Goal: Task Accomplishment & Management: Manage account settings

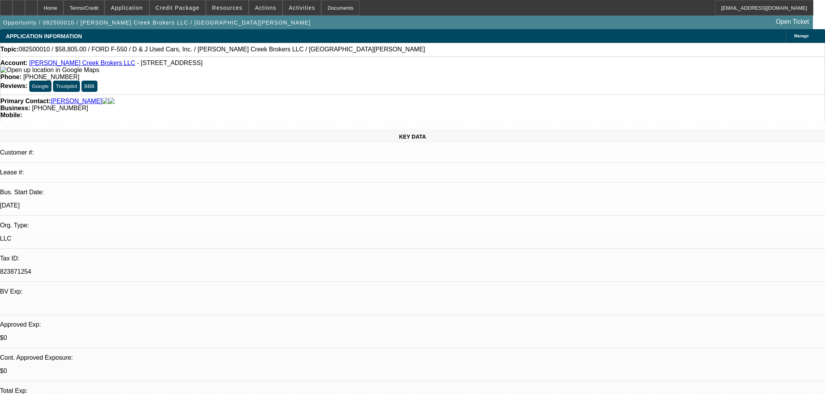
select select "0"
select select "2"
select select "0"
select select "6"
select select "0"
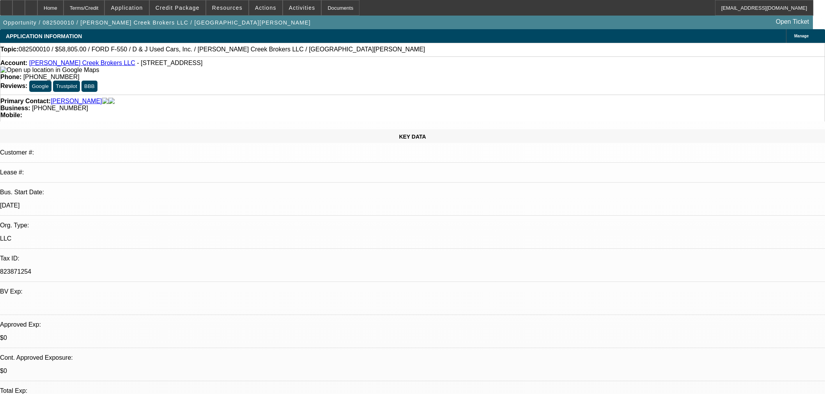
select select "2"
select select "0"
select select "6"
select select "0"
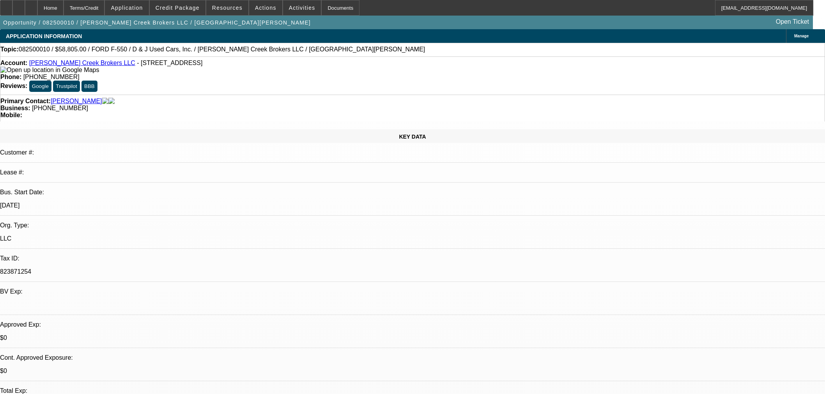
select select "3"
select select "0"
select select "6"
select select "0"
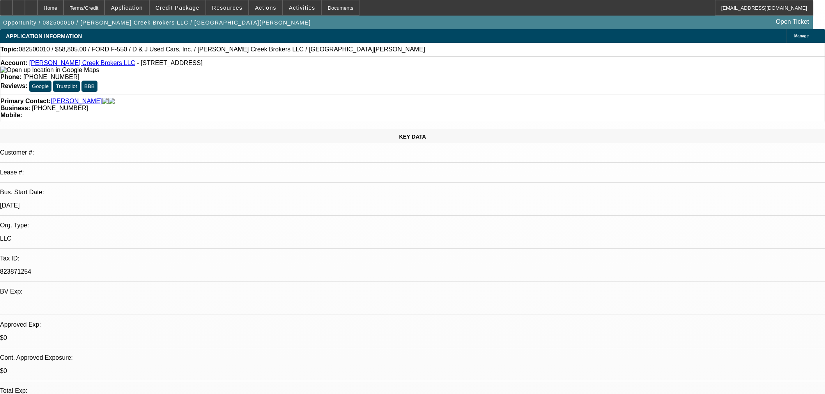
select select "3"
select select "0.1"
select select "4"
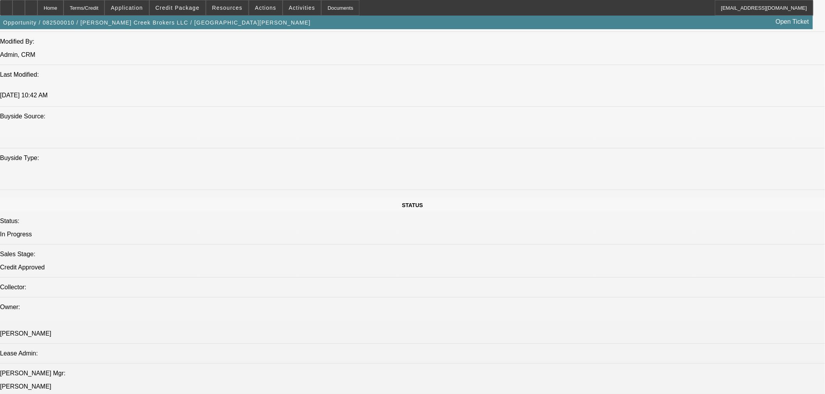
scroll to position [866, 0]
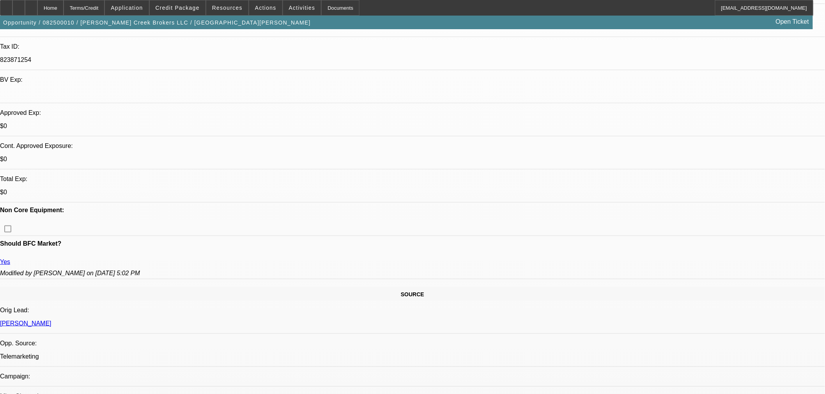
scroll to position [173, 0]
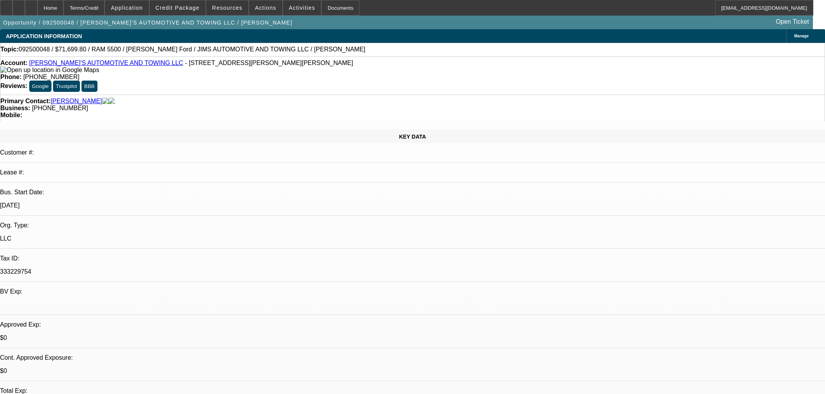
select select "0"
select select "0.1"
select select "4"
select select "0"
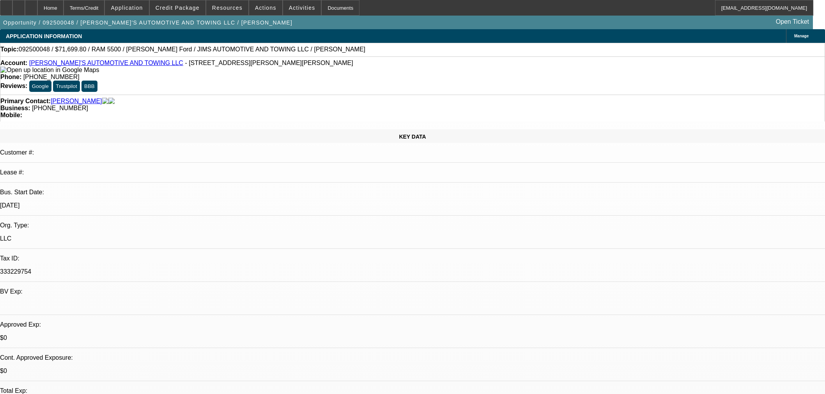
select select "0"
select select "0.1"
select select "4"
select select "0.1"
select select "0"
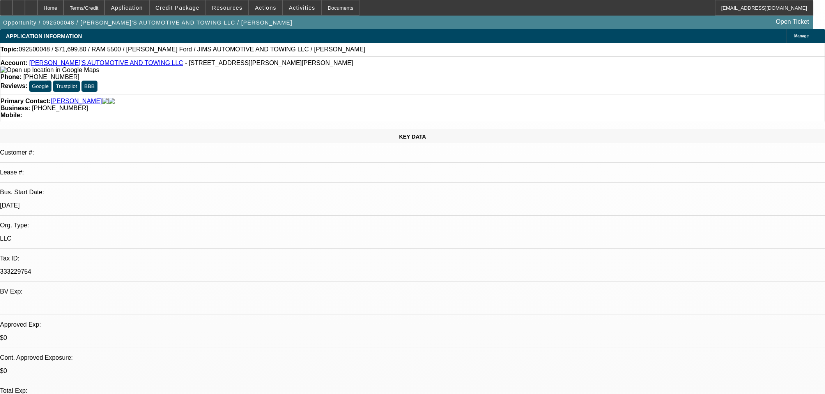
select select "2"
select select "0.1"
select select "4"
select select "0"
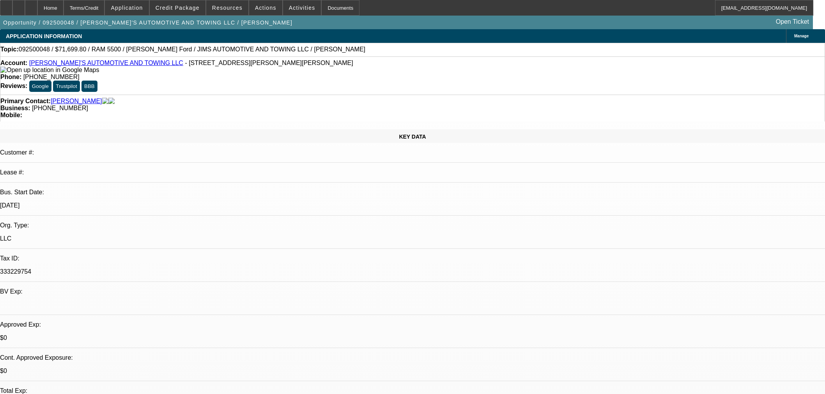
select select "0.1"
select select "4"
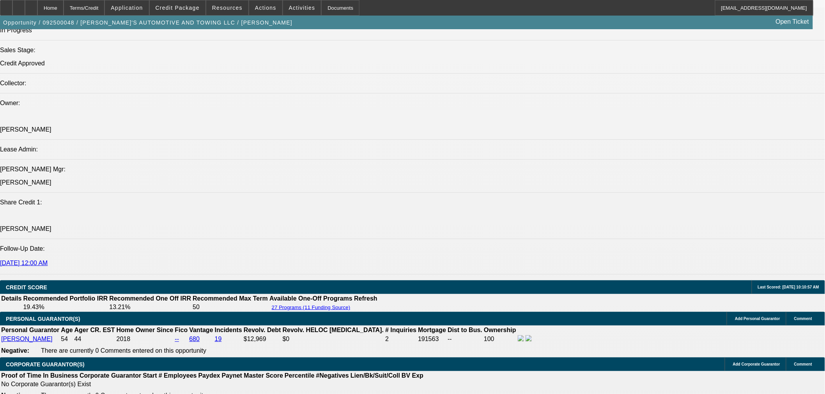
scroll to position [857, 0]
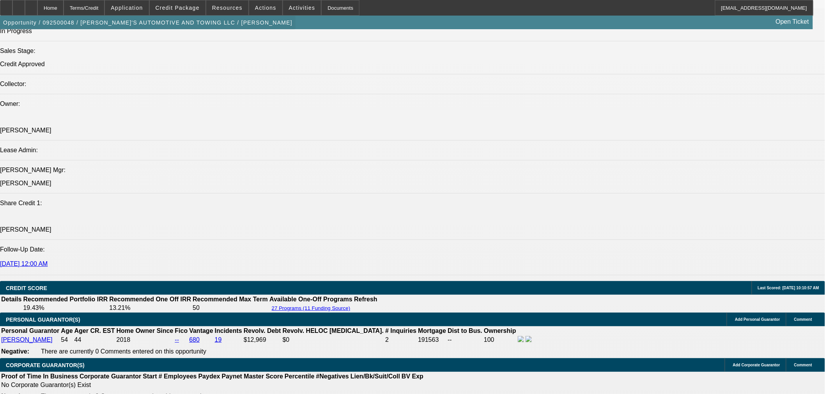
drag, startPoint x: 51, startPoint y: 8, endPoint x: 52, endPoint y: 30, distance: 22.3
click at [31, 5] on icon at bounding box center [31, 5] width 0 height 0
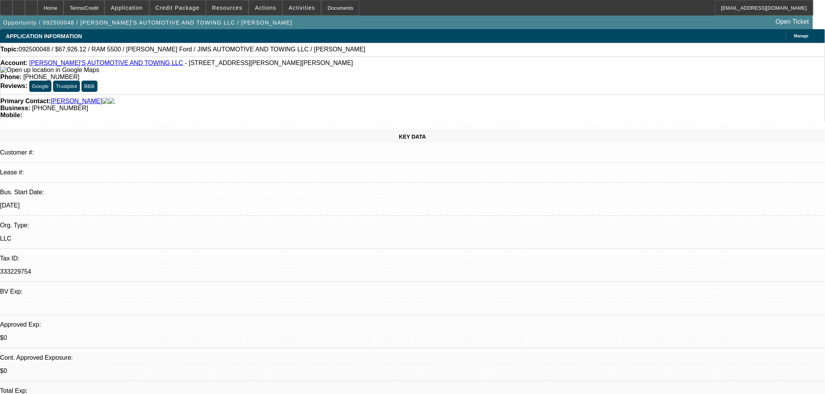
select select "0"
select select "0.1"
select select "4"
select select "0"
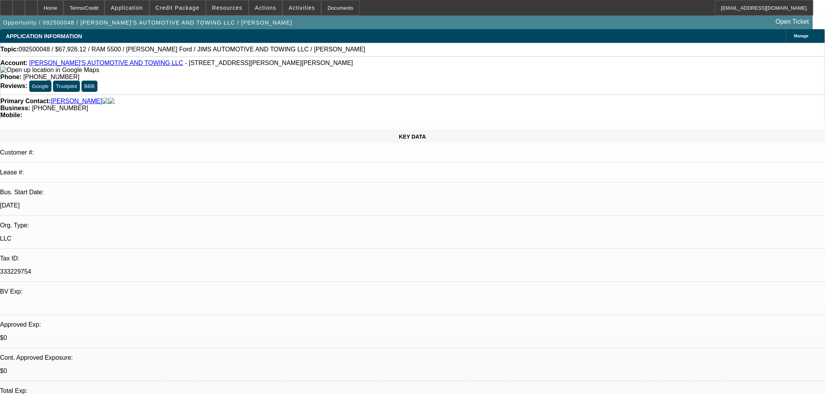
select select "0"
select select "0.1"
select select "4"
select select "0.1"
select select "0"
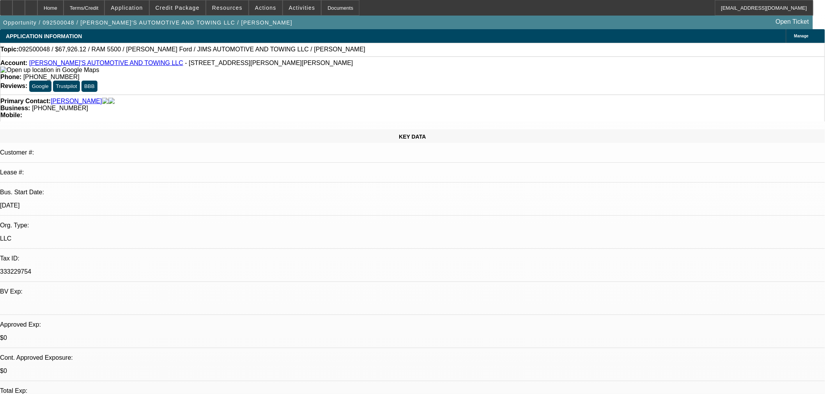
select select "2"
select select "0.1"
select select "4"
select select "0"
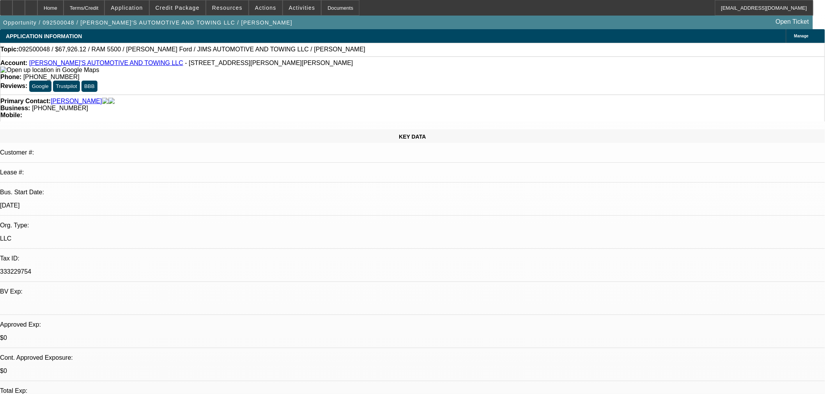
select select "0.1"
select select "4"
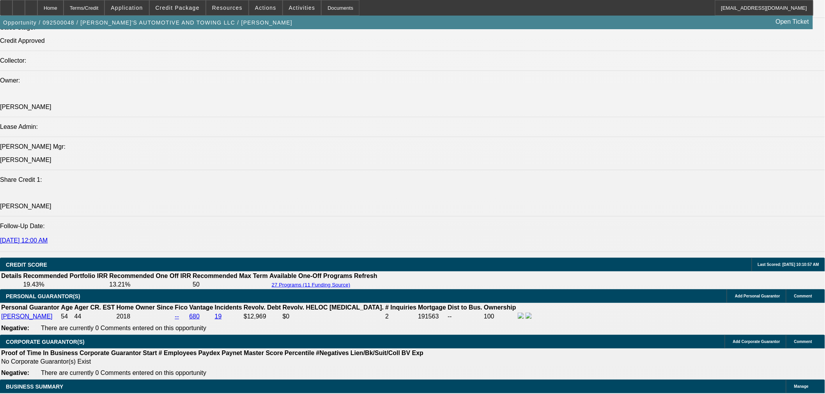
scroll to position [996, 0]
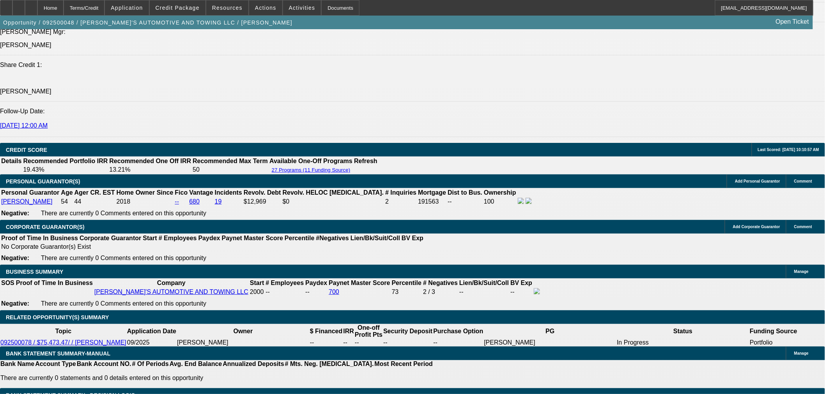
select select "0.05"
type input "$3,773.67"
type input "UNKNOWN"
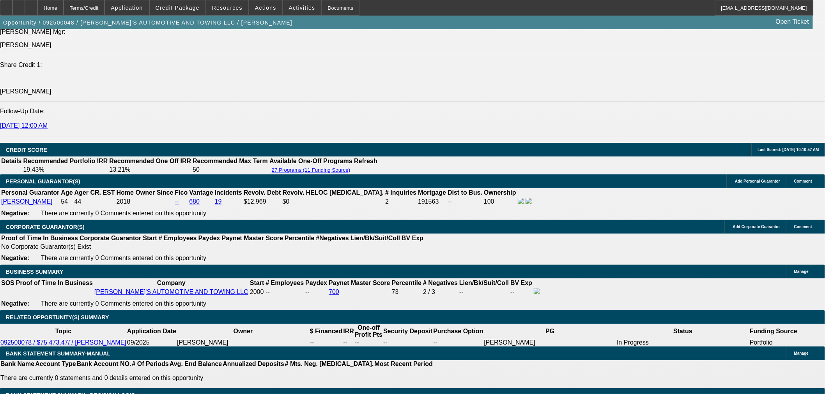
type input "$1,578.94"
select select "3"
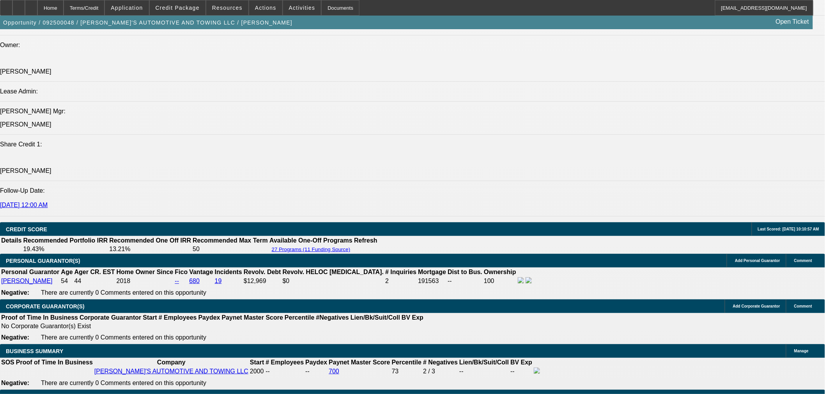
scroll to position [1039, 0]
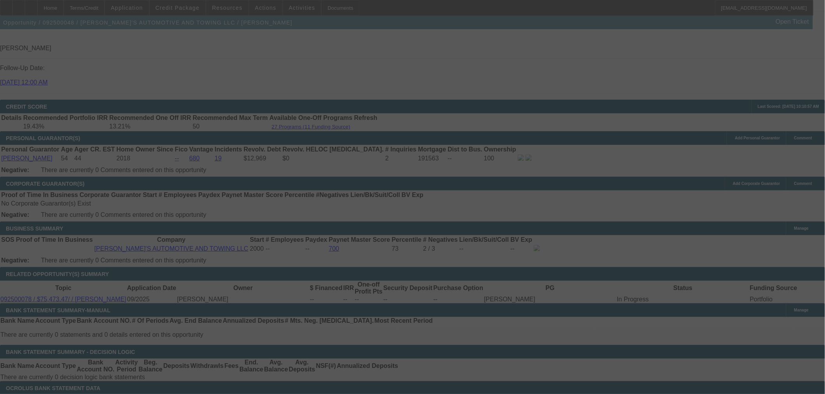
select select "0"
select select "3"
select select "0.1"
select select "4"
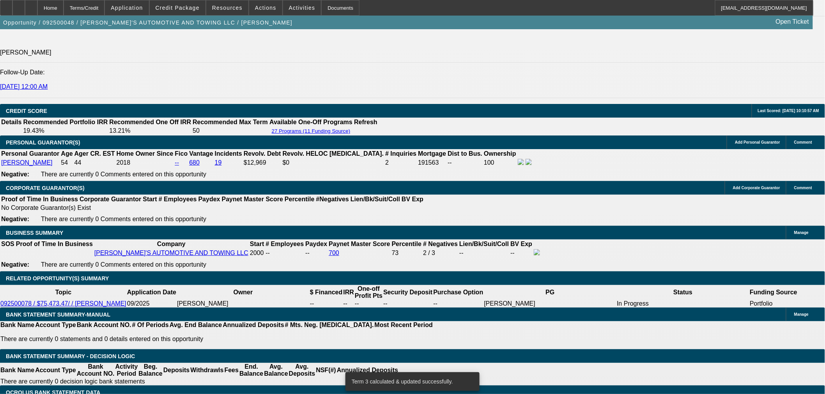
drag, startPoint x: 374, startPoint y: 159, endPoint x: 434, endPoint y: 151, distance: 60.5
type input "UNKNOWN"
type input "13"
type input "$1,116.96"
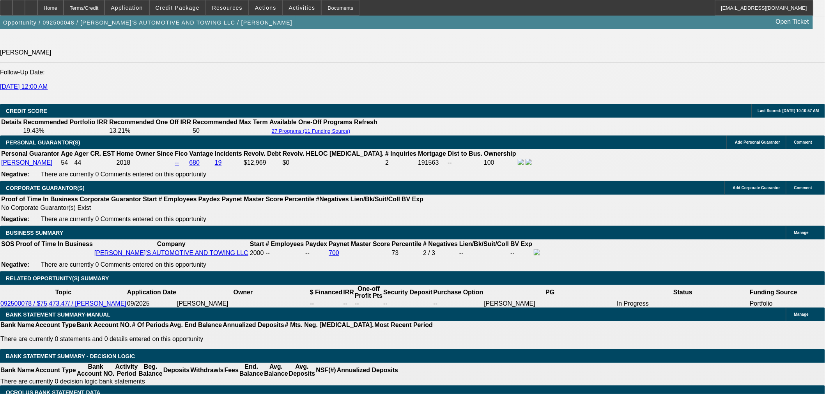
type input "13.5"
type input "$1,544.96"
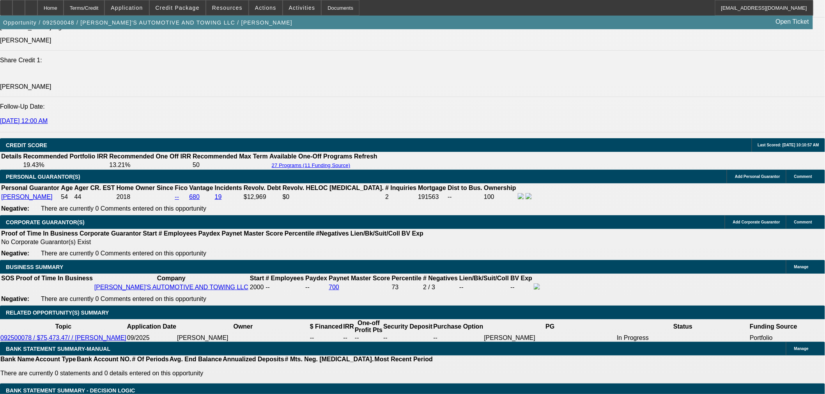
scroll to position [948, 0]
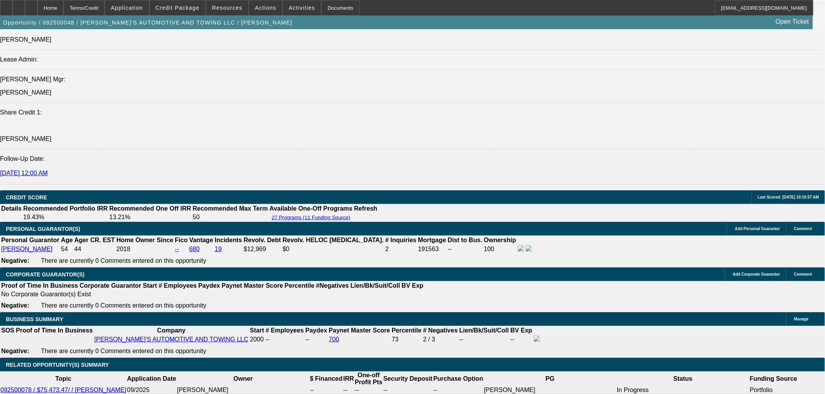
type input "12"
type input "$1,489.24"
type input "12.8"
type input "$1,518.81"
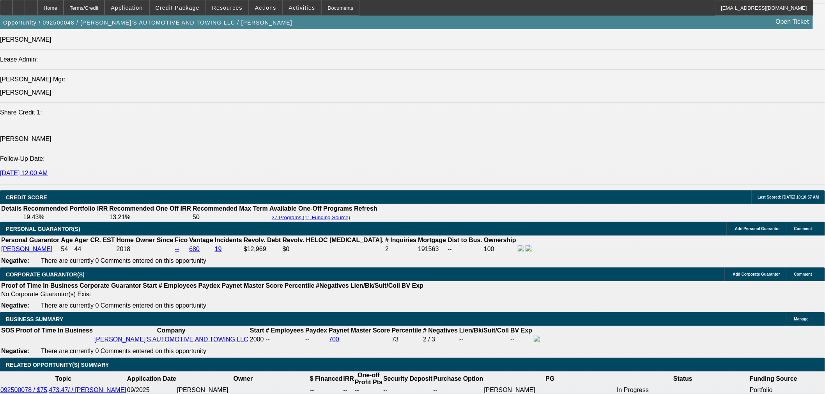
type input "12.8"
drag, startPoint x: 351, startPoint y: 186, endPoint x: 360, endPoint y: 178, distance: 12.1
type input "$4,500.00"
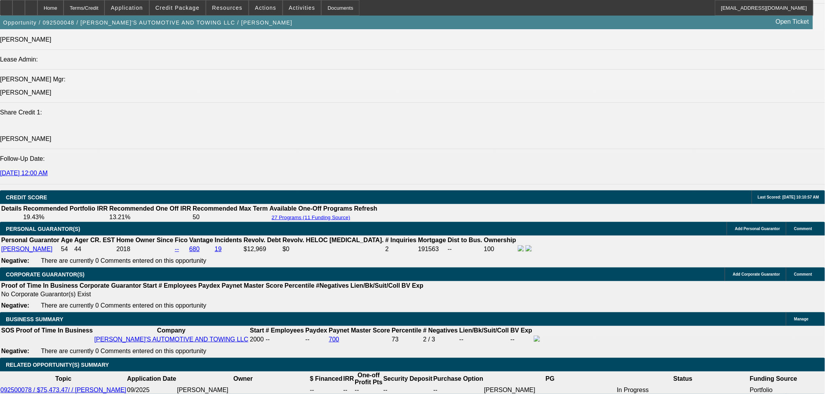
scroll to position [0, 0]
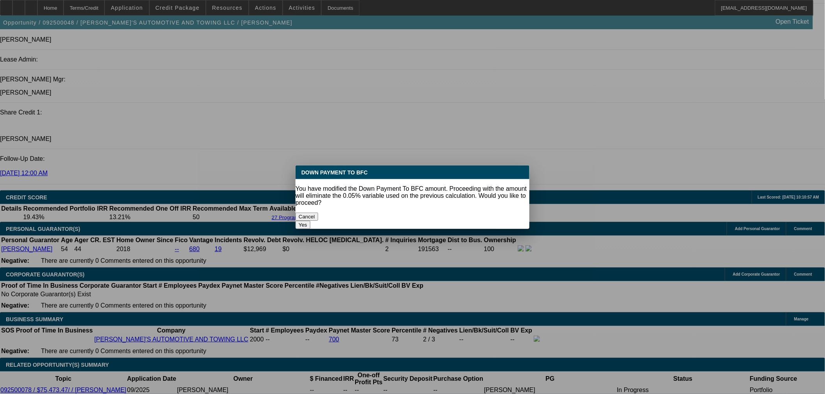
click at [310, 221] on button "Yes" at bounding box center [302, 225] width 15 height 8
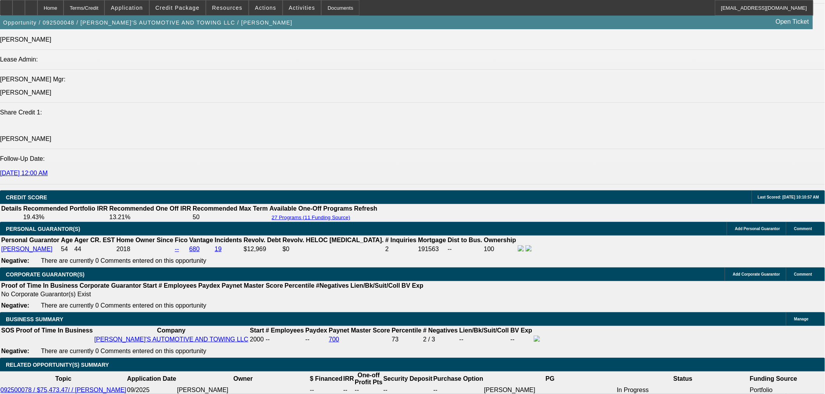
select select "0"
type input "$1,503.43"
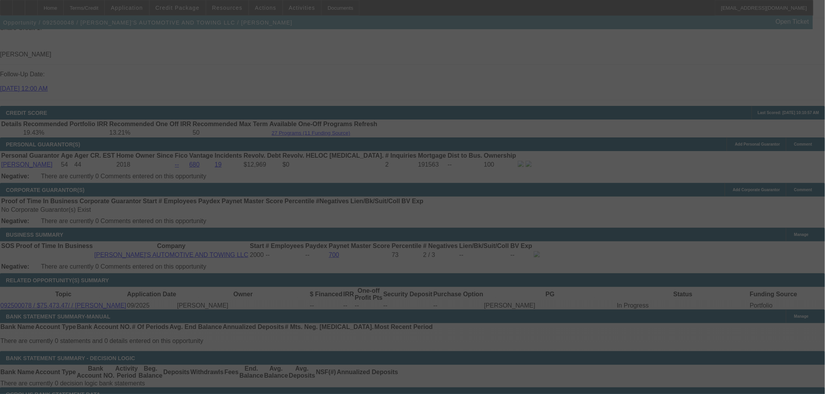
scroll to position [1035, 0]
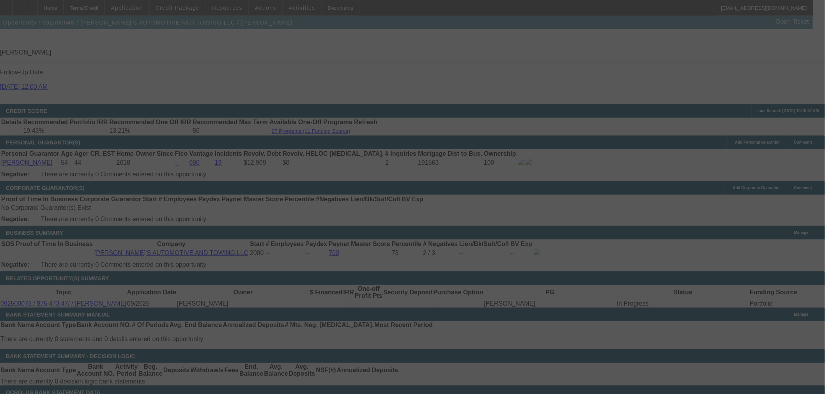
select select "0"
select select "3"
select select "0.1"
select select "4"
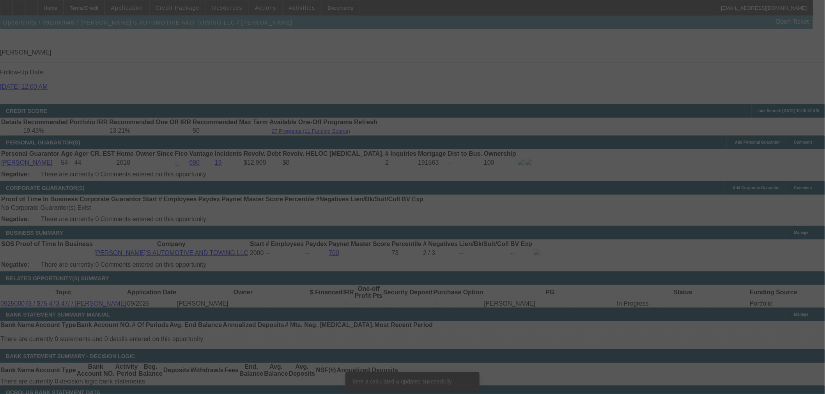
scroll to position [1030, 0]
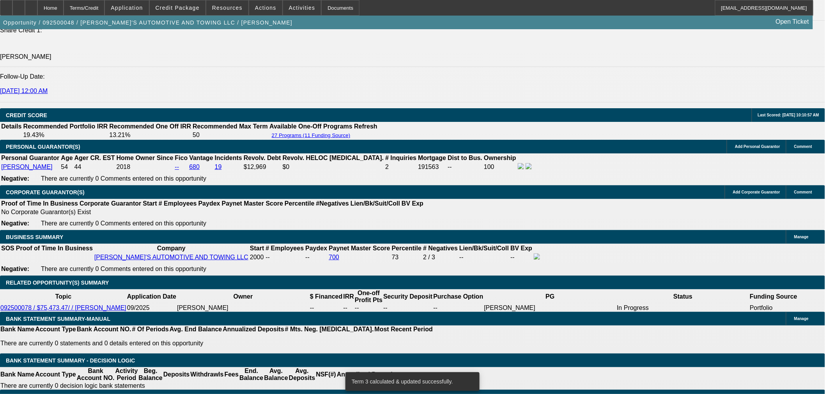
drag, startPoint x: 373, startPoint y: 161, endPoint x: 478, endPoint y: 131, distance: 109.6
type input "UNKNOWN"
type input "1"
type input "$1,105.65"
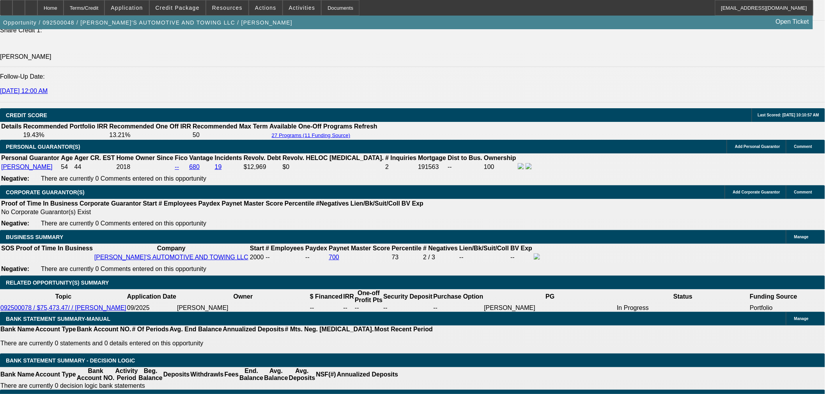
type input "13"
type input "$1,510.80"
type input "13.8"
type input "$1,540.47"
type input "13.8"
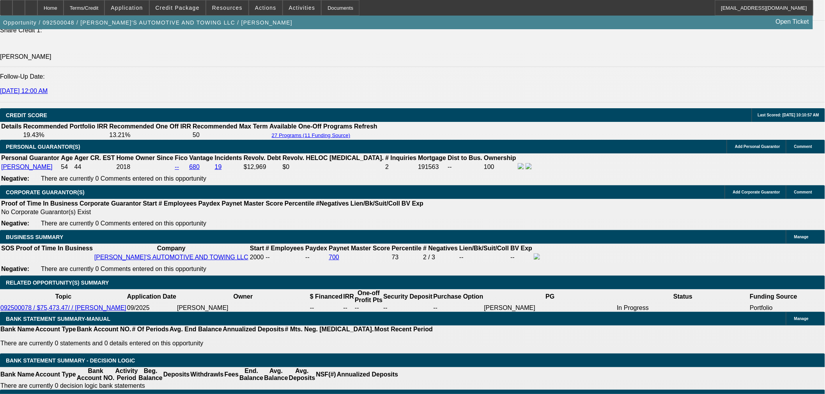
select select "0.1"
type input "$7,547.35"
type input "$1,474.33"
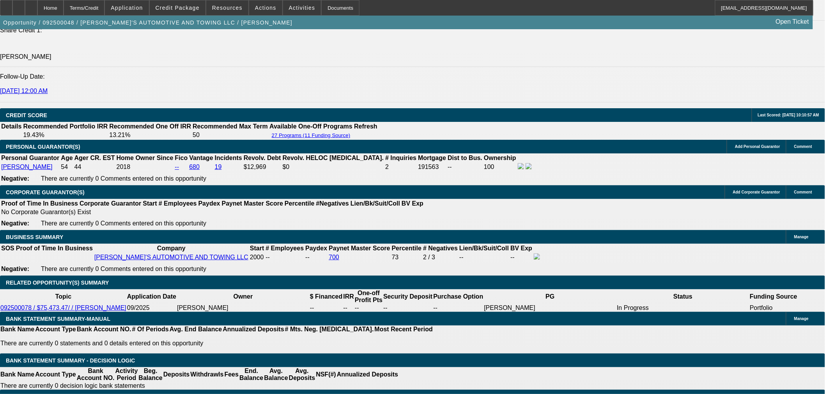
drag, startPoint x: 391, startPoint y: 104, endPoint x: 399, endPoint y: 103, distance: 7.4
type input "$6,800.00"
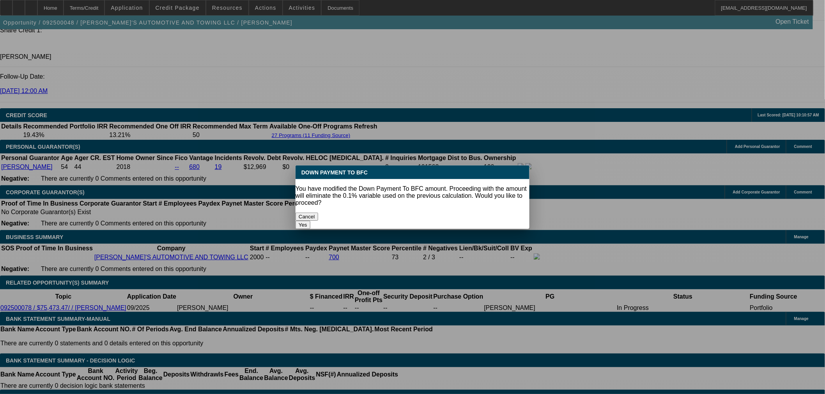
scroll to position [0, 0]
click at [310, 221] on button "Yes" at bounding box center [302, 225] width 15 height 8
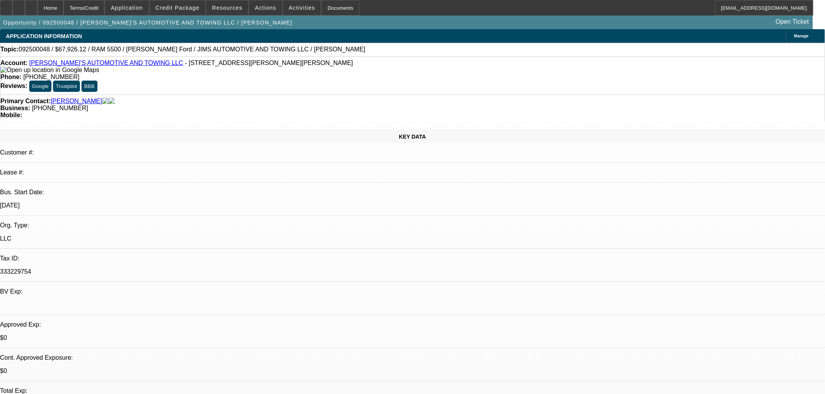
select select "0"
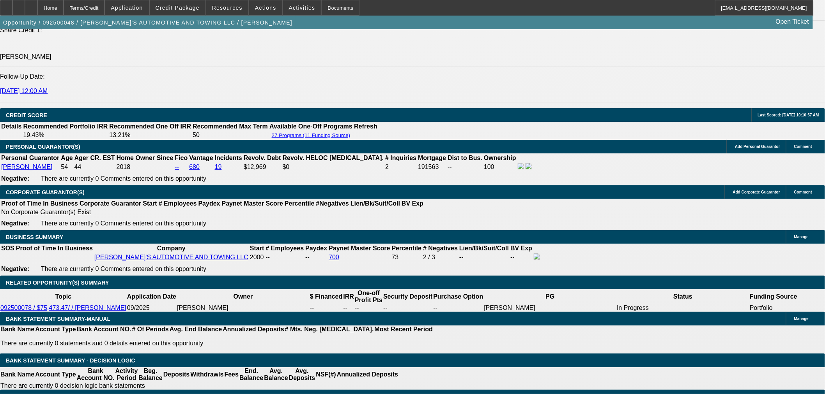
type input "$1,490.55"
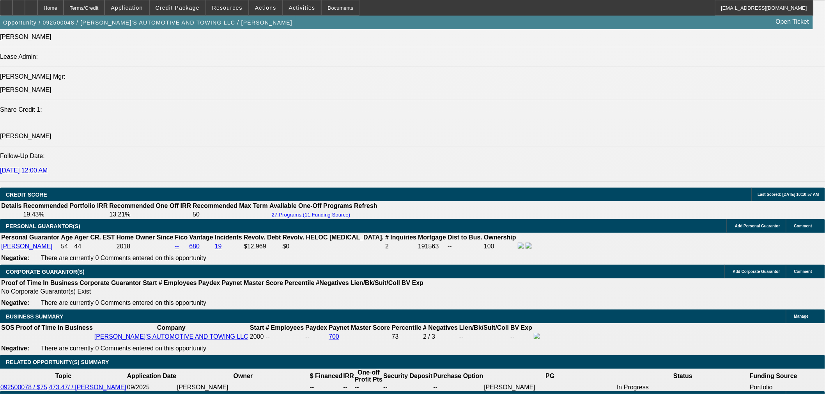
scroll to position [857, 0]
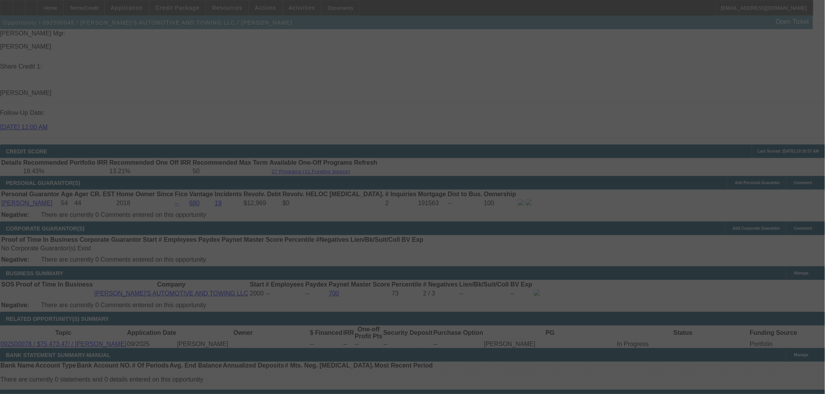
scroll to position [1074, 0]
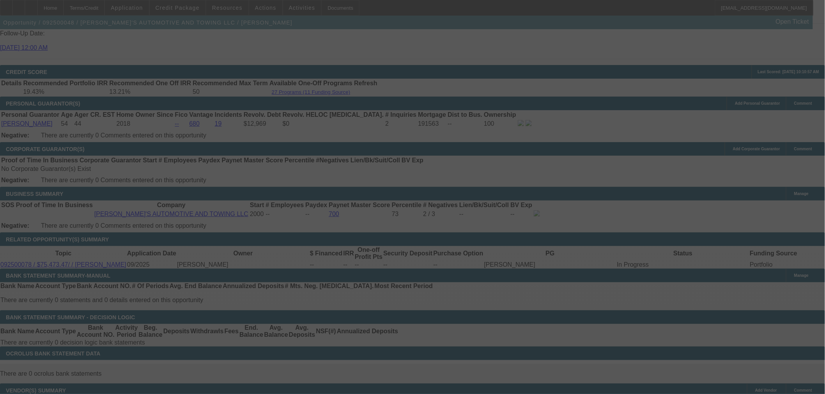
select select "0"
select select "3"
select select "0.1"
select select "4"
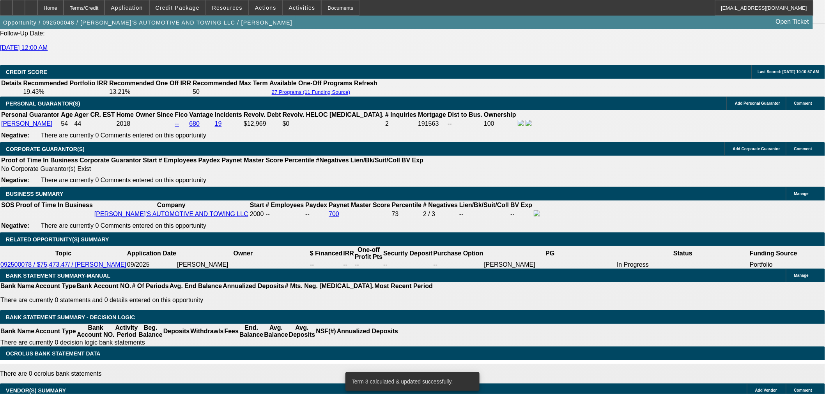
drag, startPoint x: 373, startPoint y: 121, endPoint x: 418, endPoint y: 122, distance: 46.0
type input "UNKNOWN"
type input "13"
type input "$1,461.84"
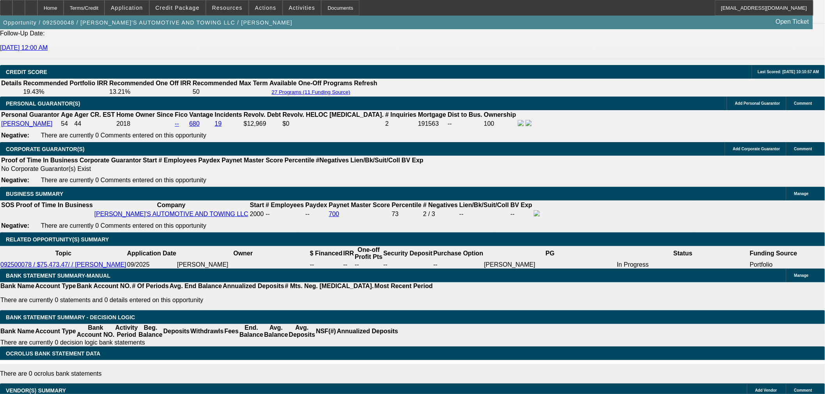
type input "13.9"
type input "$1,494.16"
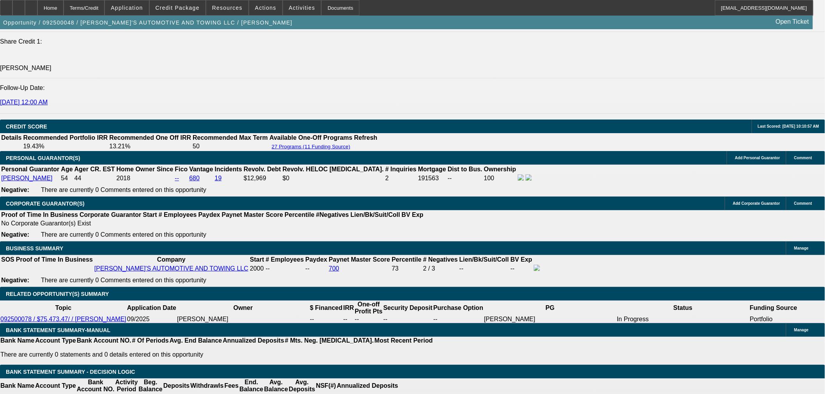
scroll to position [944, 0]
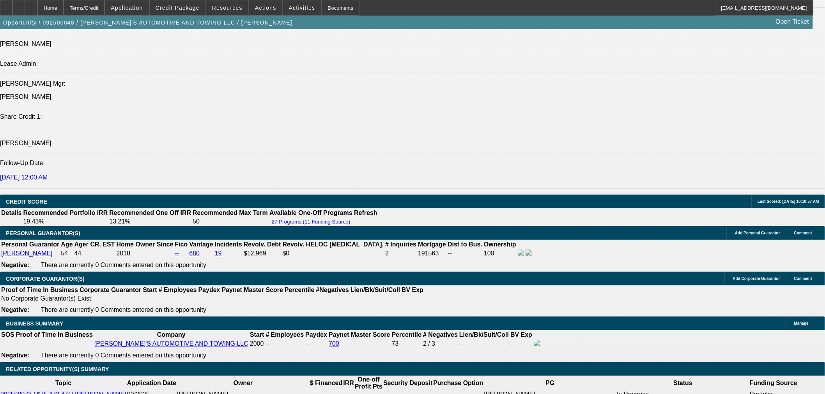
type input "13.9"
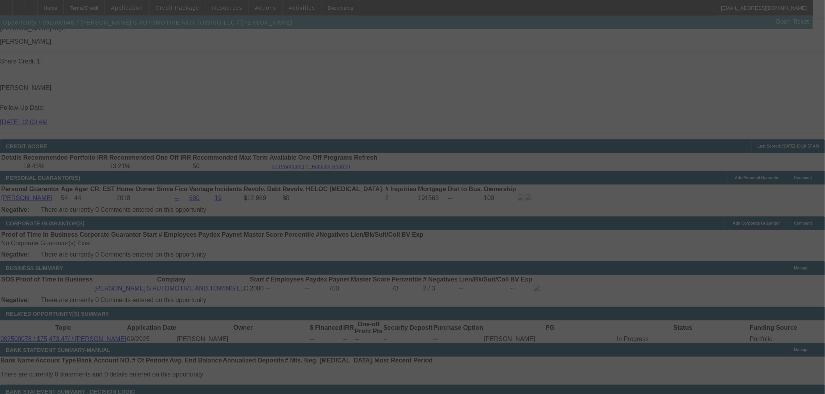
scroll to position [1074, 0]
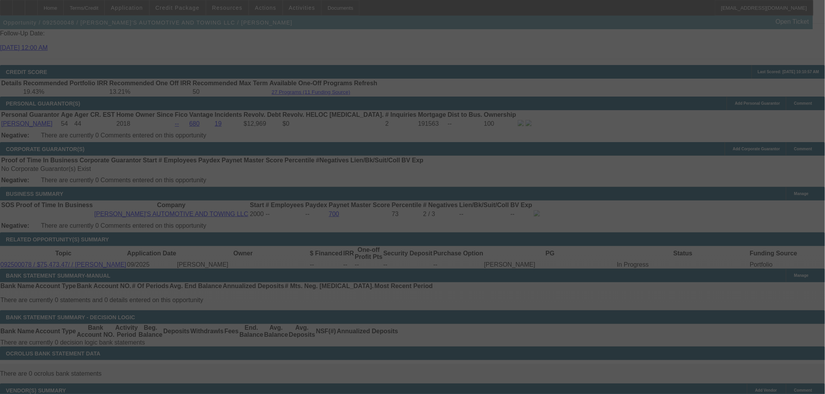
select select "0"
select select "3"
select select "0.1"
select select "4"
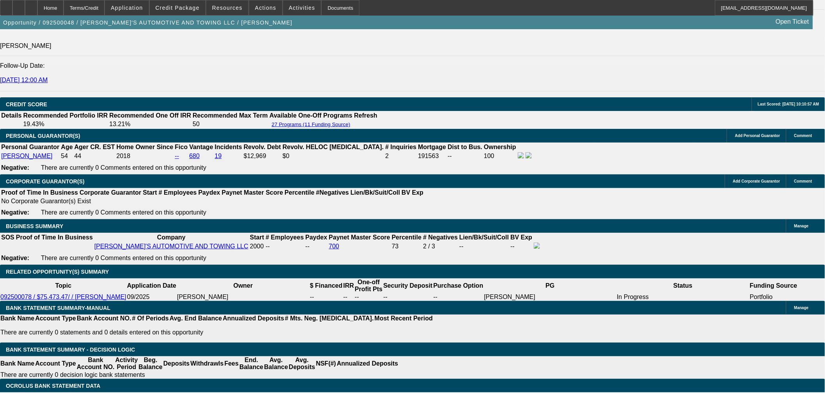
scroll to position [987, 0]
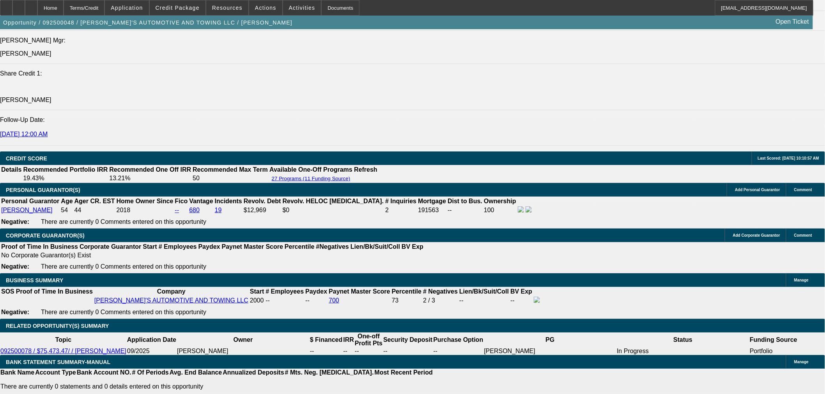
drag, startPoint x: 347, startPoint y: 150, endPoint x: 386, endPoint y: 124, distance: 46.8
type input "$0.00"
type input "UNKNOWN"
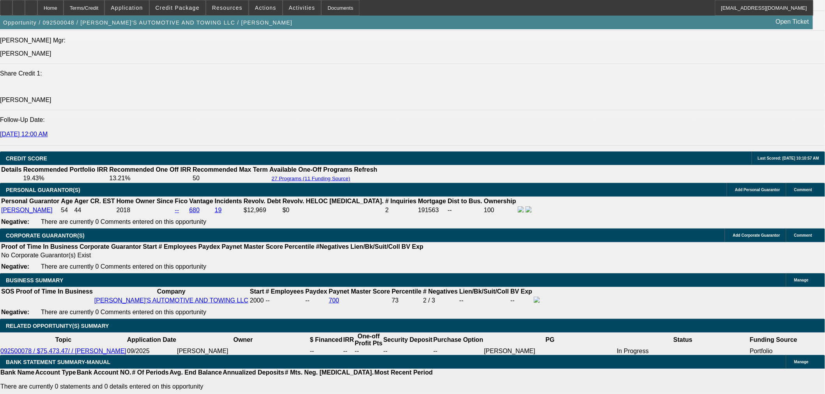
type input "$1,642.11"
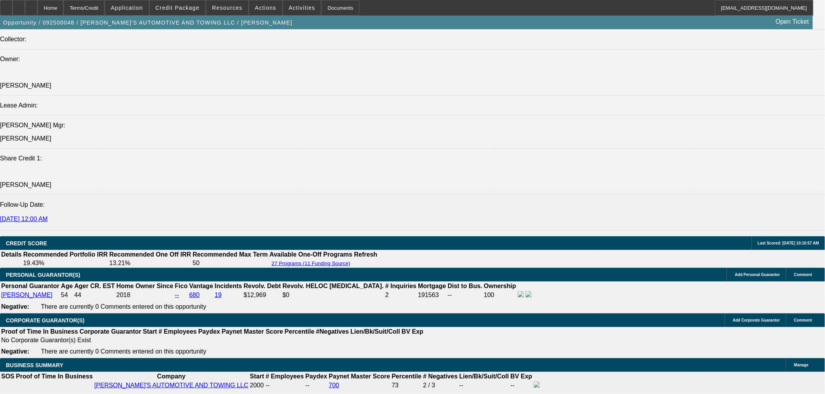
scroll to position [770, 0]
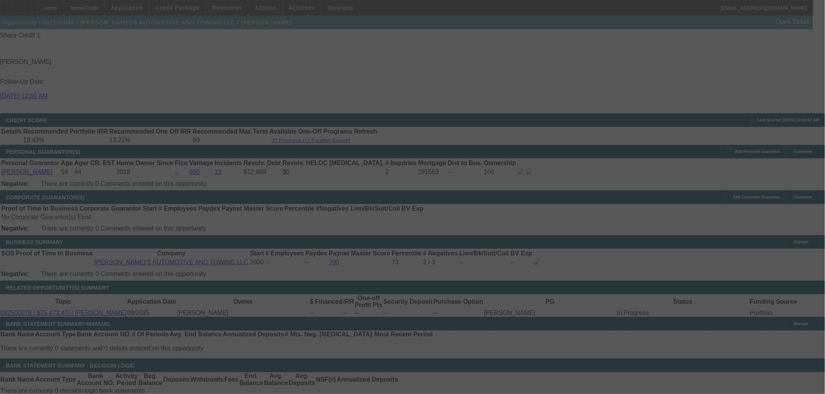
scroll to position [1117, 0]
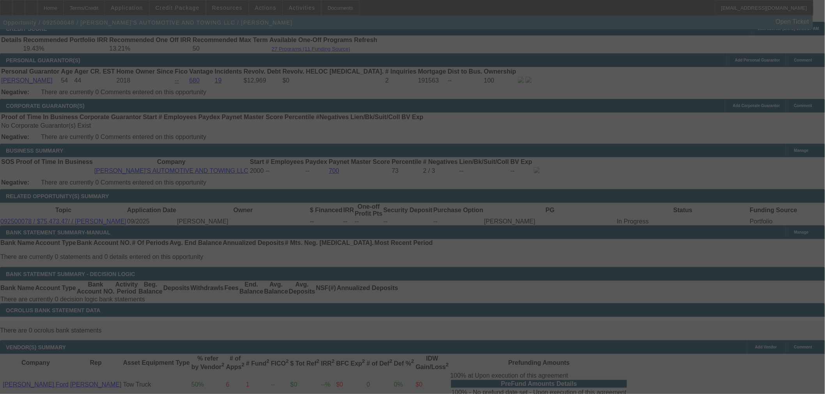
select select "0"
select select "3"
select select "0.1"
select select "4"
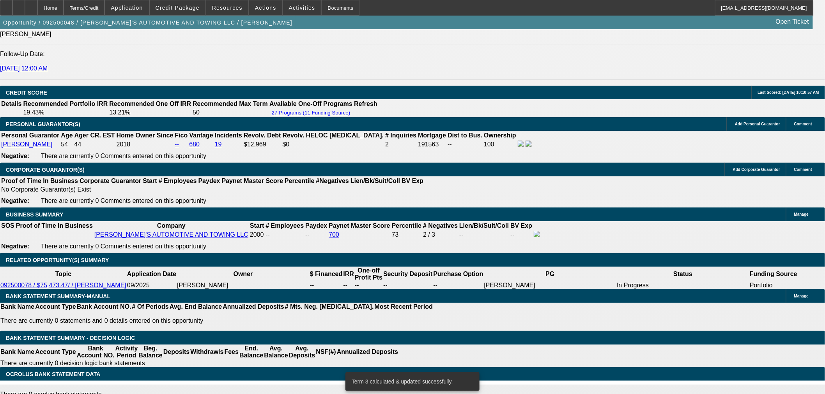
scroll to position [987, 0]
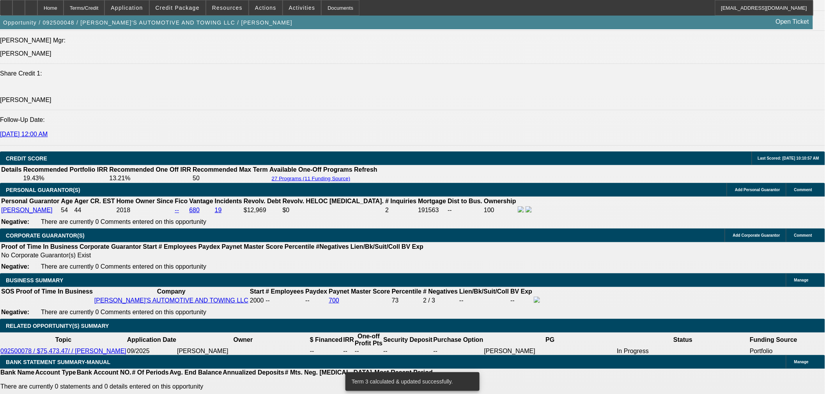
select select "0.1"
type input "$7,547.35"
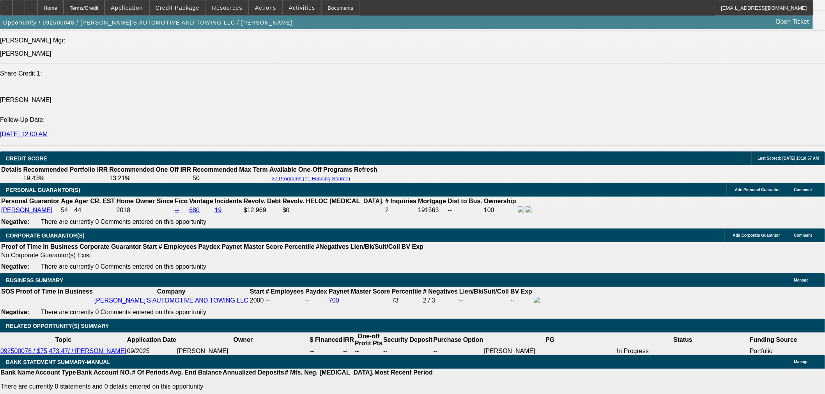
type input "UNKNOWN"
type input "$1,477.90"
drag, startPoint x: 388, startPoint y: 149, endPoint x: 340, endPoint y: 121, distance: 55.3
type input "$7,000.00"
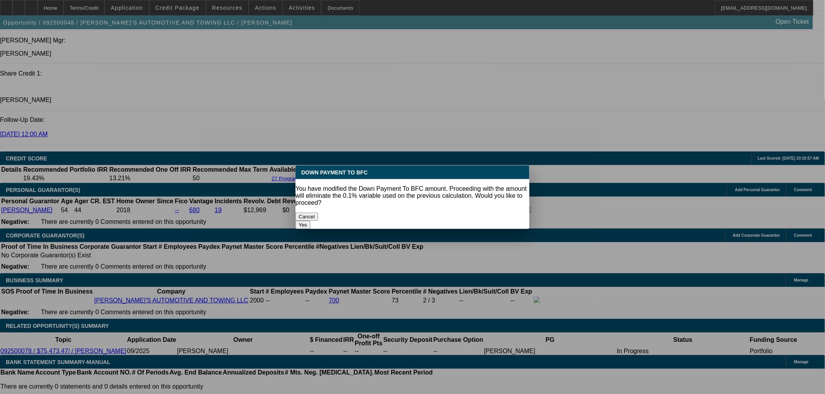
click at [310, 221] on button "Yes" at bounding box center [302, 225] width 15 height 8
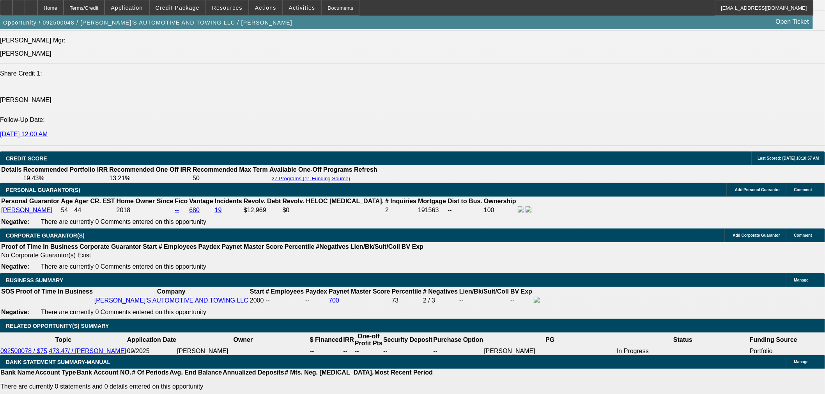
select select "0"
type input "$1,489.81"
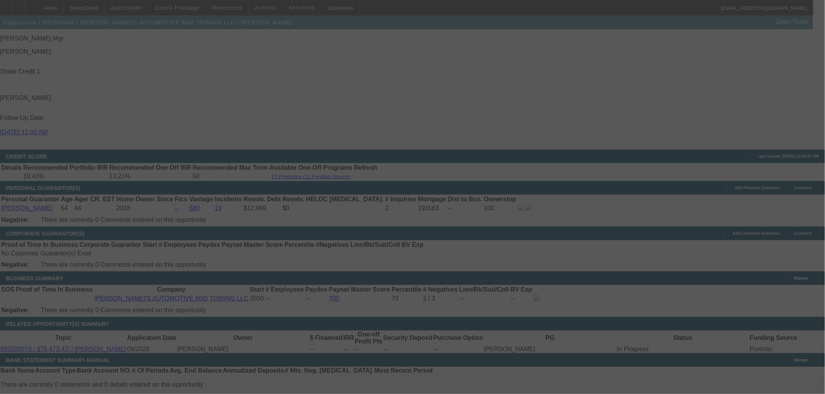
scroll to position [987, 0]
select select "0"
select select "3"
select select "0.1"
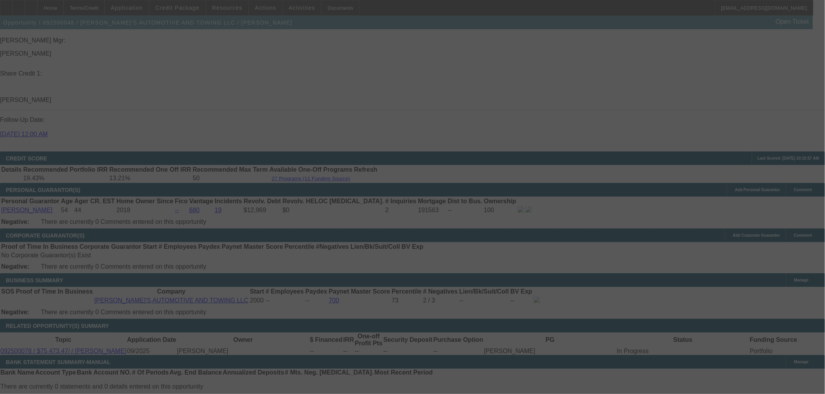
select select "4"
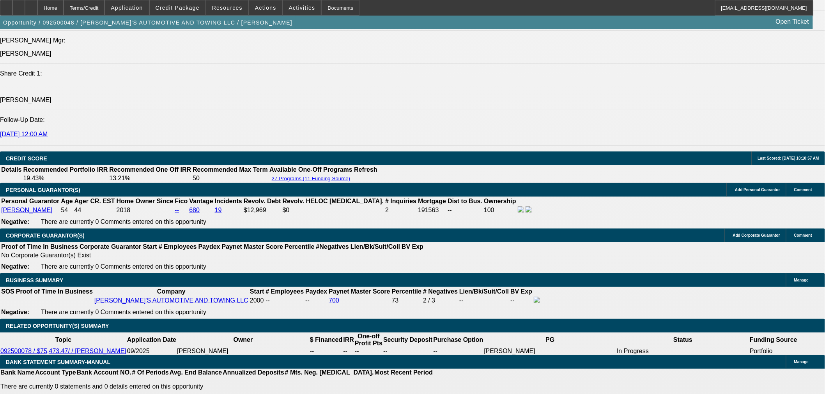
drag, startPoint x: 390, startPoint y: 208, endPoint x: 433, endPoint y: 207, distance: 42.5
drag, startPoint x: 161, startPoint y: 209, endPoint x: 195, endPoint y: 207, distance: 33.6
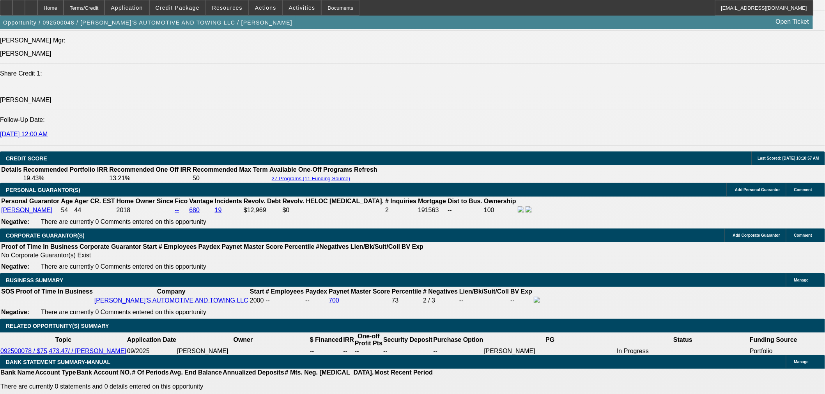
type input "6"
type input "UNKNOWN"
type input "60"
type input "$1,603.59"
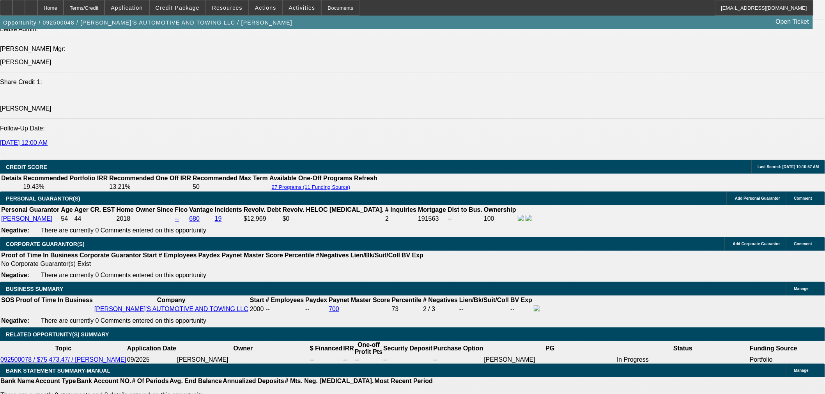
scroll to position [1074, 0]
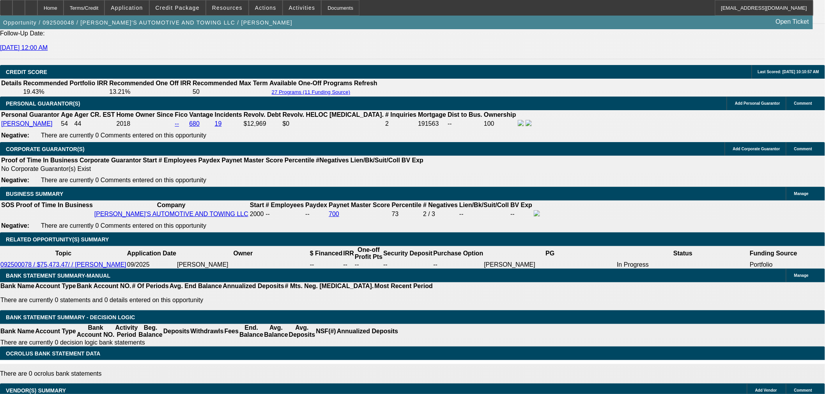
type input "60"
select select "1"
type input "UNKNOWN"
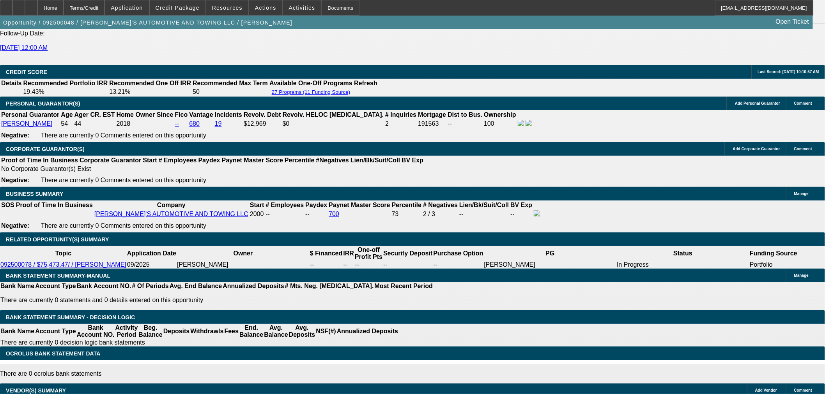
drag, startPoint x: 372, startPoint y: 120, endPoint x: 396, endPoint y: 124, distance: 24.5
type input "12"
type input "$1,422.23"
type input "12.8"
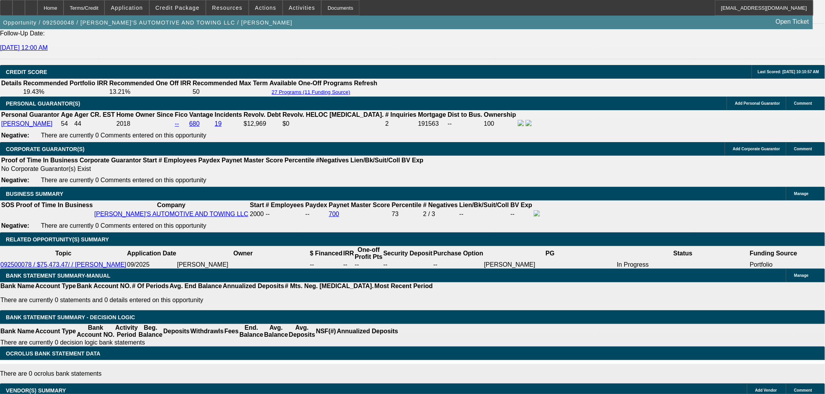
type input "$1,450.47"
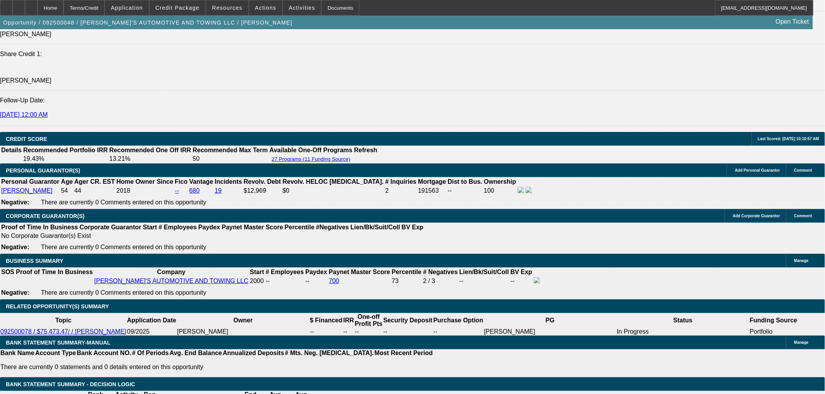
scroll to position [900, 0]
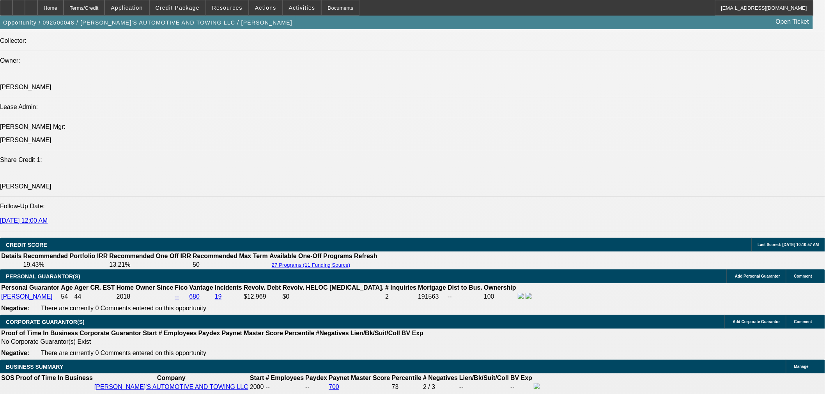
type input "12.8"
drag, startPoint x: 352, startPoint y: 236, endPoint x: 406, endPoint y: 228, distance: 55.1
type input "$5,000.00"
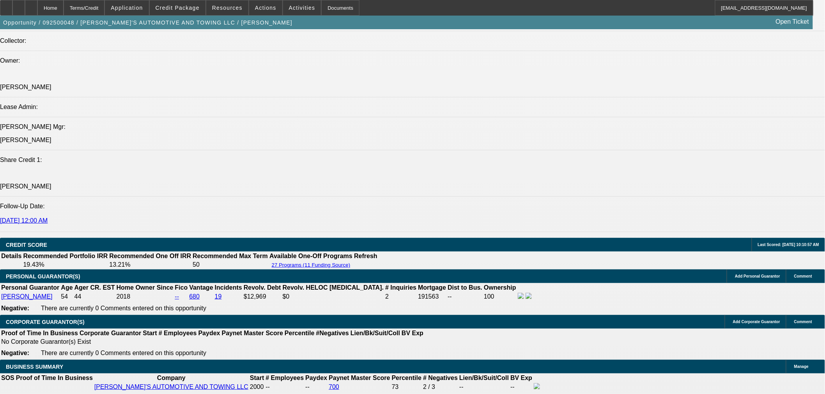
type input "$1,492.84"
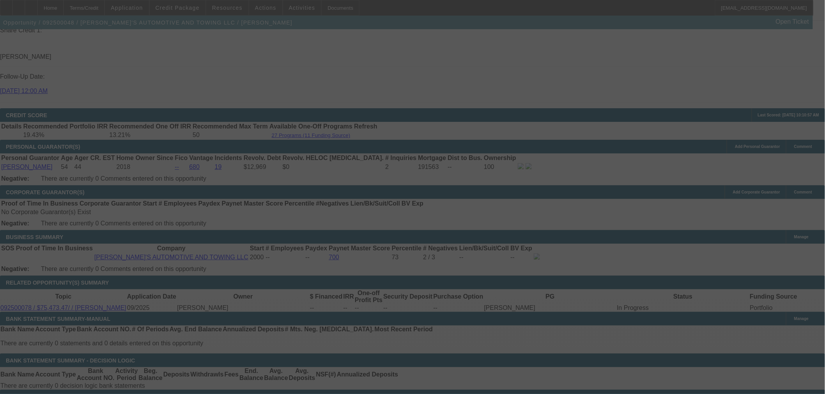
scroll to position [1026, 0]
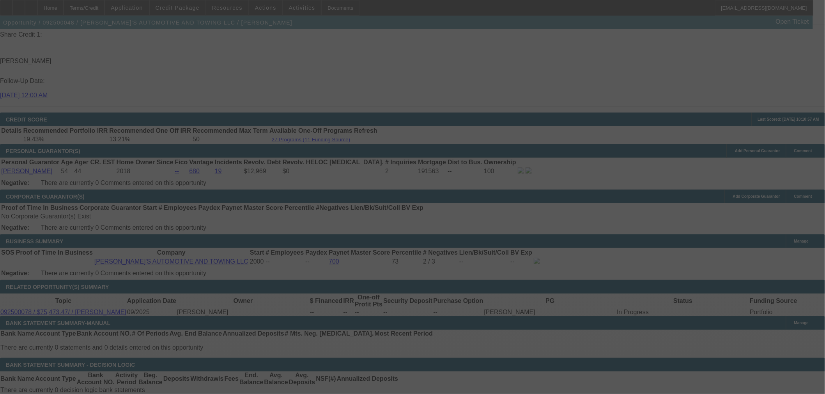
select select "0"
select select "0.1"
select select "4"
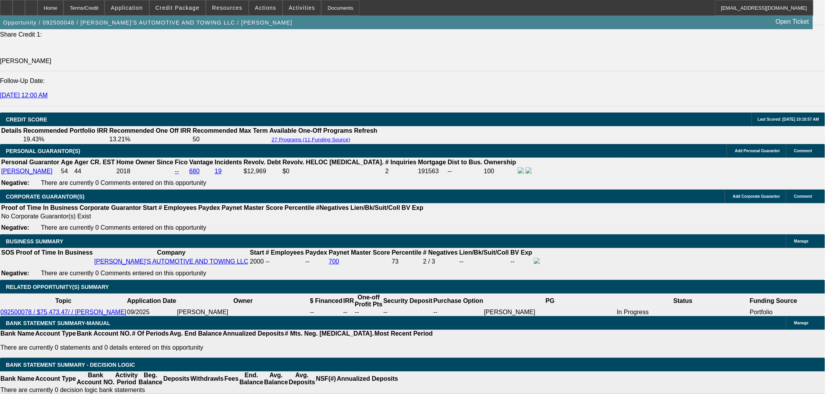
drag, startPoint x: 376, startPoint y: 167, endPoint x: 456, endPoint y: 162, distance: 80.4
type input "1"
type input "UNKNOWN"
type input "$1,097.86"
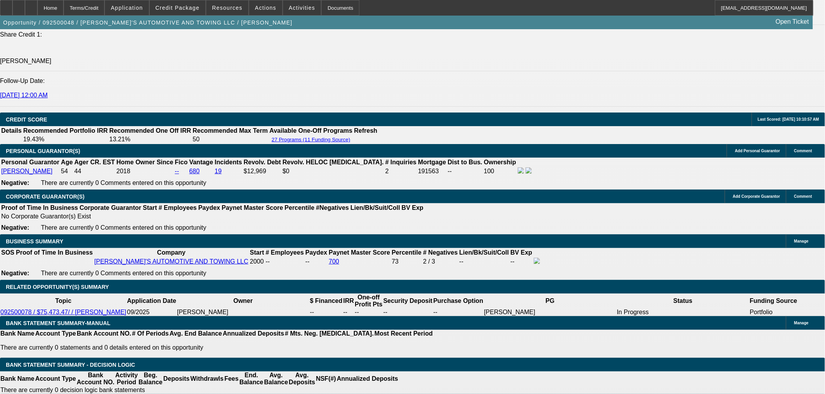
type input "13"
type input "$1,500.15"
type input "13.5"
type input "$1,518.53"
drag, startPoint x: 386, startPoint y: 168, endPoint x: 465, endPoint y: 170, distance: 78.7
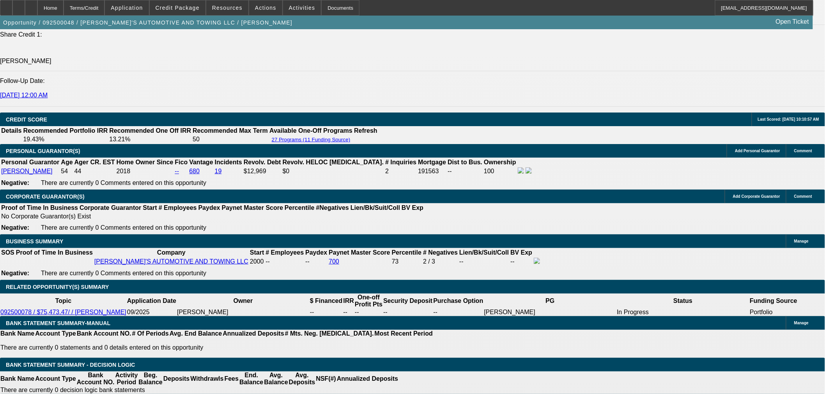
type input "13.5"
drag, startPoint x: 322, startPoint y: 169, endPoint x: 403, endPoint y: 162, distance: 81.4
type input "14"
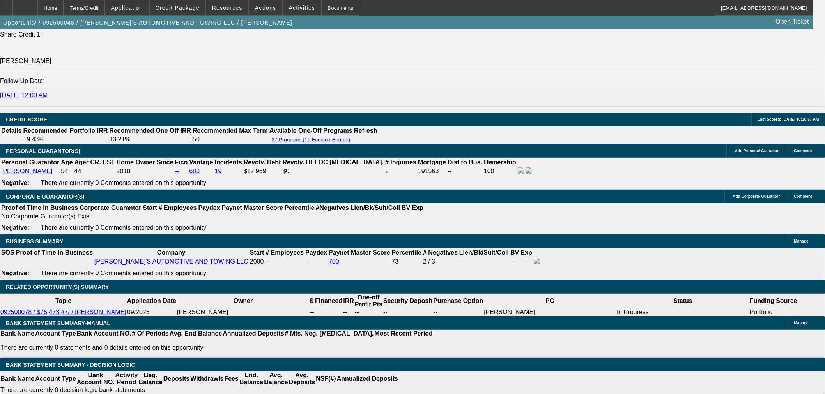
type input "1498"
type input "12.9"
type input "1498.45"
type input "13"
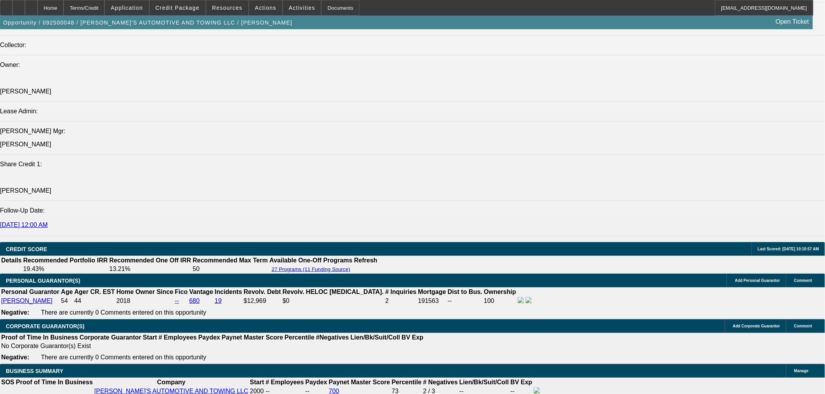
type input "$1,498.45"
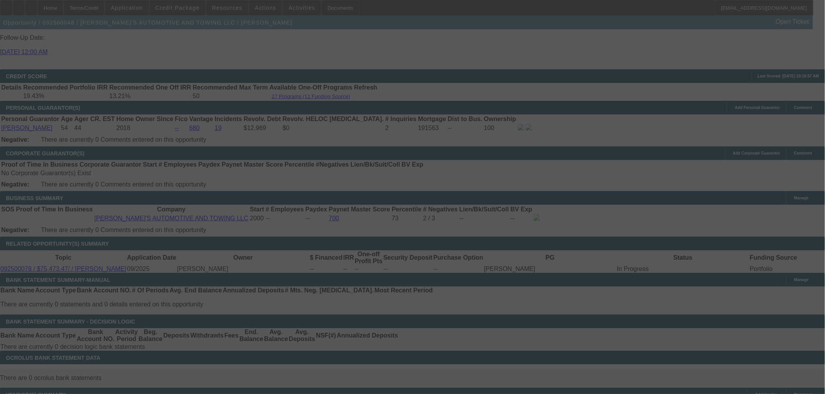
select select "0"
select select "0.1"
select select "4"
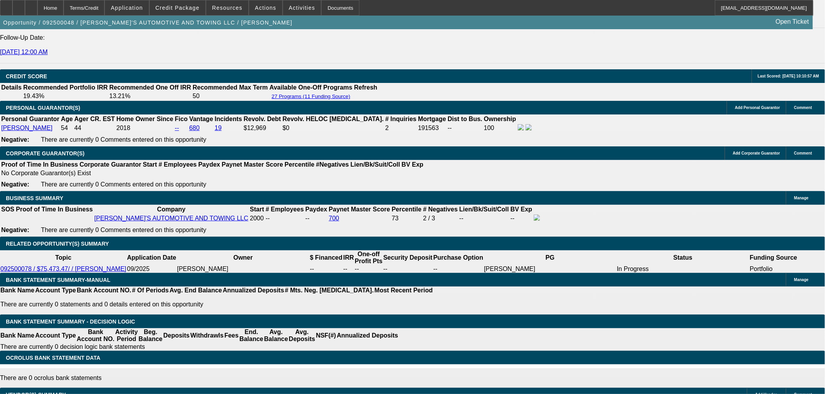
drag, startPoint x: 340, startPoint y: 67, endPoint x: 416, endPoint y: 59, distance: 76.0
type input "$6,000.00"
type input "UNKNOWN"
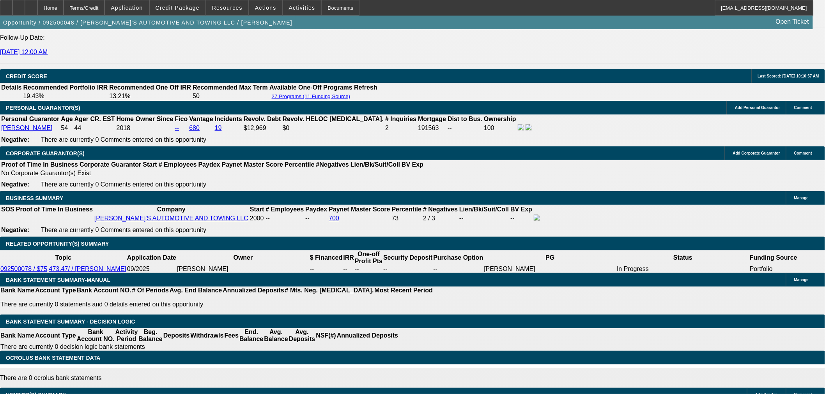
type input "$1,477.21"
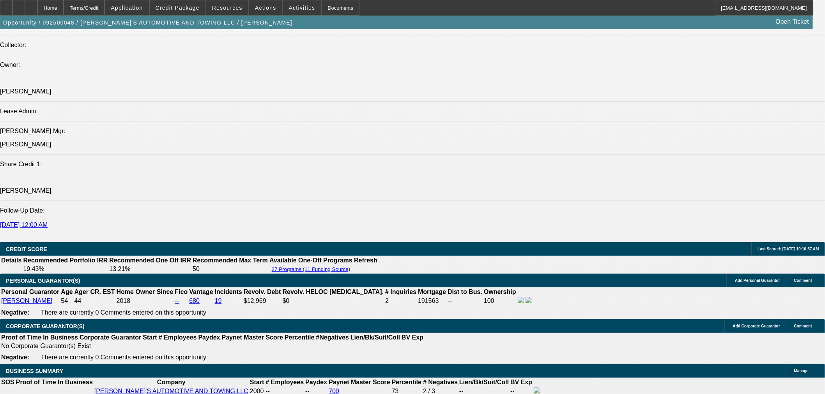
drag, startPoint x: 372, startPoint y: 298, endPoint x: 449, endPoint y: 286, distance: 78.6
type input "1"
type input "$1,082.28"
type input "13"
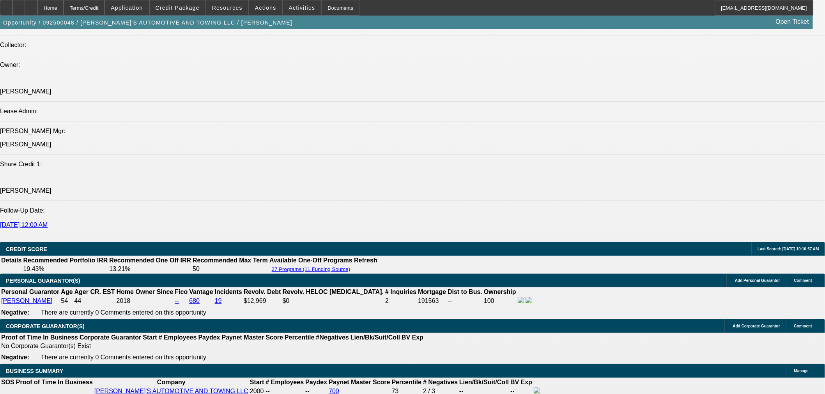
type input "$1,478.87"
type input "13.5"
type input "$1,496.99"
type input "13.5"
drag, startPoint x: 320, startPoint y: 95, endPoint x: 319, endPoint y: 106, distance: 11.0
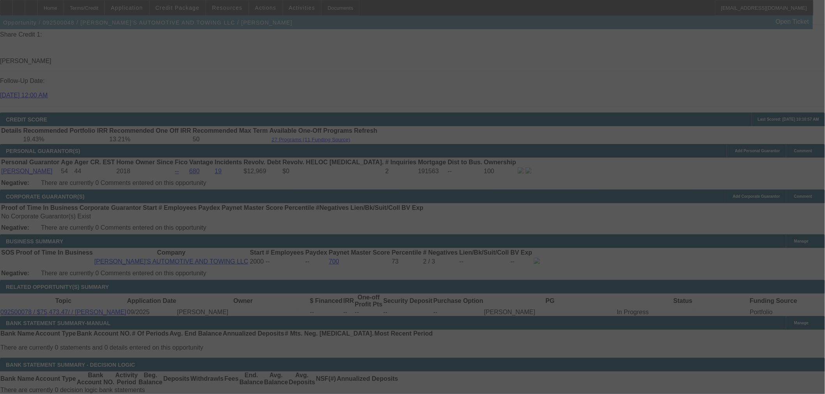
select select "0"
select select "0.1"
select select "4"
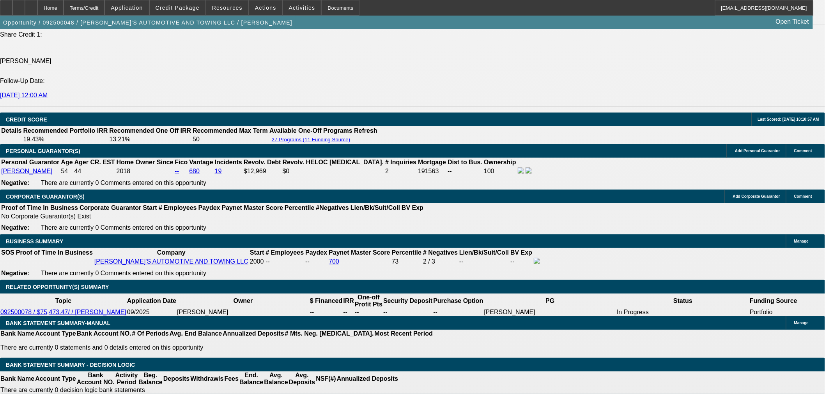
select select "3"
type input "UNKNOWN"
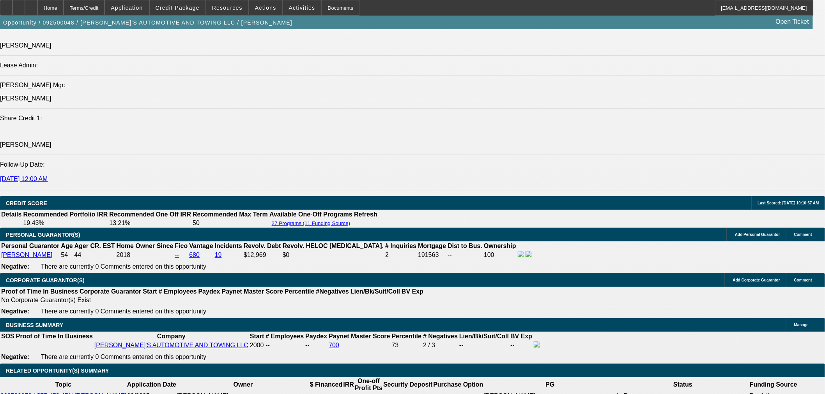
scroll to position [853, 0]
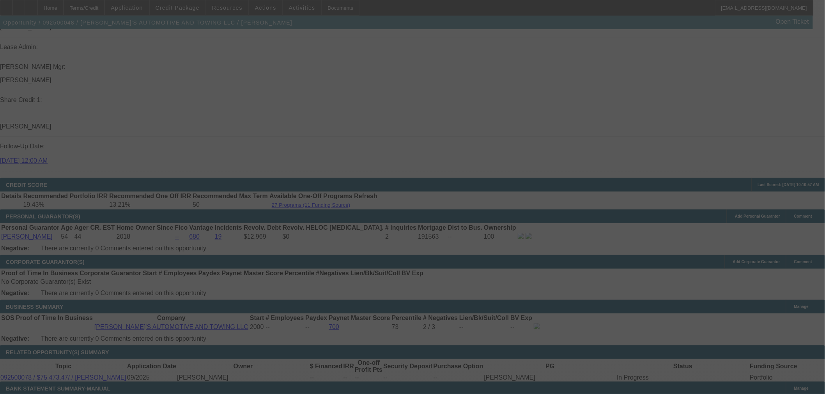
scroll to position [1026, 0]
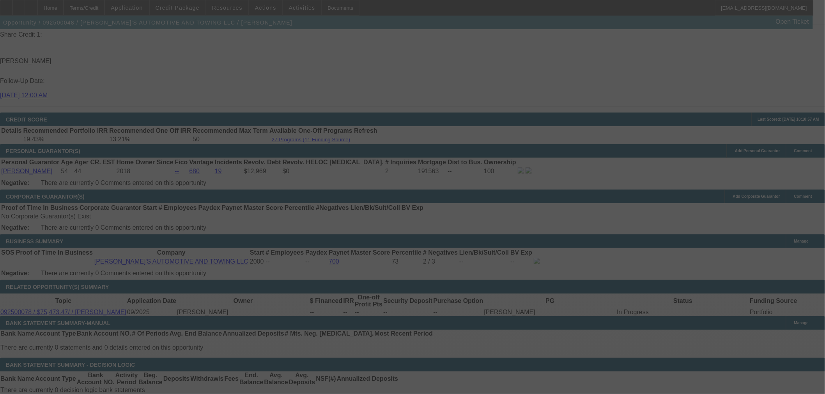
select select "0"
select select "3"
select select "0.1"
select select "4"
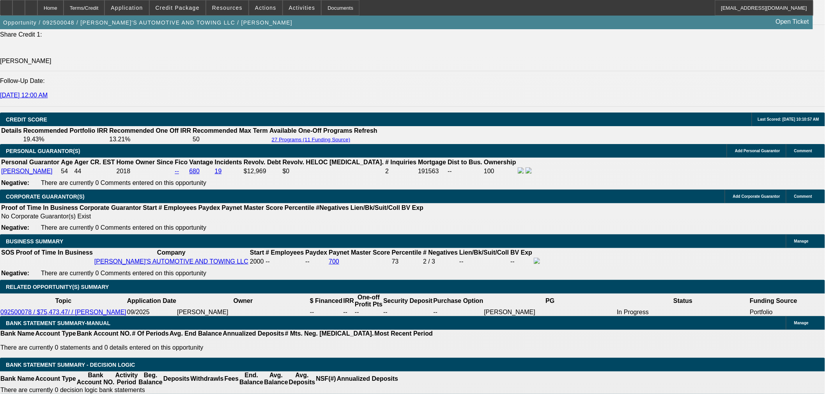
drag, startPoint x: 368, startPoint y: 170, endPoint x: 431, endPoint y: 165, distance: 63.7
type input "UNKNOWN"
type input "13"
type input "$1,478.87"
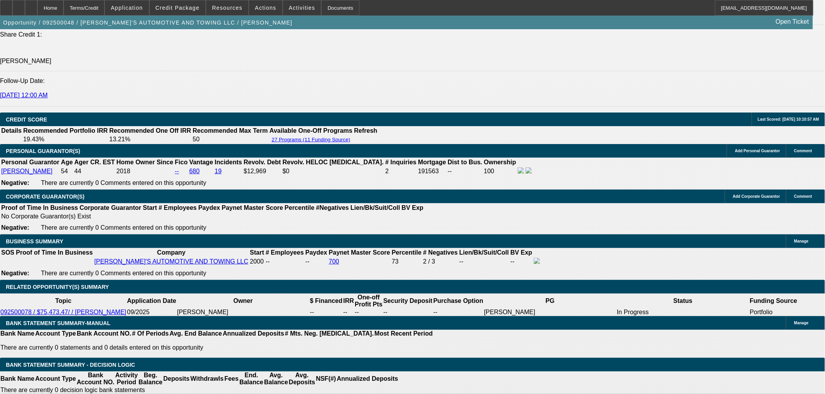
type input "13.8"
type input "$1,507.92"
type input "13.8"
drag, startPoint x: 322, startPoint y: 169, endPoint x: 381, endPoint y: 169, distance: 58.4
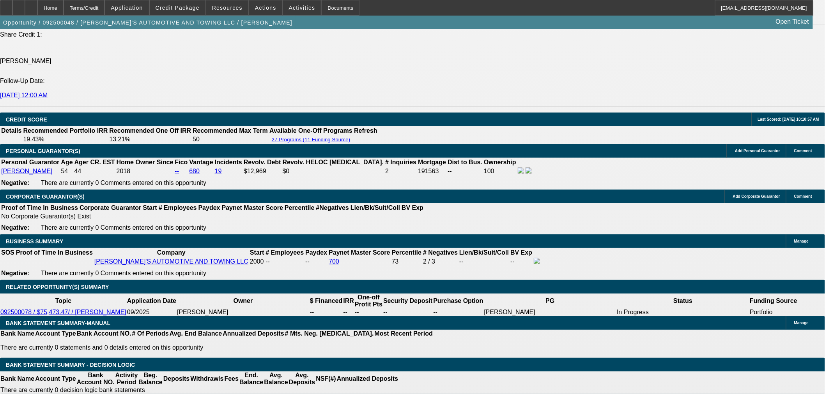
type input "1"
type input "1499"
type input "13.6"
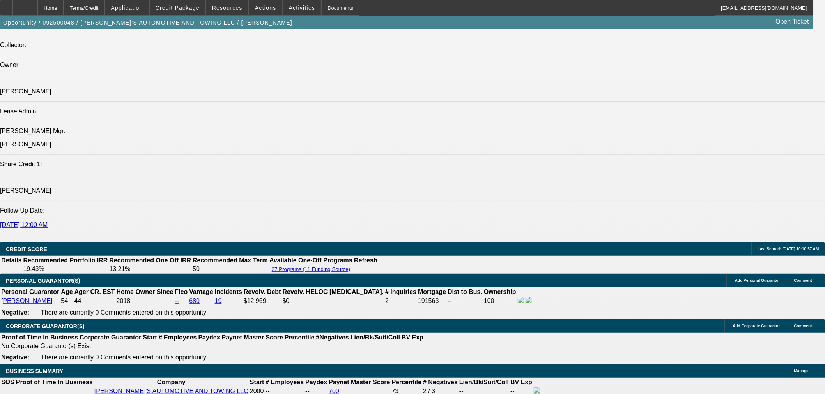
type input "$1,499.89"
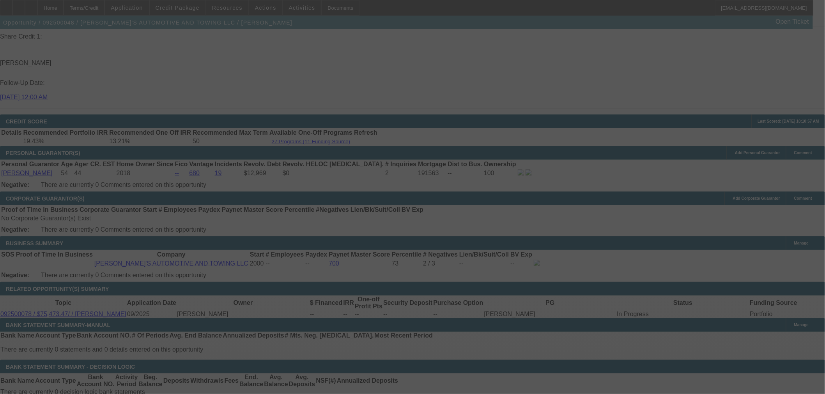
scroll to position [1026, 0]
select select "0"
select select "3"
select select "0.1"
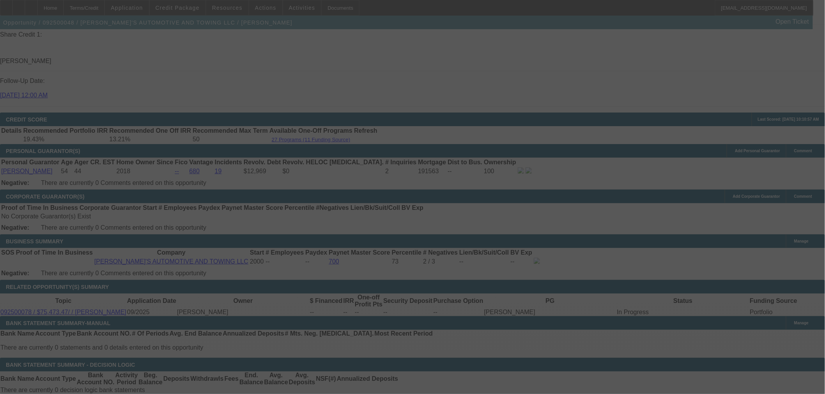
select select "4"
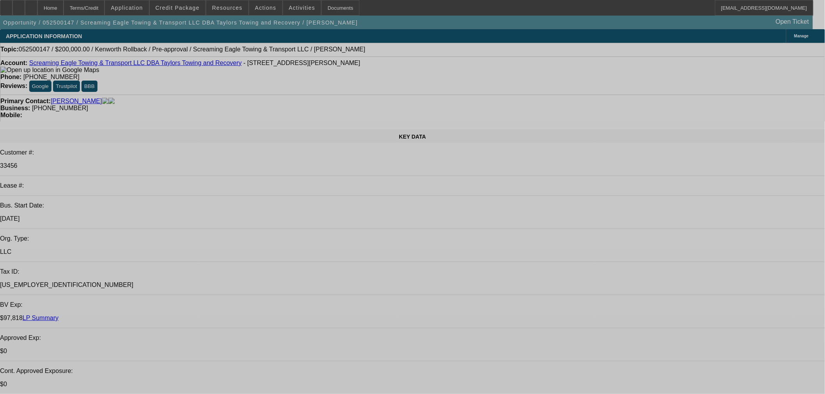
select select "0"
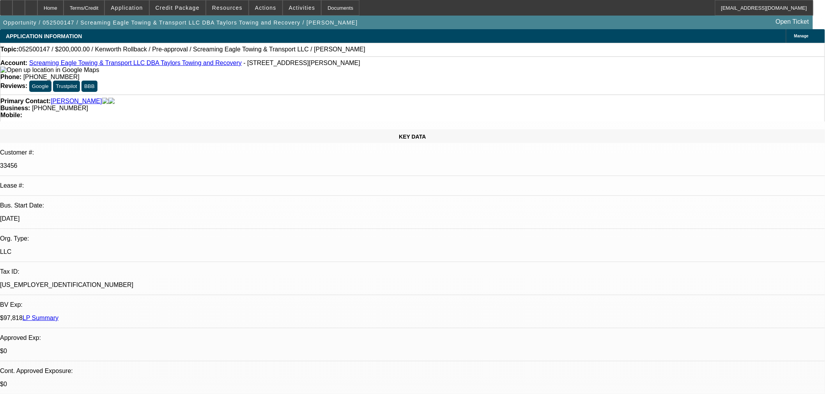
select select "0"
select select "0.1"
select select "4"
select select "0"
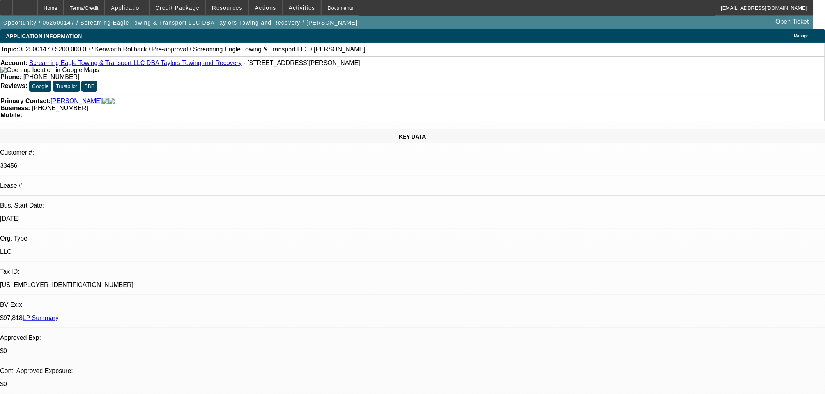
select select "0.1"
select select "4"
select select "0"
select select "2"
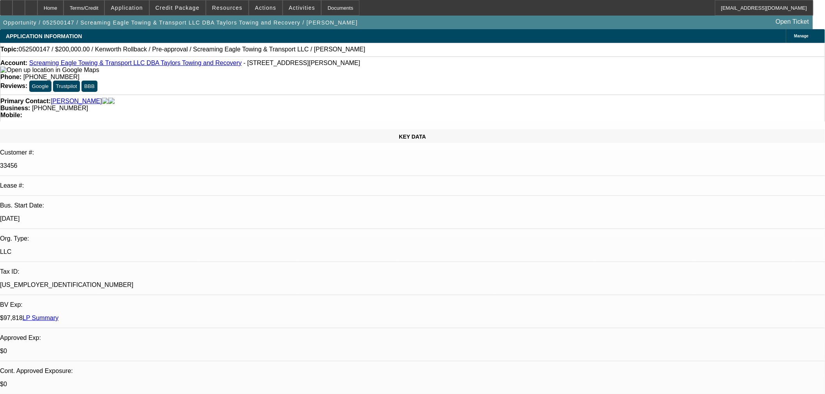
select select "0.1"
select select "4"
select select "0"
select select "2"
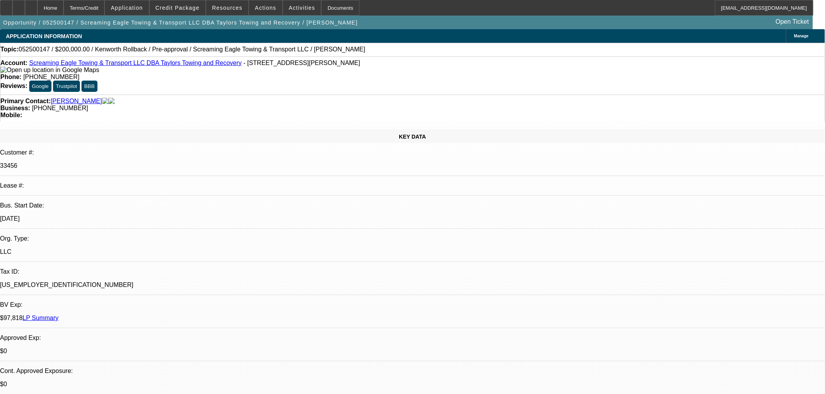
select select "0.1"
select select "4"
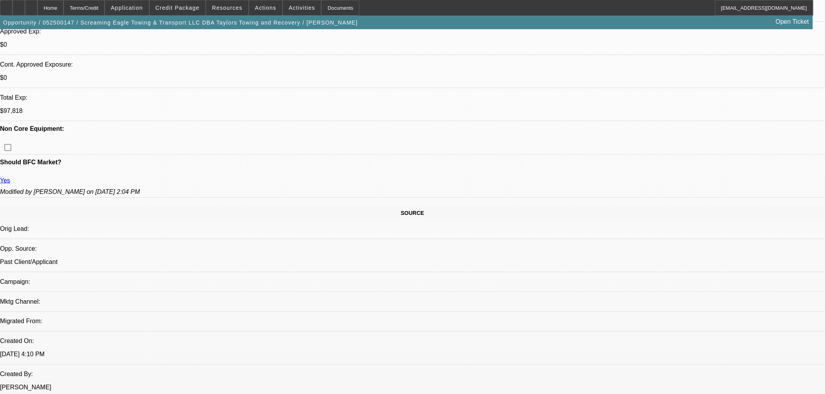
scroll to position [303, 0]
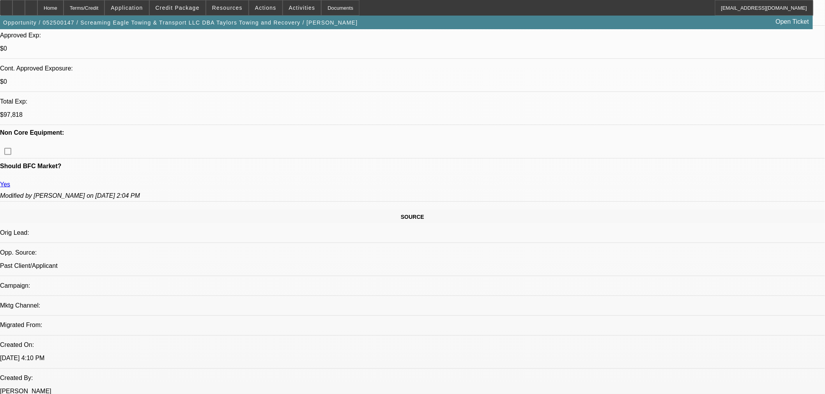
click at [180, 10] on span "Credit Package" at bounding box center [177, 8] width 44 height 6
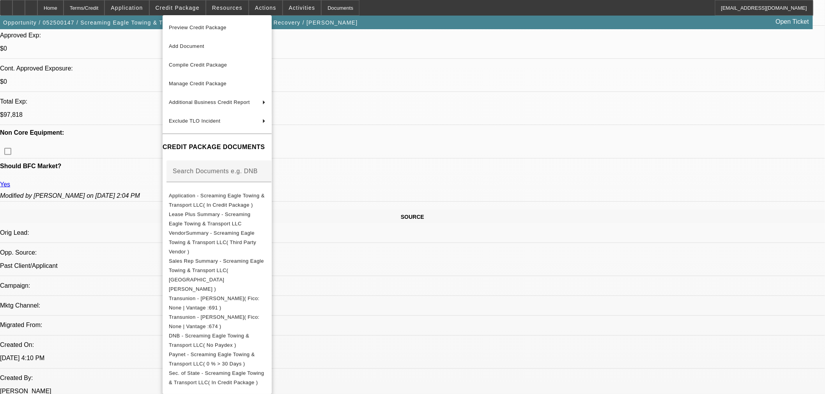
drag, startPoint x: 192, startPoint y: 85, endPoint x: 342, endPoint y: 182, distance: 178.8
click at [192, 85] on span "Manage Credit Package" at bounding box center [198, 84] width 58 height 6
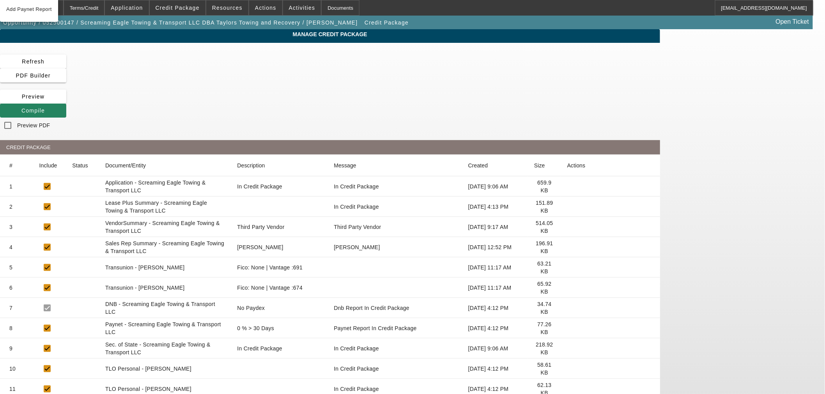
click at [567, 328] on icon at bounding box center [567, 328] width 0 height 0
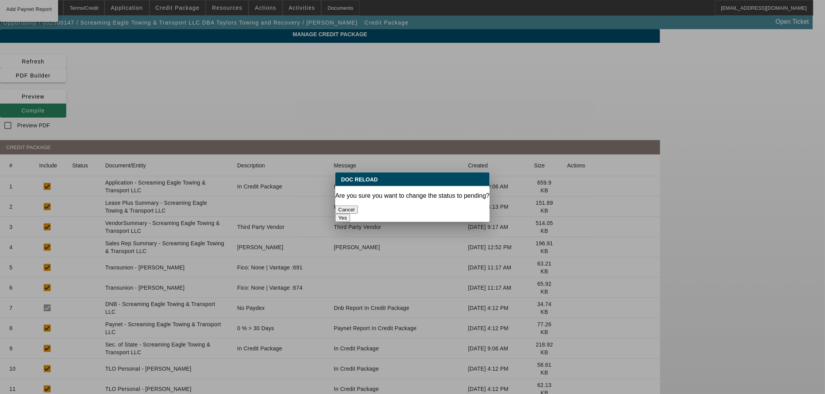
drag, startPoint x: 437, startPoint y: 207, endPoint x: 439, endPoint y: 219, distance: 12.2
click at [350, 214] on button "Yes" at bounding box center [342, 218] width 15 height 8
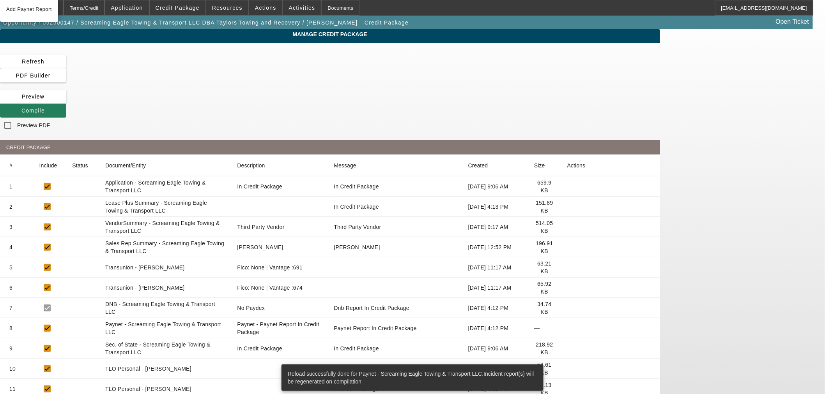
click at [66, 101] on span at bounding box center [33, 110] width 66 height 19
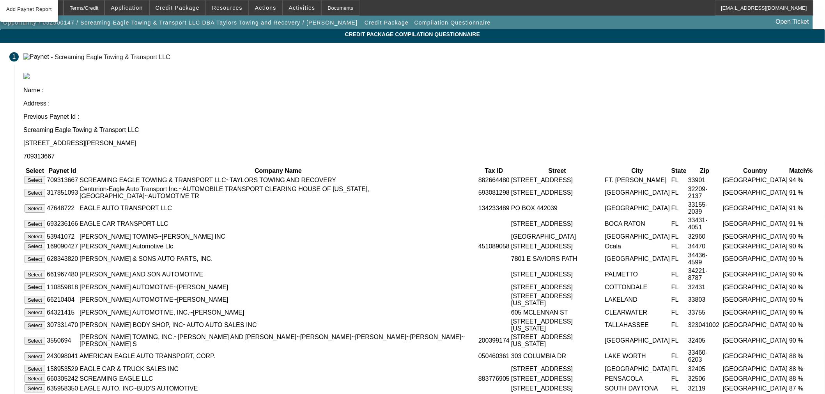
click at [45, 176] on button "Select" at bounding box center [35, 180] width 21 height 8
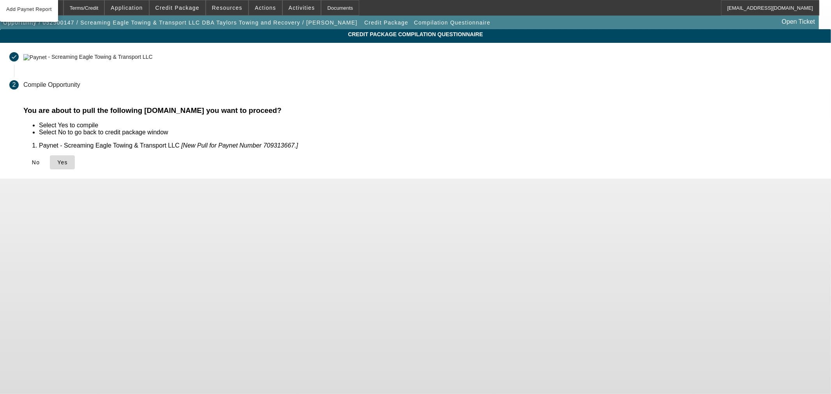
click at [68, 164] on span "Yes" at bounding box center [62, 162] width 11 height 6
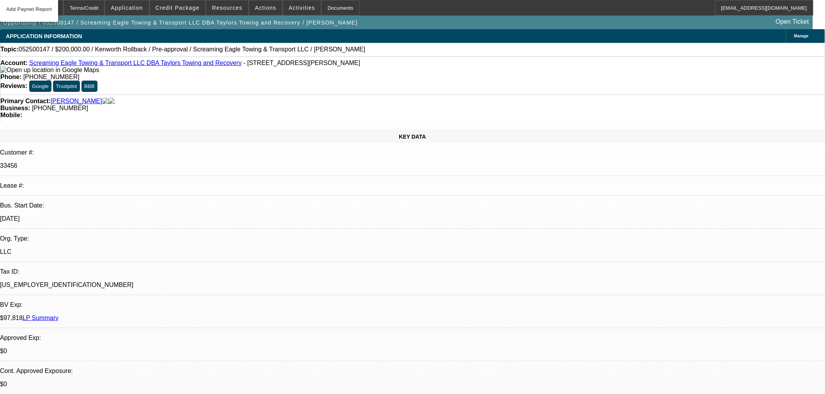
select select "0"
select select "0.1"
select select "4"
select select "0"
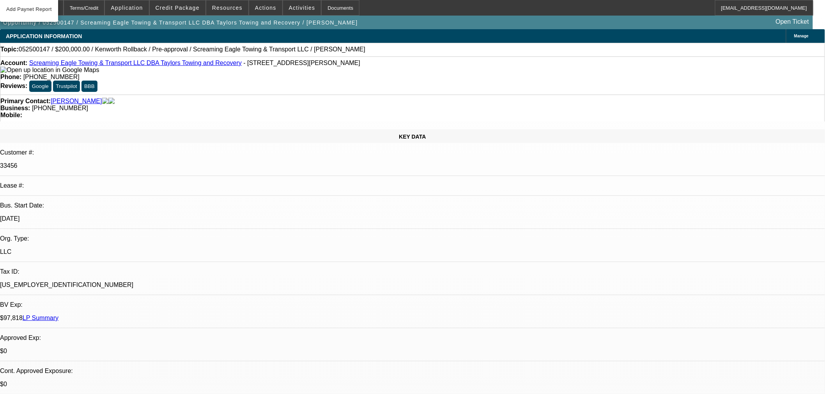
select select "0"
select select "0.1"
select select "4"
select select "0"
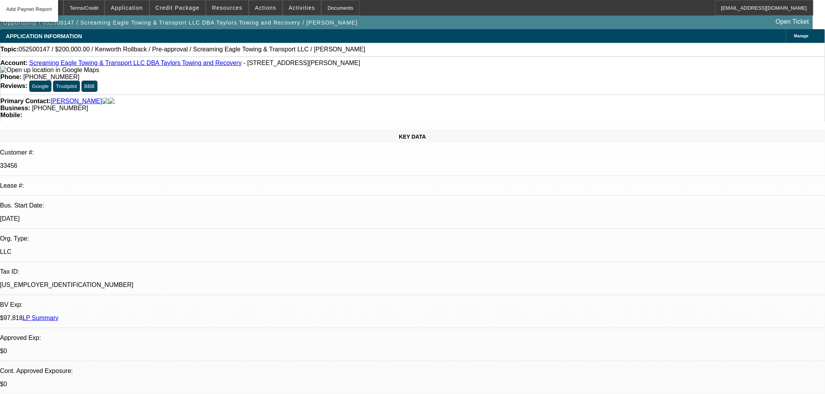
select select "2"
select select "0.1"
select select "4"
select select "0"
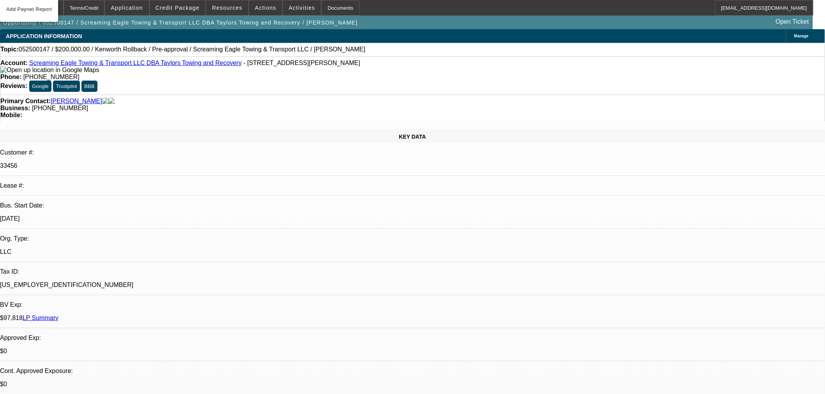
select select "2"
select select "0.1"
select select "4"
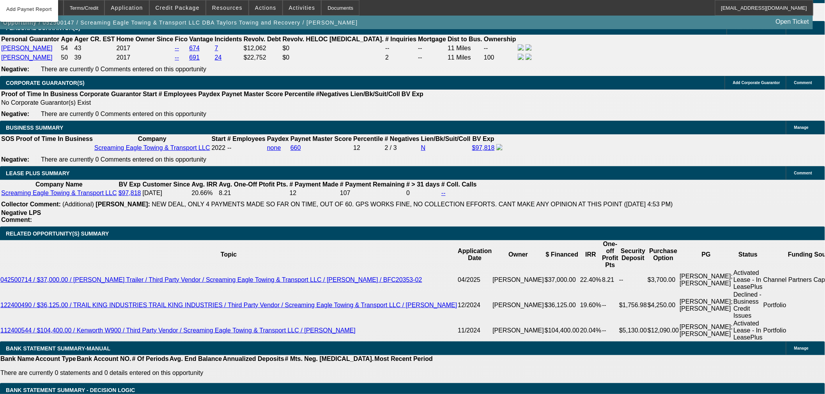
scroll to position [1169, 0]
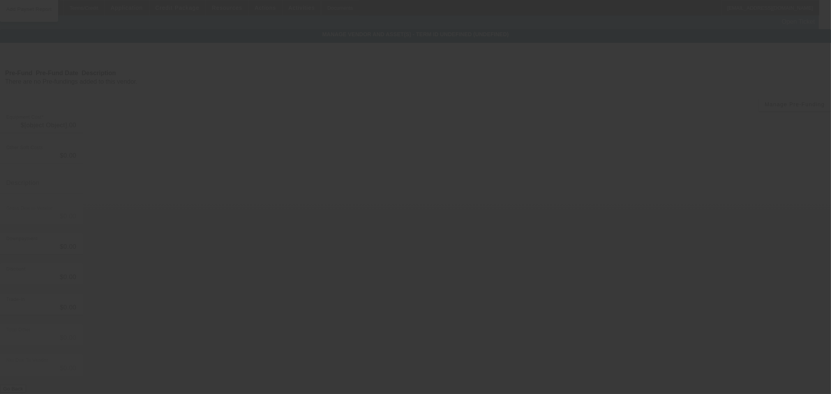
type input "$200,000.00"
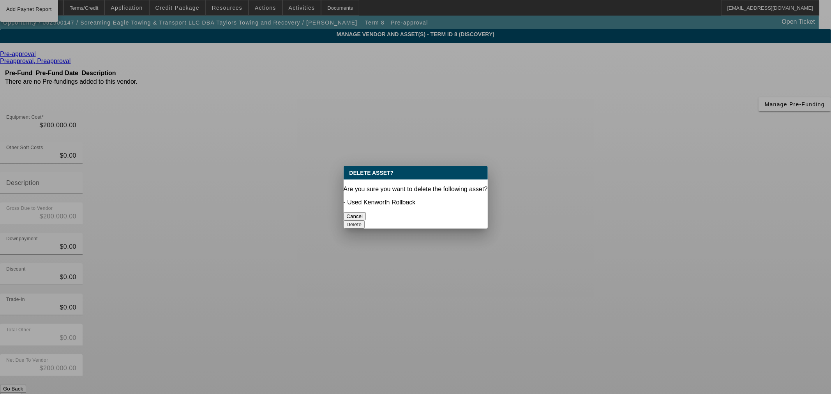
click at [365, 221] on button "Delete" at bounding box center [354, 225] width 21 height 8
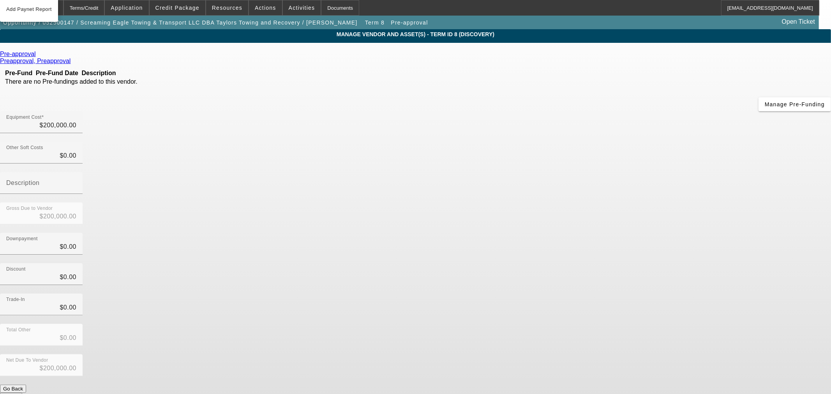
drag, startPoint x: 625, startPoint y: 317, endPoint x: 623, endPoint y: 330, distance: 13.1
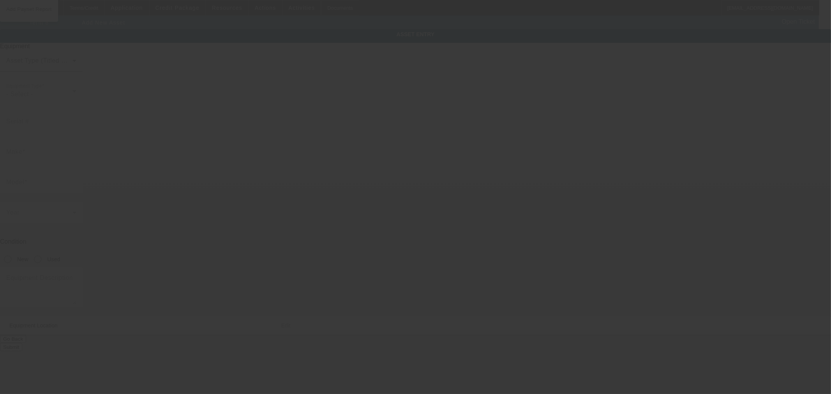
type input "2665 South St"
type input "Fort Myers"
type input "33901"
type input "Lee"
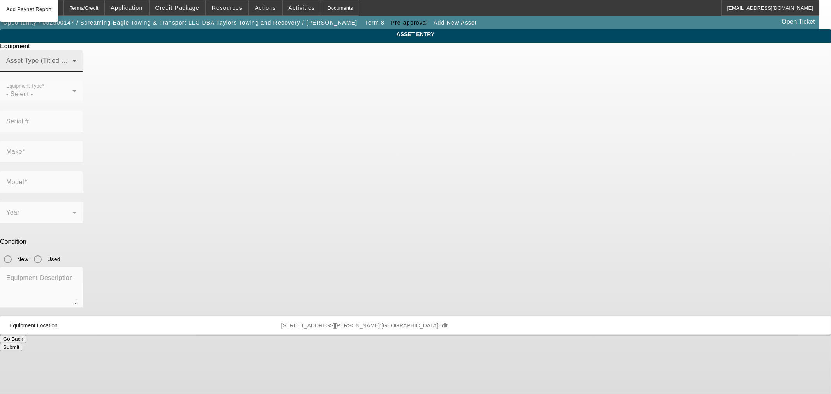
click at [72, 69] on span at bounding box center [39, 63] width 66 height 9
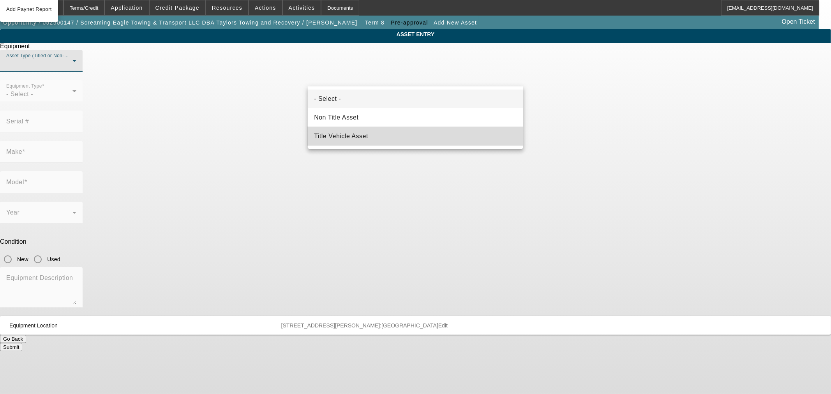
click at [352, 131] on mat-option "Title Vehicle Asset" at bounding box center [415, 136] width 215 height 19
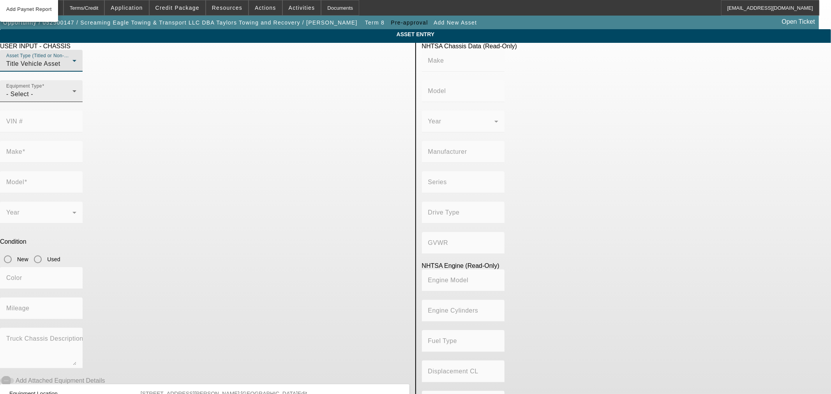
click at [72, 99] on div "- Select -" at bounding box center [39, 94] width 66 height 9
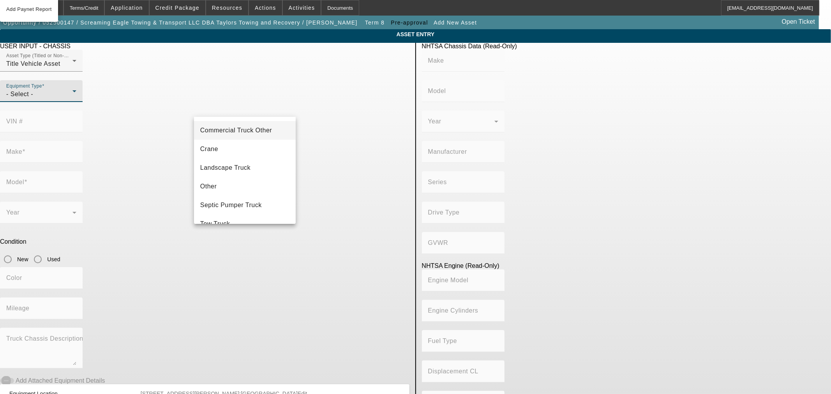
scroll to position [86, 0]
click at [252, 190] on mat-option "Tow Truck" at bounding box center [245, 193] width 102 height 19
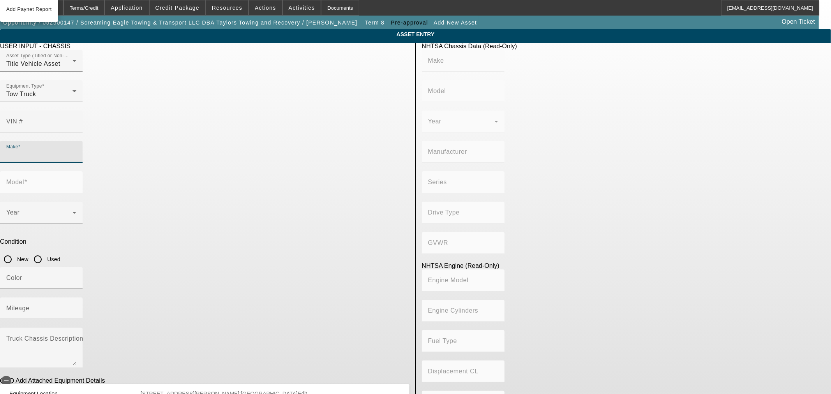
click at [76, 150] on input "Make" at bounding box center [41, 154] width 70 height 9
type input "Heavy Duty"
click at [258, 179] on mat-option "Heavy Duty" at bounding box center [245, 178] width 102 height 19
click at [76, 181] on input "Model" at bounding box center [41, 185] width 70 height 9
type input "Rollback"
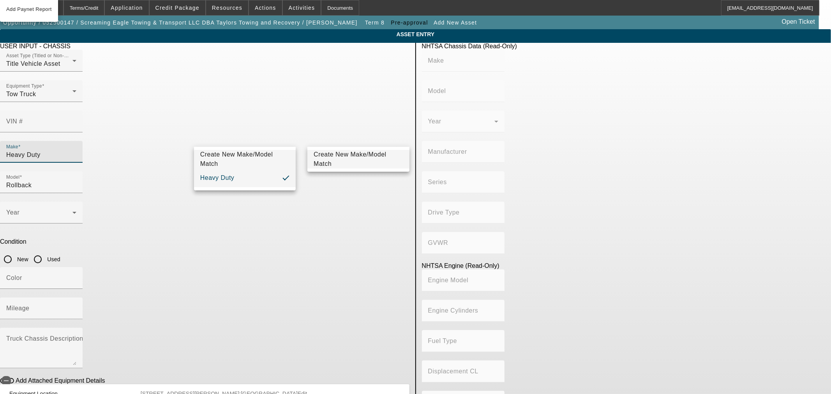
drag, startPoint x: 244, startPoint y: 141, endPoint x: 148, endPoint y: 139, distance: 95.5
click at [149, 140] on app-asset-collateral-manage "ASSET ENTRY USER INPUT - CHASSIS Asset Type (Titled or Non-Titled) Title Vehicl…" at bounding box center [415, 245] width 831 height 432
type input "Heavy"
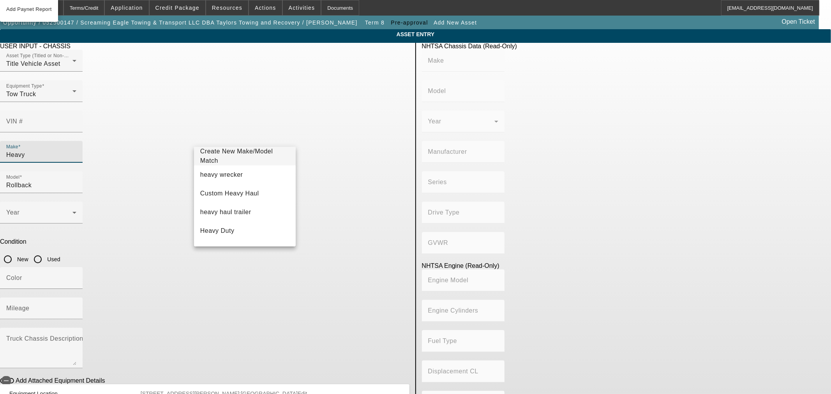
scroll to position [0, 0]
drag, startPoint x: 219, startPoint y: 137, endPoint x: 6, endPoint y: 137, distance: 212.4
click at [25, 137] on app-asset-collateral-manage "ASSET ENTRY USER INPUT - CHASSIS Asset Type (Titled or Non-Titled) Title Vehicl…" at bounding box center [415, 245] width 831 height 432
type input "Industrial"
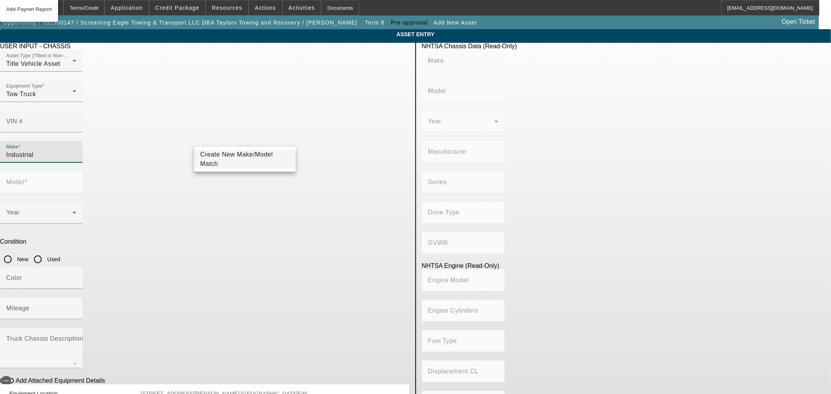
drag, startPoint x: 250, startPoint y: 141, endPoint x: 70, endPoint y: 143, distance: 180.0
click at [76, 143] on app-asset-collateral-manage "ASSET ENTRY USER INPUT - CHASSIS Asset Type (Titled or Non-Titled) Title Vehicl…" at bounding box center [415, 245] width 831 height 432
type input "Class 8"
click at [254, 164] on span "Create New Make/Model Match" at bounding box center [244, 159] width 89 height 19
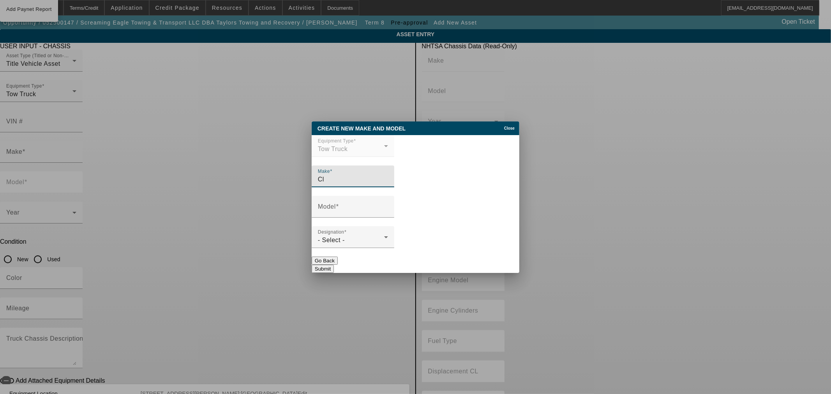
type input "C"
click at [504, 126] on span "Close" at bounding box center [509, 128] width 11 height 4
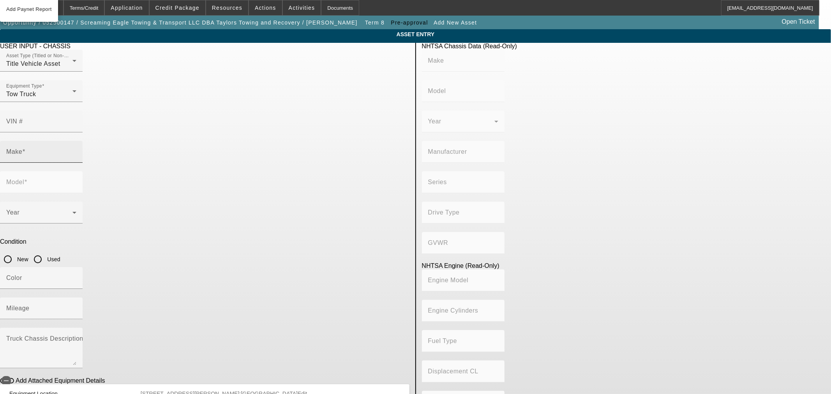
click at [22, 148] on mat-label "Make" at bounding box center [14, 151] width 16 height 7
click at [76, 150] on input "Make" at bounding box center [41, 154] width 70 height 9
click at [229, 180] on span "heavy wrecker" at bounding box center [221, 178] width 43 height 7
type input "heavy wrecker"
click at [76, 181] on input "Model" at bounding box center [41, 185] width 70 height 9
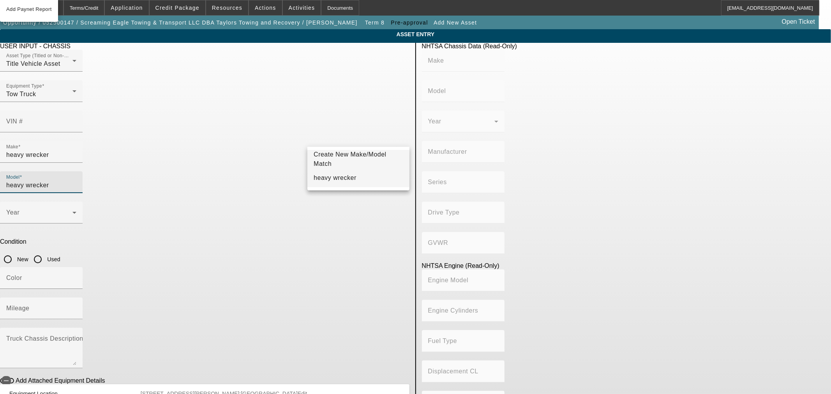
type input "heavy wrecker"
click at [348, 182] on mat-option "heavy wrecker" at bounding box center [358, 178] width 102 height 19
click at [46, 252] on input "Used" at bounding box center [38, 260] width 16 height 16
radio input "true"
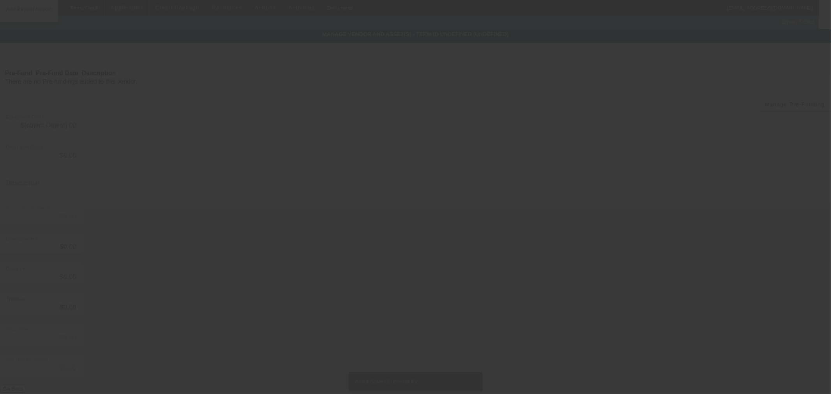
type input "$200,000.00"
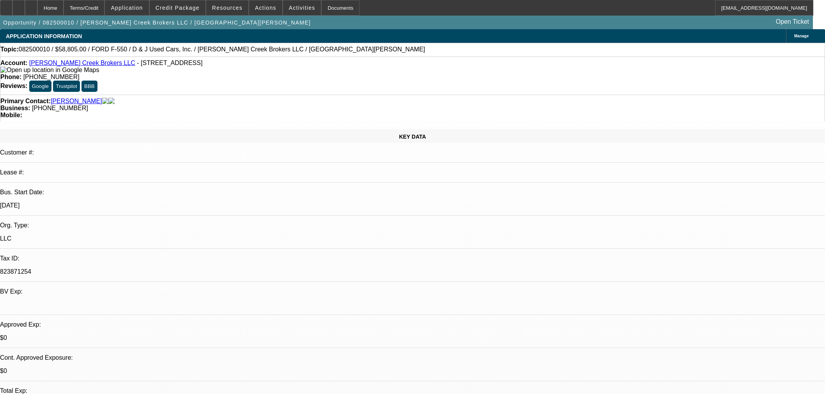
select select "0"
select select "2"
select select "0"
select select "6"
select select "0"
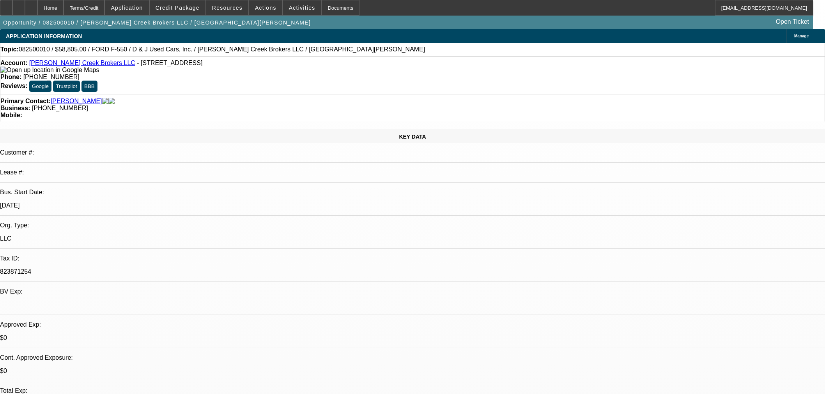
select select "2"
select select "0"
select select "6"
select select "0"
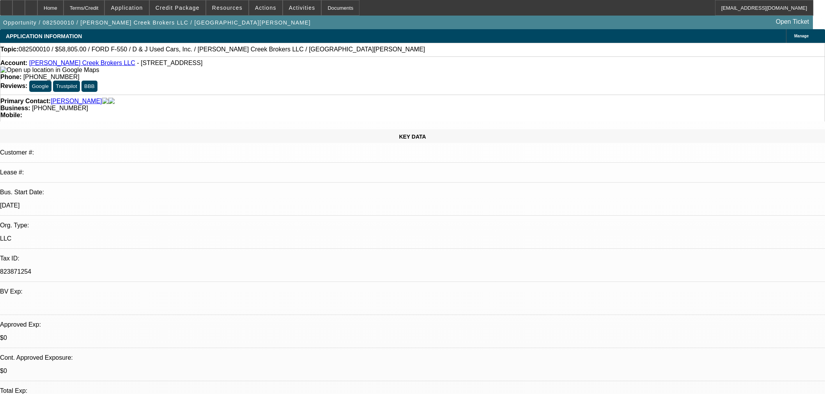
select select "3"
select select "0"
select select "6"
select select "0"
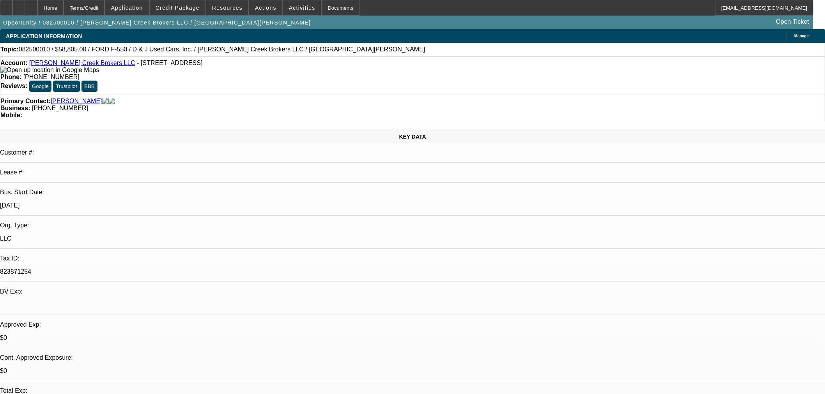
select select "3"
select select "0.1"
select select "4"
select select "0"
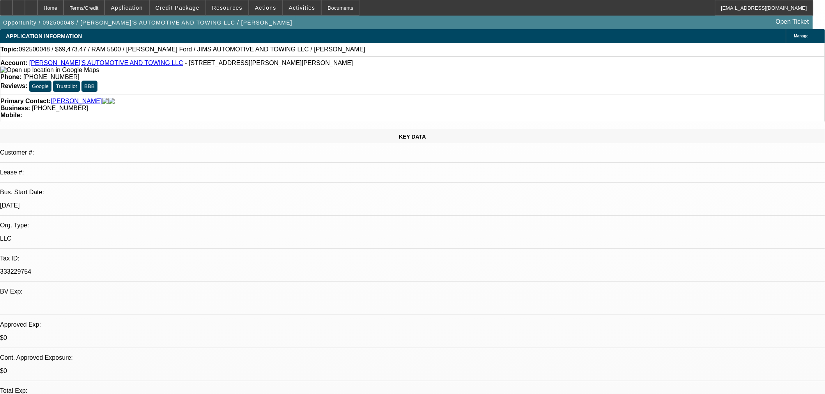
select select "0.1"
select select "4"
select select "0"
select select "0.1"
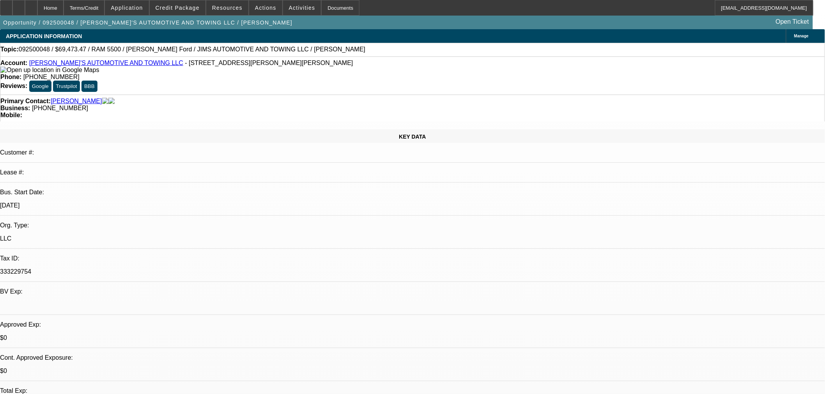
select select "4"
select select "0"
select select "3"
select select "0.1"
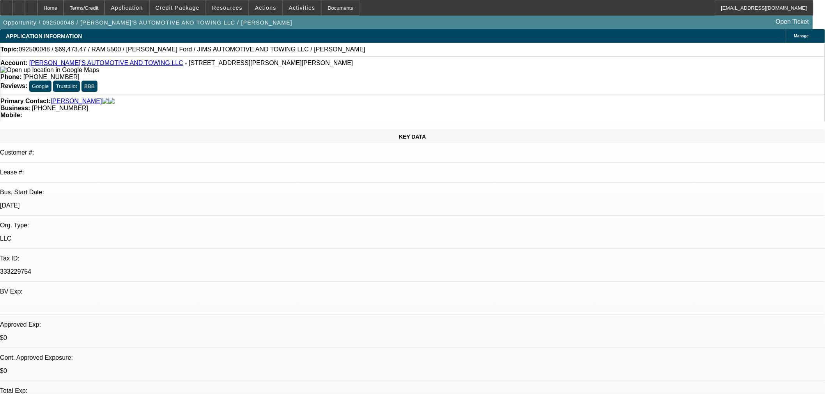
select select "4"
select select "0"
select select "0.1"
select select "4"
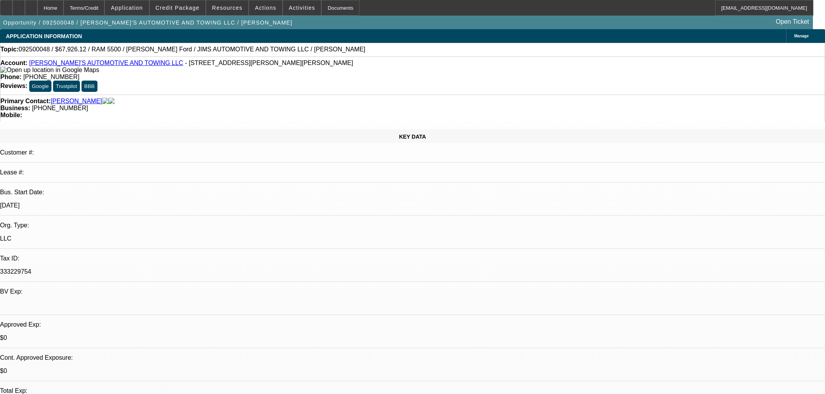
select select "0"
select select "0.1"
select select "4"
select select "0"
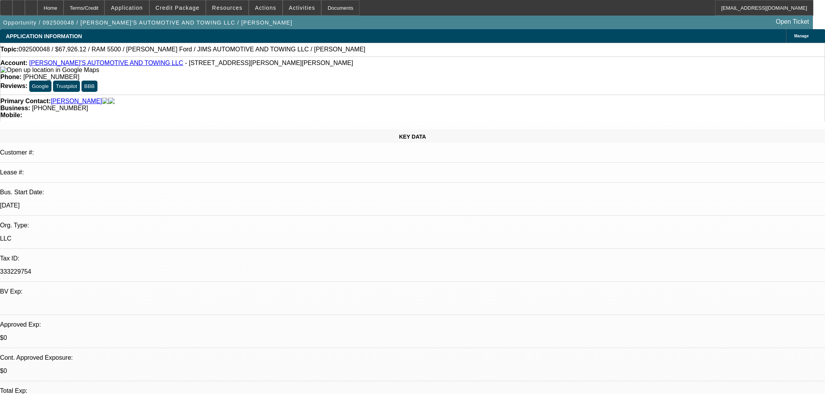
select select "0"
select select "0.1"
select select "4"
select select "0"
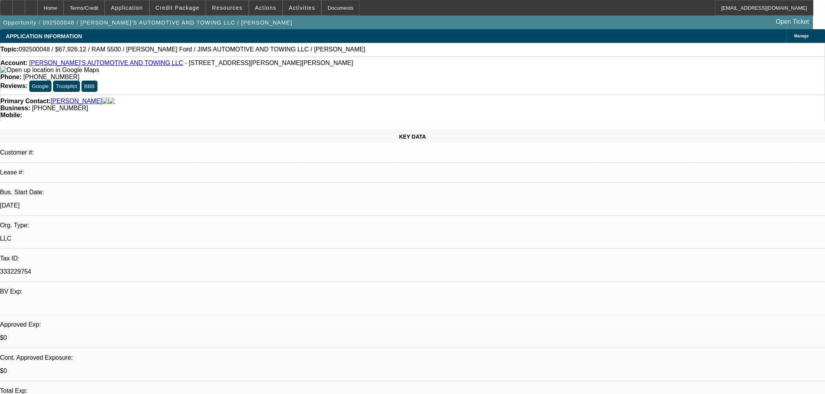
select select "3"
select select "0.1"
select select "4"
select select "0"
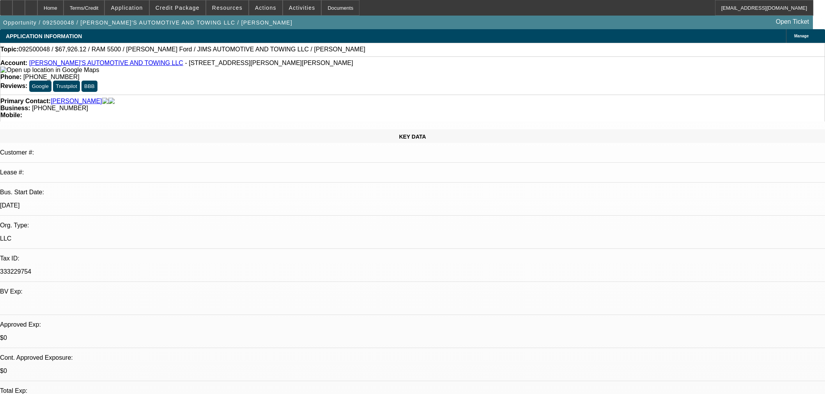
select select "0.1"
select select "4"
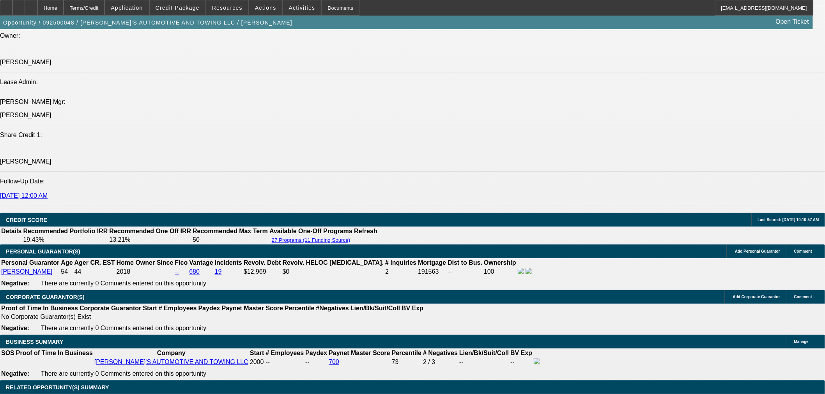
scroll to position [996, 0]
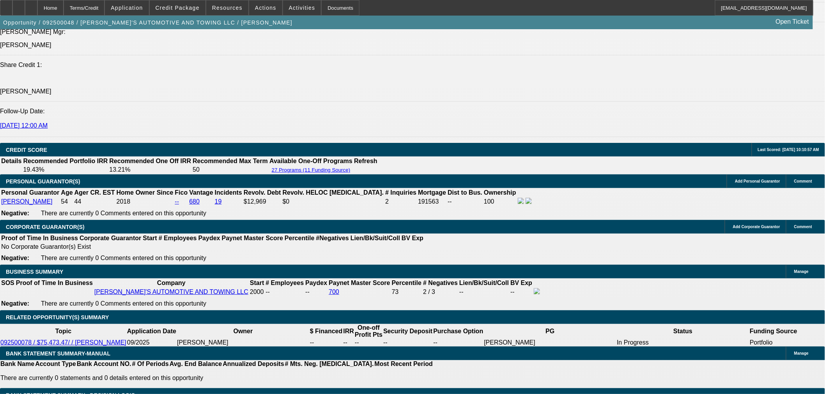
drag, startPoint x: 339, startPoint y: 141, endPoint x: 373, endPoint y: 140, distance: 33.9
type input "$6,000.00"
drag, startPoint x: 390, startPoint y: 138, endPoint x: 386, endPoint y: 141, distance: 5.0
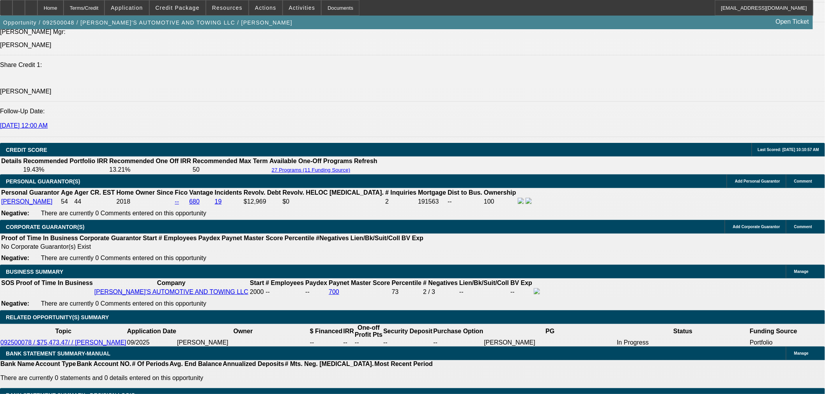
select select "0.1"
type input "$7,547.35"
type input "UNKNOWN"
type input "$1,466.49"
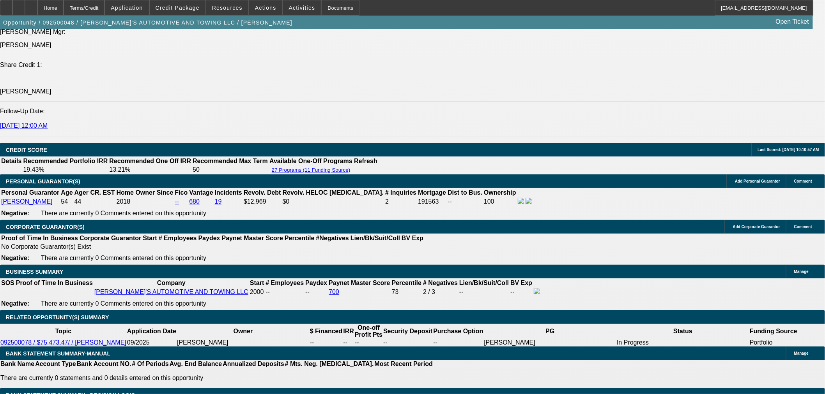
select select "2"
drag, startPoint x: 369, startPoint y: 200, endPoint x: 410, endPoint y: 192, distance: 42.4
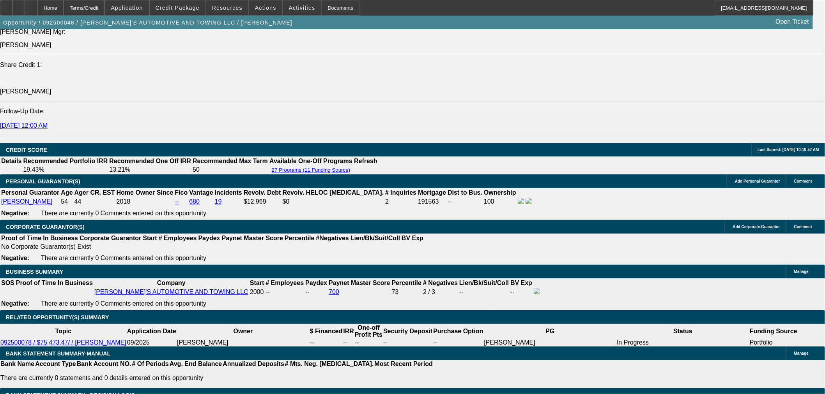
type input "14"
type input "$1,481.48"
type input "14.4"
type input "$1,495.84"
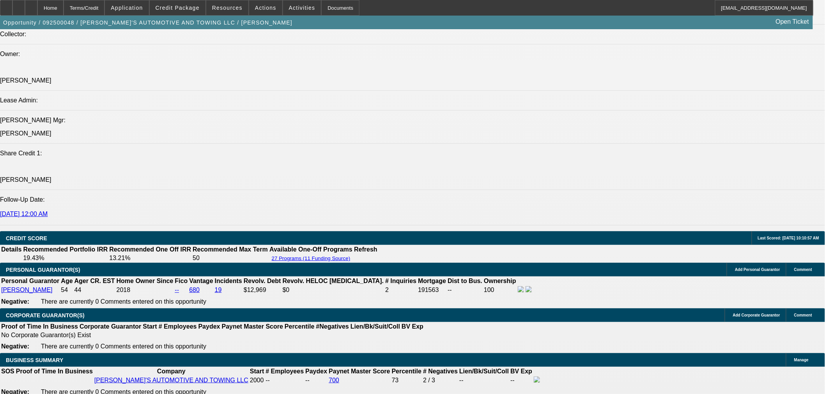
scroll to position [823, 0]
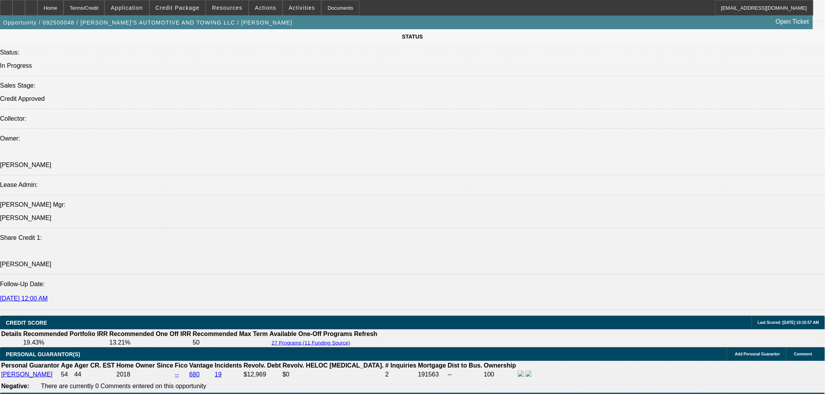
type input "14.4"
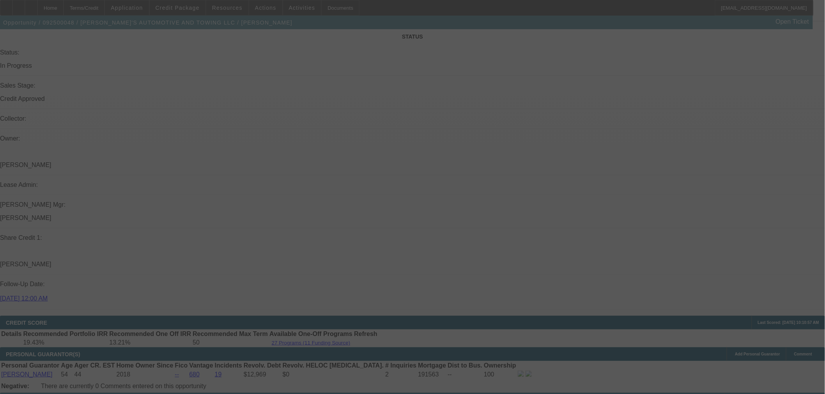
select select "0.1"
select select "0"
select select "2"
select select "0.1"
select select "4"
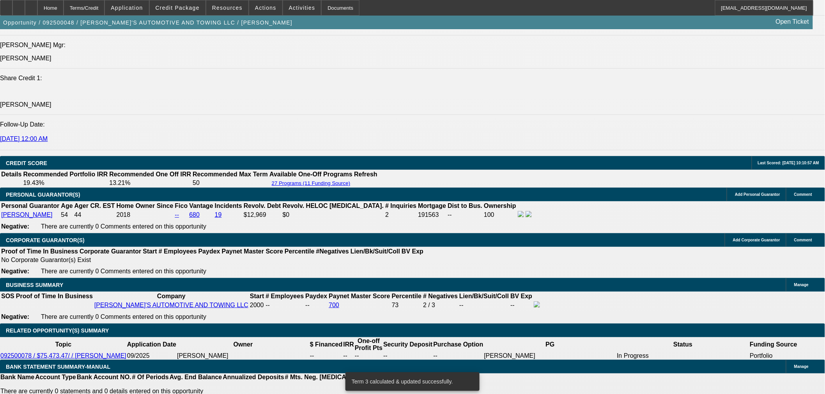
scroll to position [1039, 0]
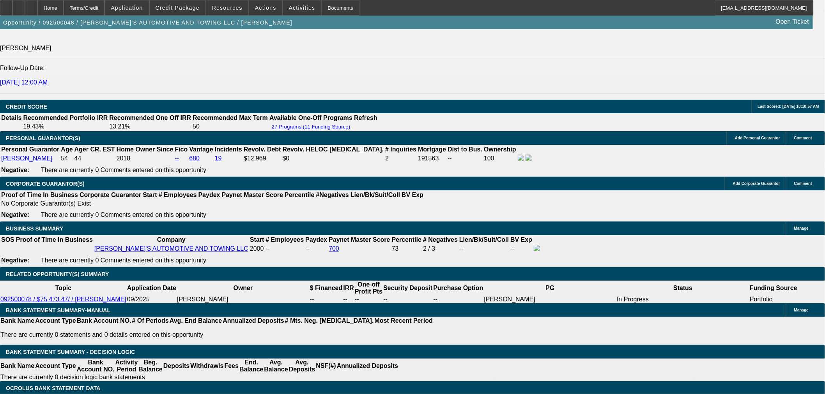
drag, startPoint x: 371, startPoint y: 154, endPoint x: 443, endPoint y: 154, distance: 72.5
type input "UNKNOWN"
type input "10"
type input "$1,342.20"
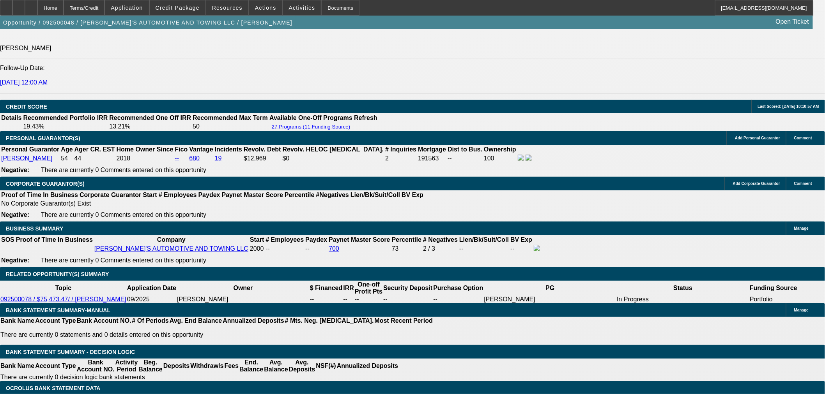
drag, startPoint x: 399, startPoint y: 156, endPoint x: 403, endPoint y: 127, distance: 29.9
type input "1"
type input "$1,058.17"
type input "14"
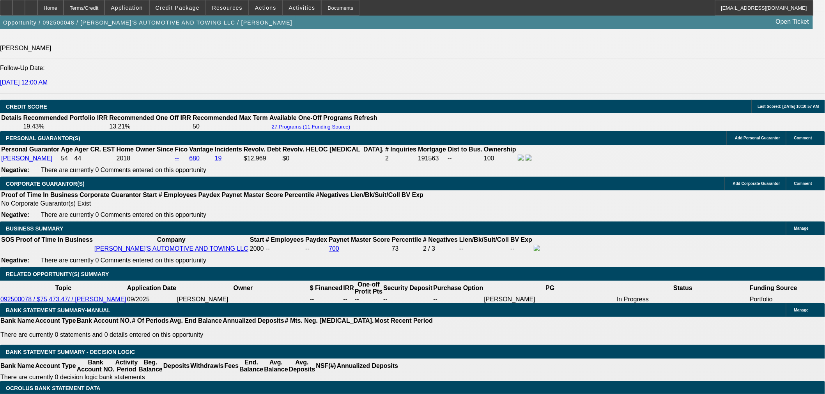
type input "$1,481.48"
type input "14.3"
type input "$1,492.24"
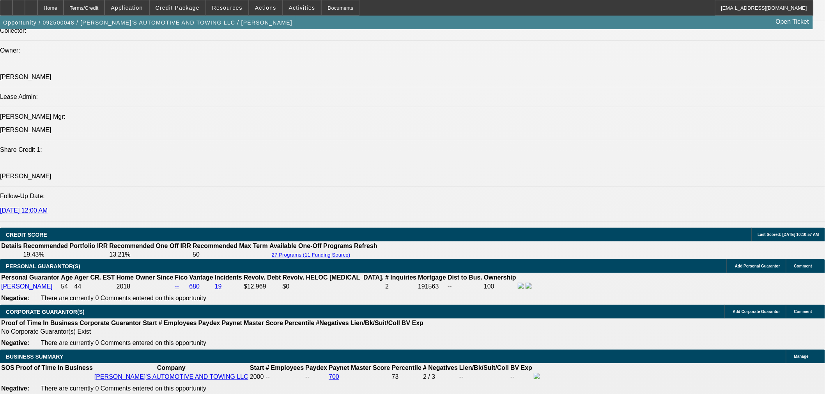
scroll to position [909, 0]
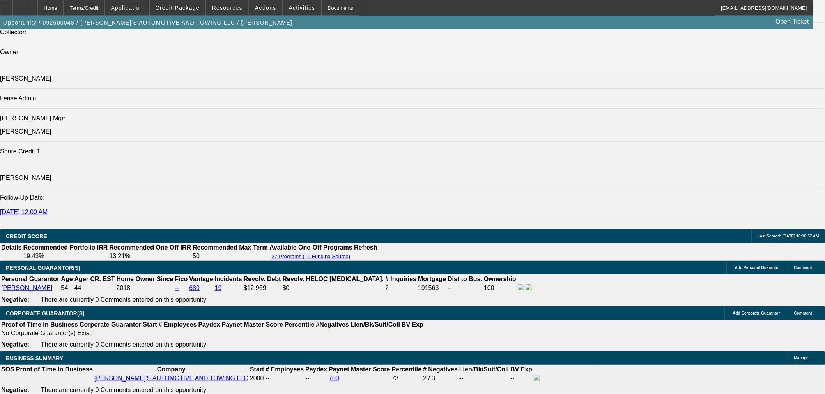
type input "14.3"
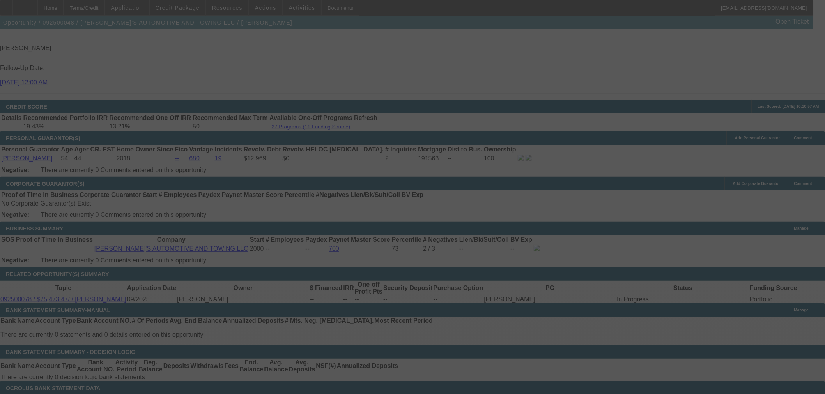
scroll to position [1035, 0]
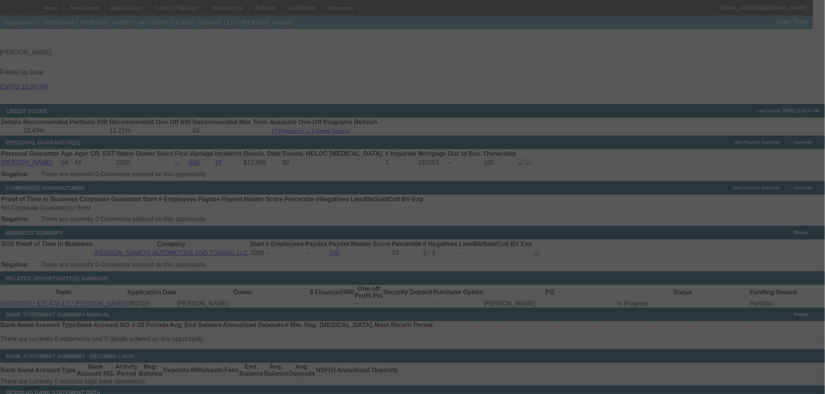
select select "0.1"
select select "0"
select select "2"
select select "0.1"
select select "4"
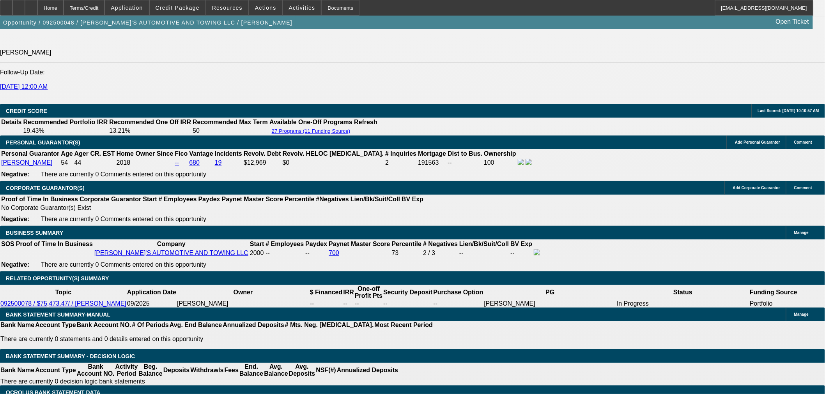
scroll to position [948, 0]
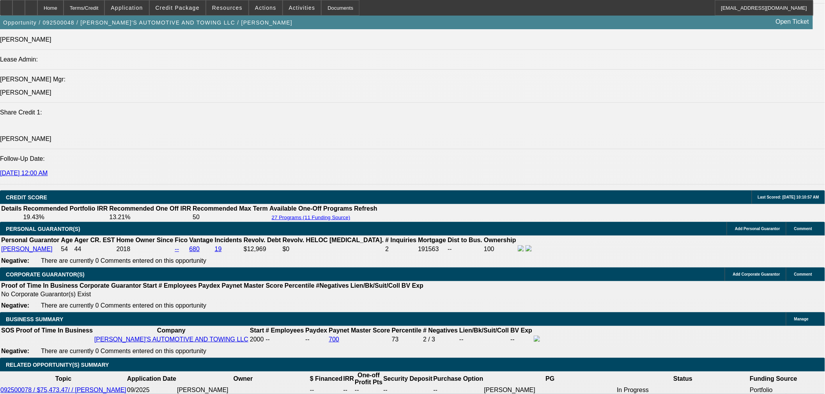
drag, startPoint x: 372, startPoint y: 244, endPoint x: 418, endPoint y: 232, distance: 47.5
type input "1"
type input "UNKNOWN"
type input "14."
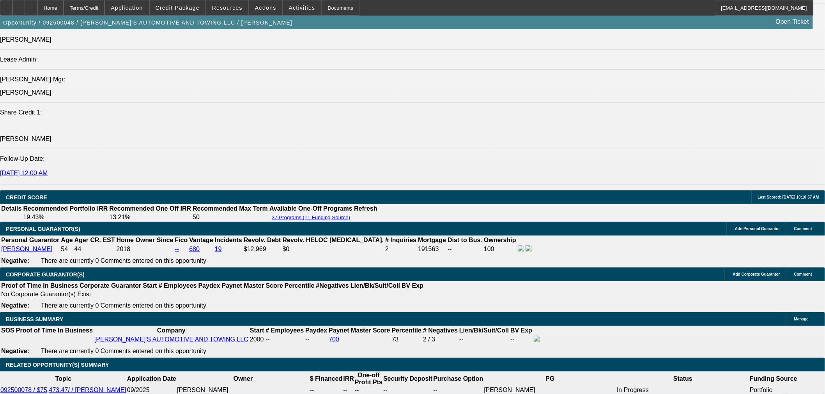
type input "$1,058.17"
type input "14.5"
type input "$1,499.44"
type input "14.5"
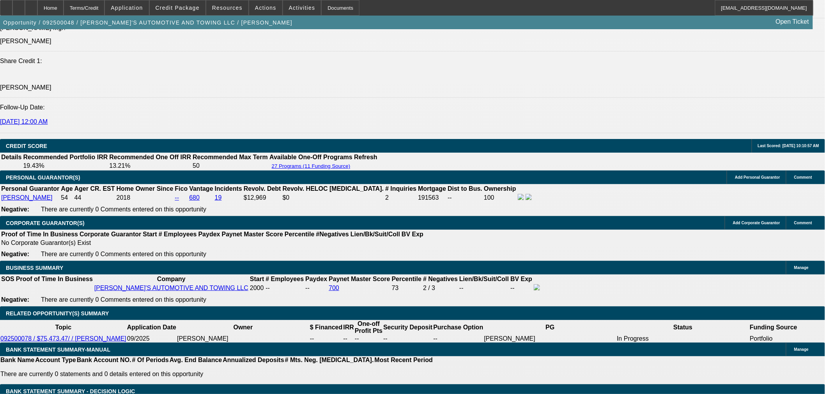
scroll to position [1078, 0]
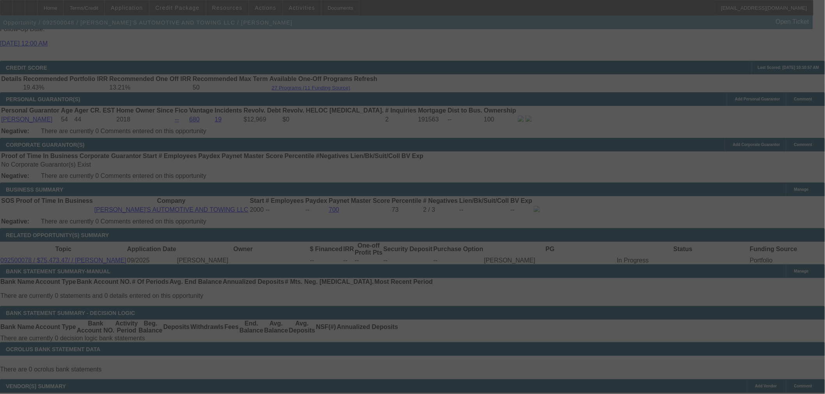
select select "0.1"
select select "0"
select select "2"
select select "0.1"
select select "4"
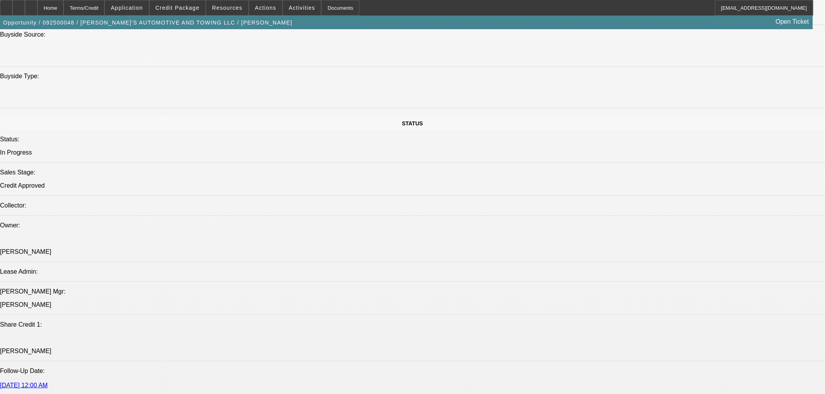
scroll to position [996, 0]
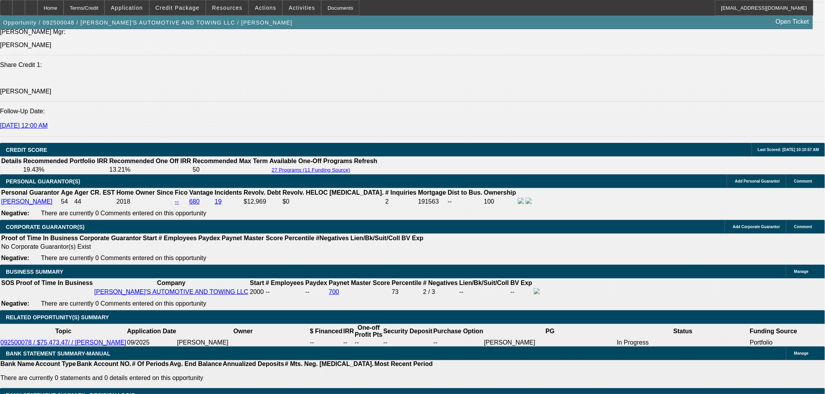
drag, startPoint x: 388, startPoint y: 141, endPoint x: 402, endPoint y: 137, distance: 13.8
type input "$0.00"
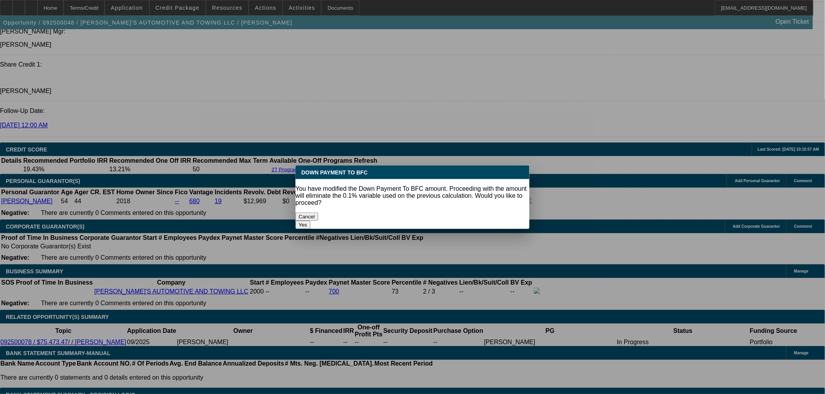
scroll to position [0, 0]
click at [310, 221] on button "Yes" at bounding box center [302, 225] width 15 height 8
select select "0"
type input "UNKNOWN"
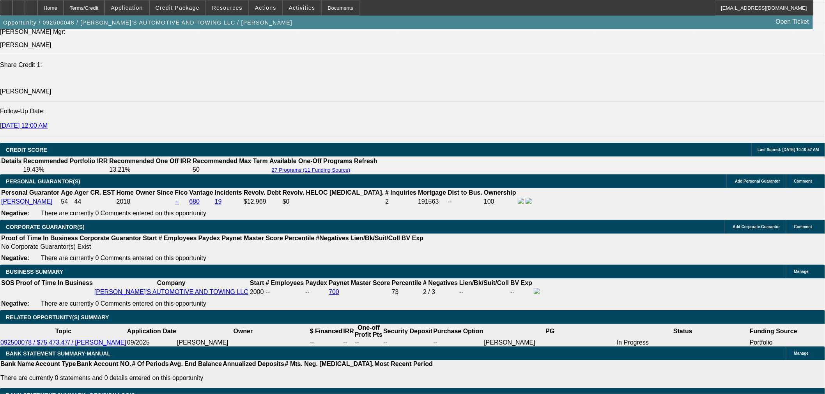
type input "$1,666.04"
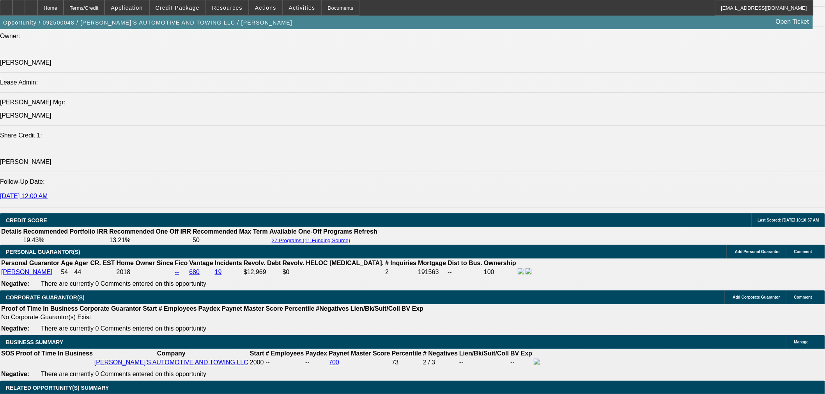
scroll to position [866, 0]
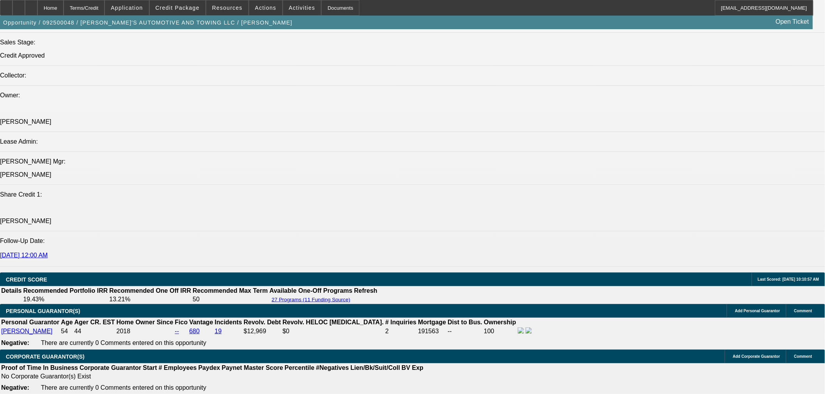
drag, startPoint x: 372, startPoint y: 330, endPoint x: 400, endPoint y: 332, distance: 27.7
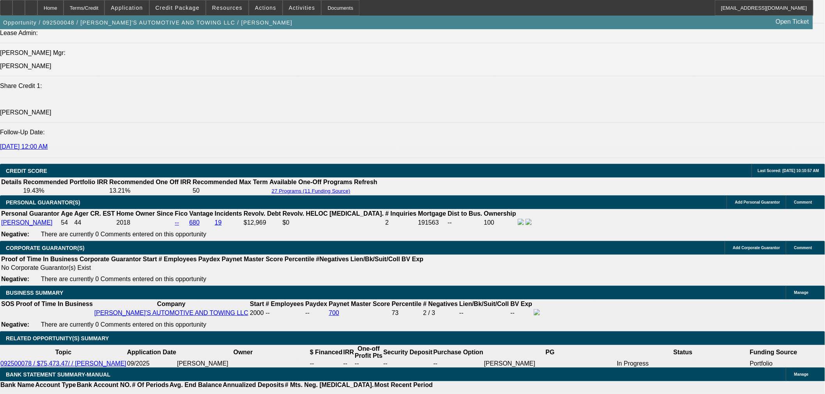
scroll to position [996, 0]
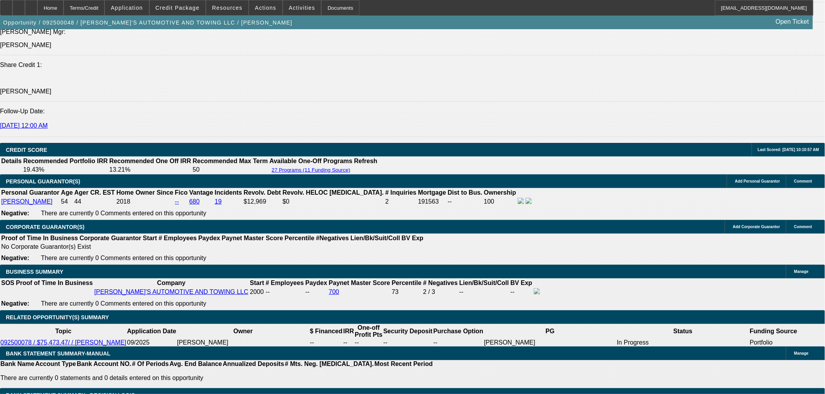
select select "3"
type input "14"
type input "$1,646.09"
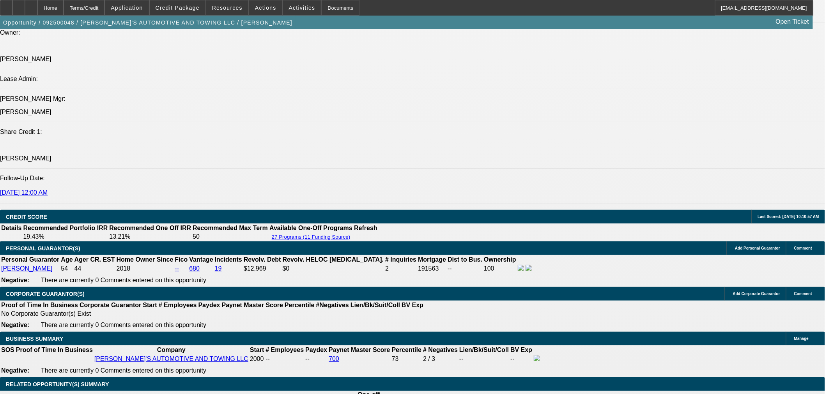
scroll to position [909, 0]
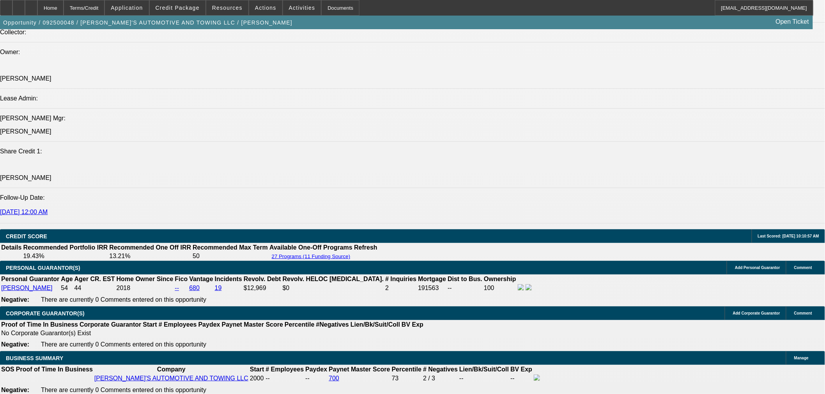
type input "14"
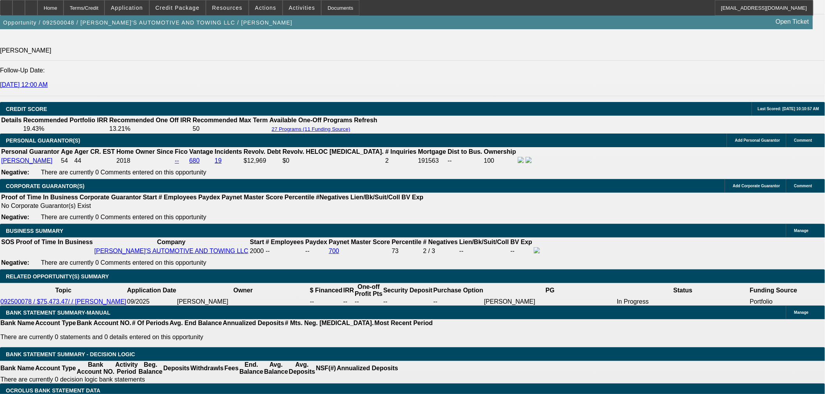
scroll to position [1039, 0]
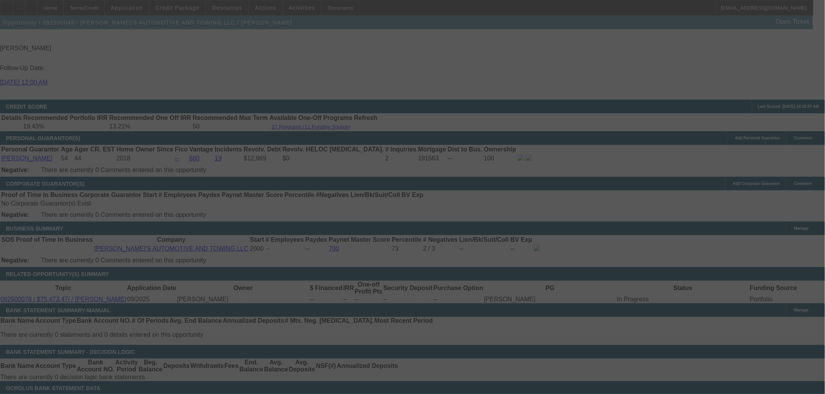
select select "0"
select select "3"
select select "0.1"
select select "4"
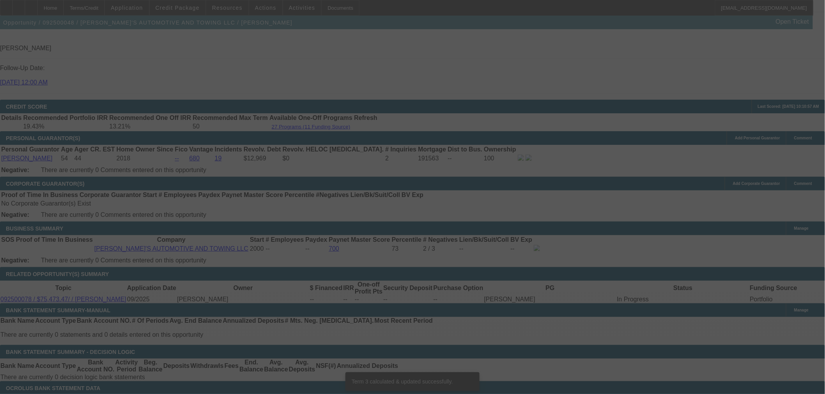
scroll to position [1035, 0]
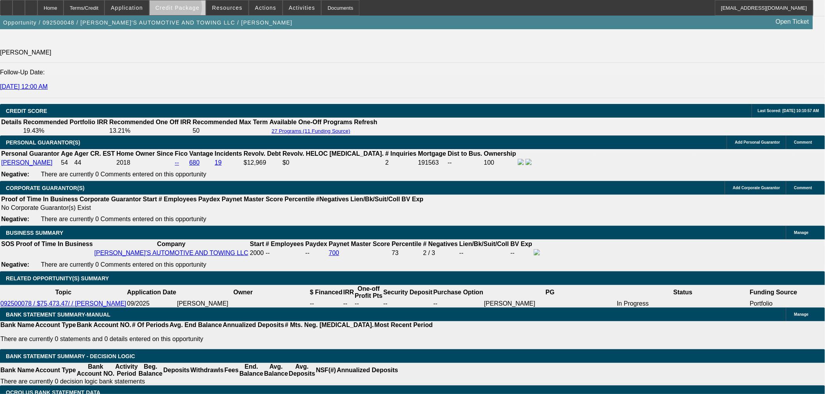
click at [188, 9] on span "Credit Package" at bounding box center [177, 8] width 44 height 6
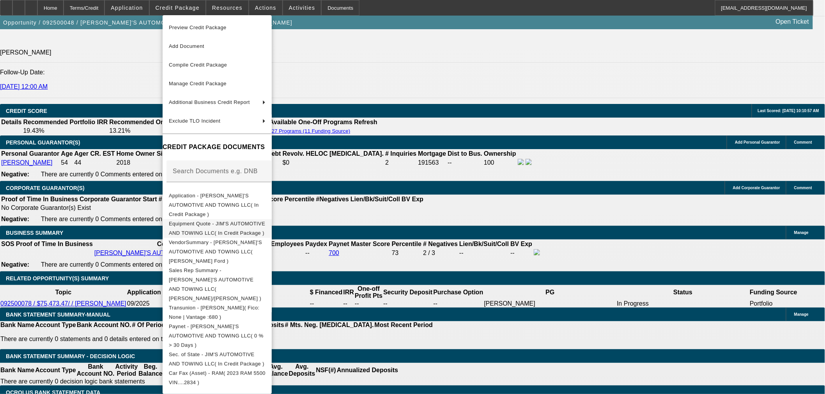
click at [255, 221] on span "Equipment Quote - JIM'S AUTOMOTIVE AND TOWING LLC( In Credit Package )" at bounding box center [217, 228] width 96 height 15
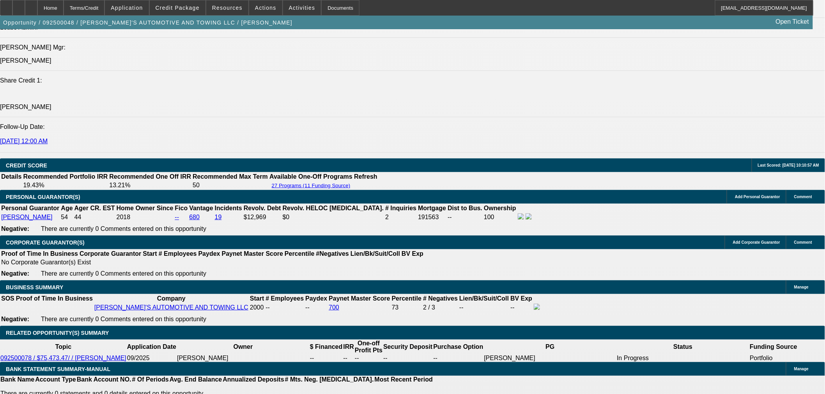
scroll to position [862, 0]
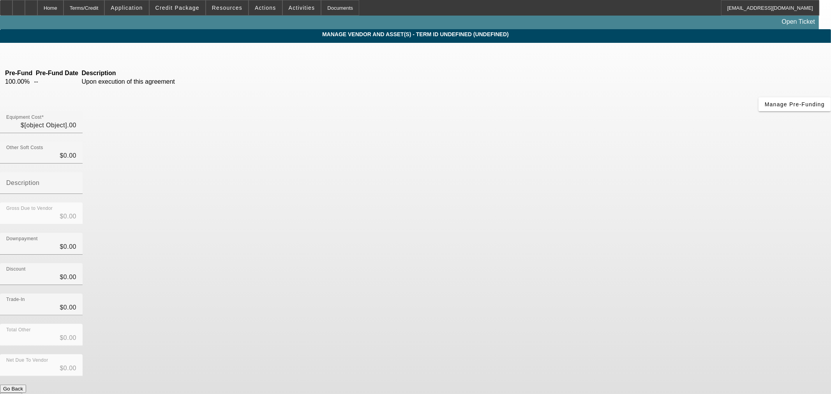
type input "$75,473.47"
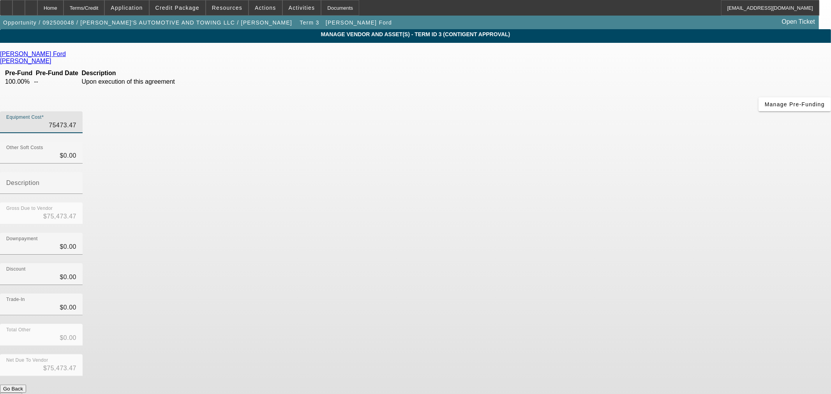
drag, startPoint x: 481, startPoint y: 66, endPoint x: 726, endPoint y: 53, distance: 245.8
click at [726, 54] on app-vendor-asset-manage "MANAGE VENDOR AND ASSET(S) - Term ID 3 (Contigent Approval) Remove Vendor Jim S…" at bounding box center [415, 238] width 831 height 418
type input "7"
type input "$7.00"
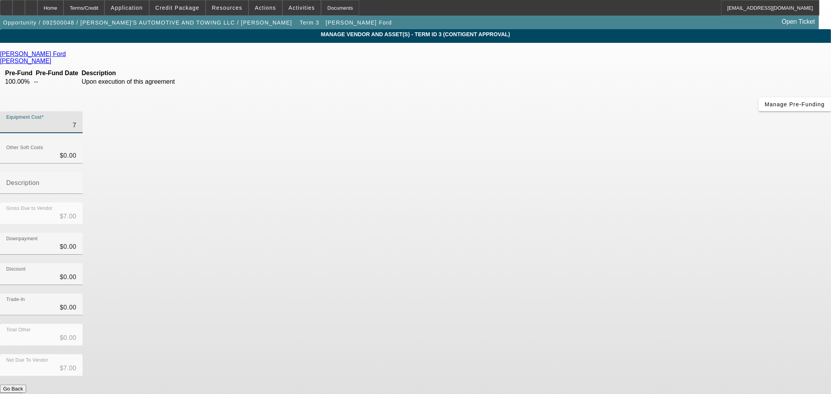
type input "71"
type input "$71.00"
type input "712"
type input "$712.00"
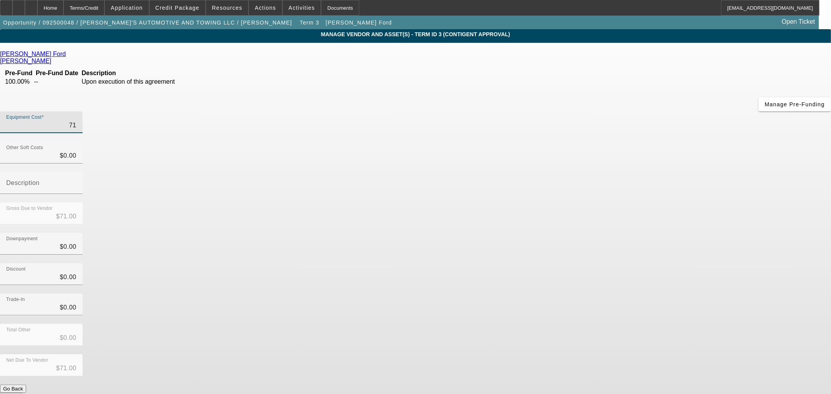
type input "$712.00"
type input "7126"
type input "$7,126.00"
type input "71269"
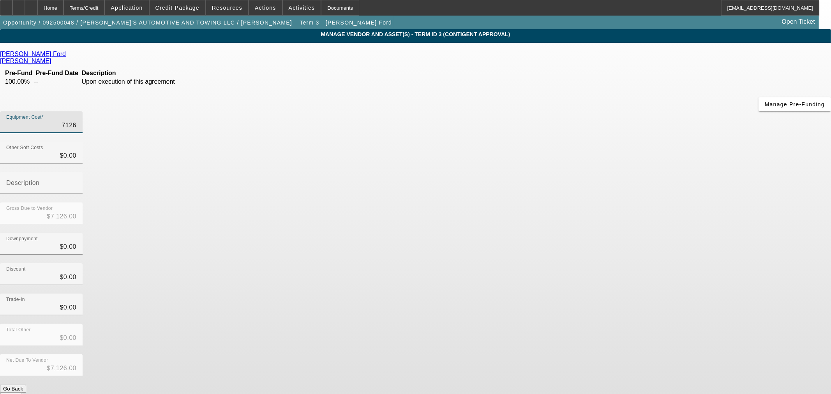
type input "$71,269.00"
type input "71269.1"
type input "$71,269.10"
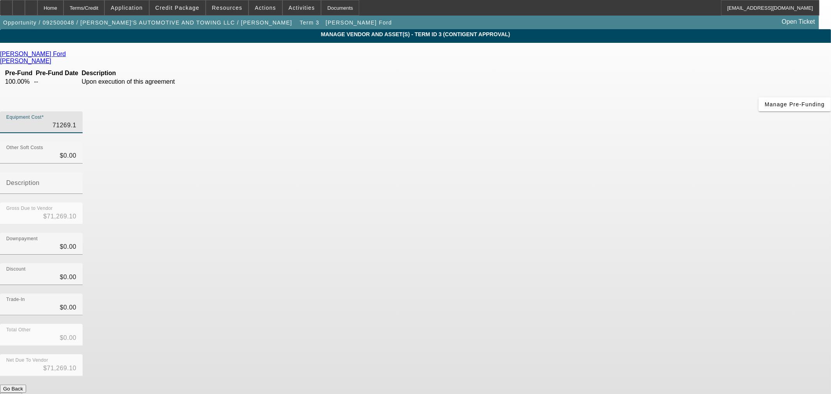
type input "71269.19"
type input "$71,269.19"
click at [596, 263] on div "Discount $0.00" at bounding box center [415, 278] width 831 height 30
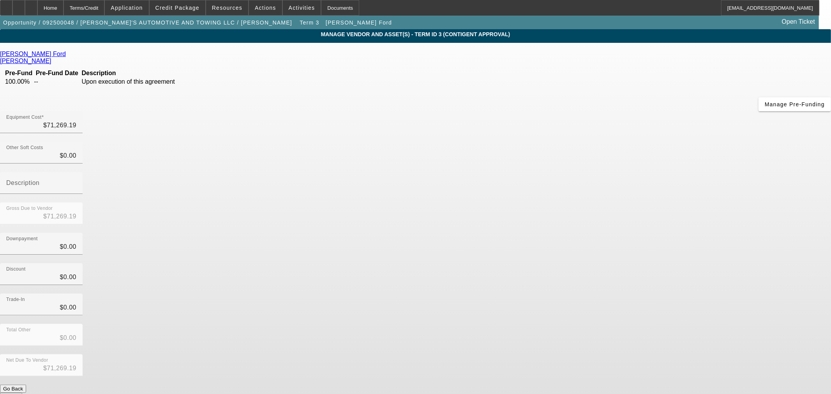
click at [22, 393] on button "Submit" at bounding box center [11, 397] width 22 height 8
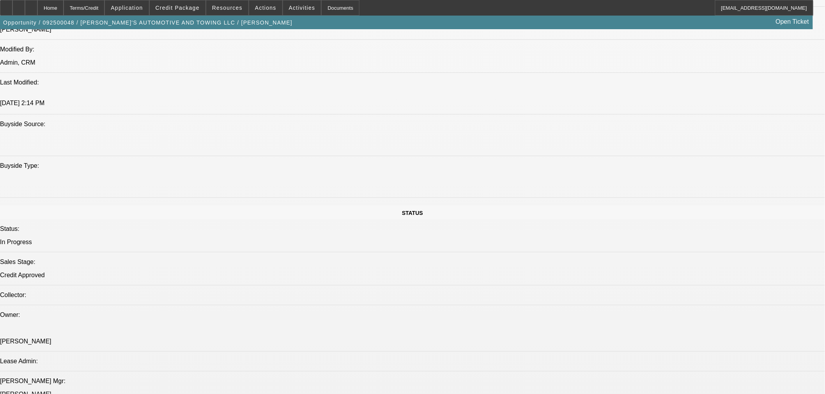
select select "0"
select select "0.1"
select select "4"
select select "0"
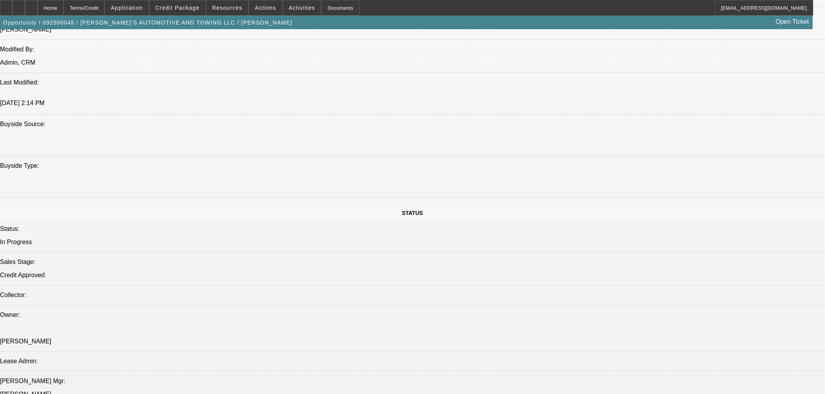
select select "0"
select select "0.1"
select select "4"
select select "0"
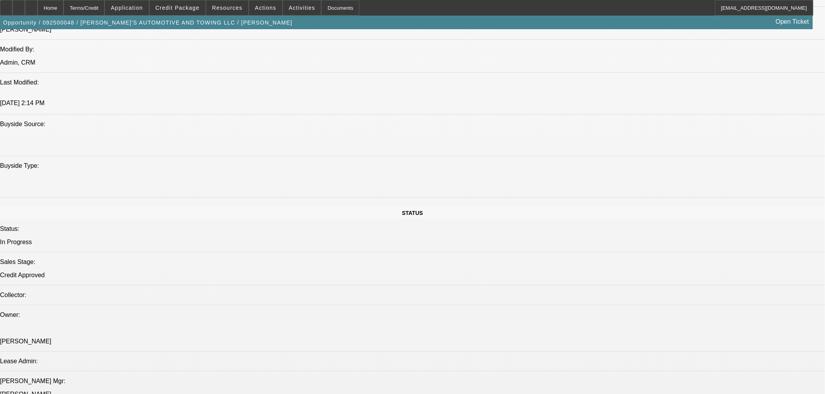
select select "3"
select select "0.1"
select select "4"
select select "0"
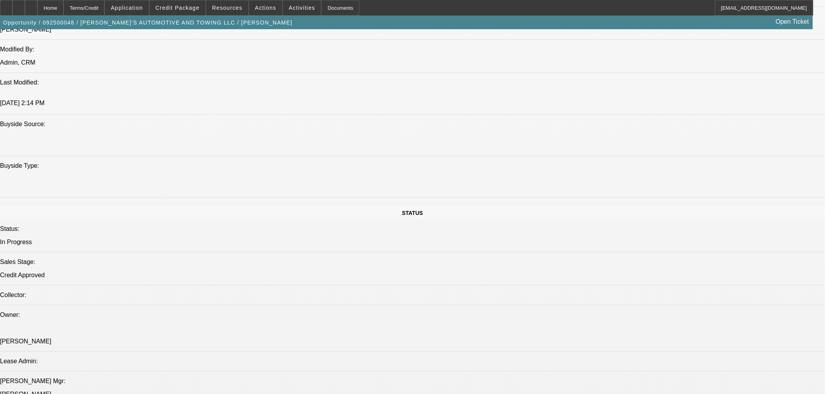
select select "0.1"
select select "4"
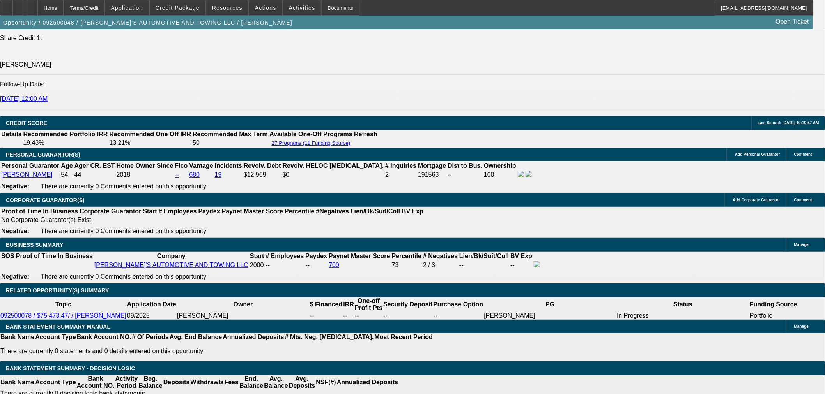
scroll to position [1034, 0]
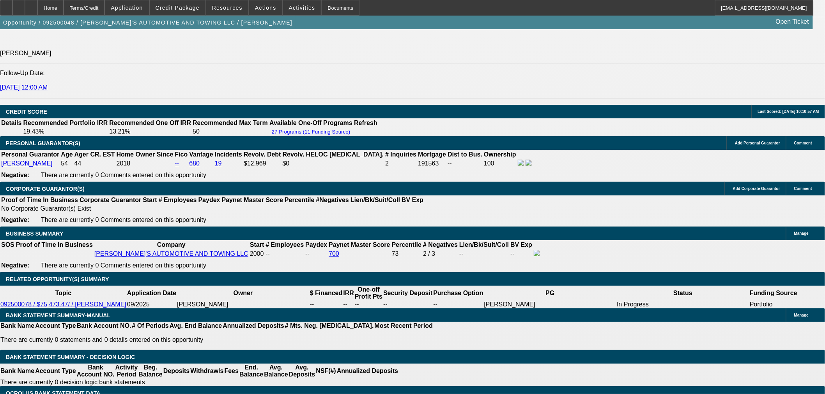
drag, startPoint x: 374, startPoint y: 159, endPoint x: 428, endPoint y: 159, distance: 53.8
type input "1"
type input "UNKNOWN"
type input "14"
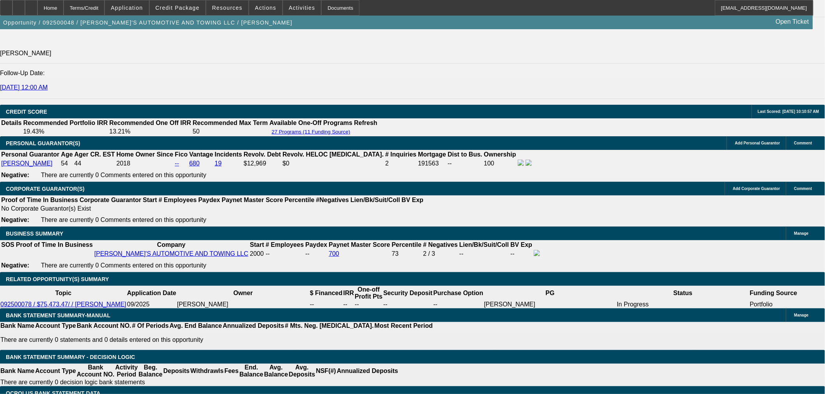
type input "$1,110.25"
type input "14."
type input "$1,554.39"
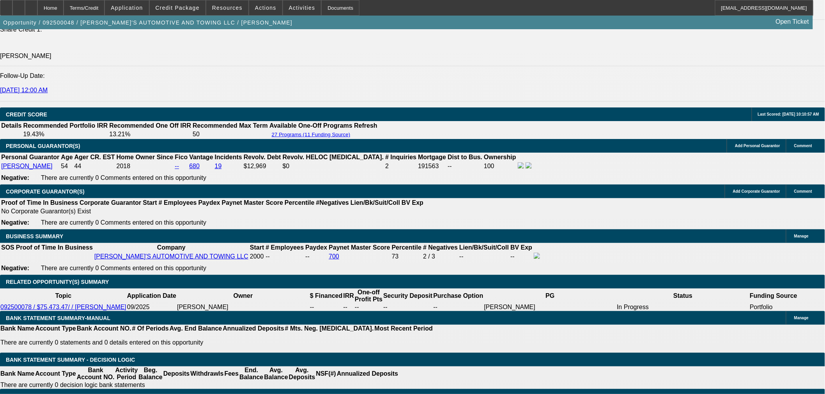
scroll to position [904, 0]
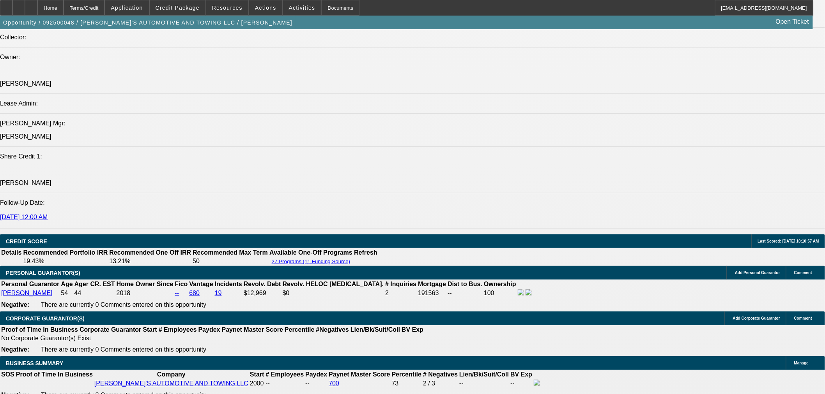
type input "14.5"
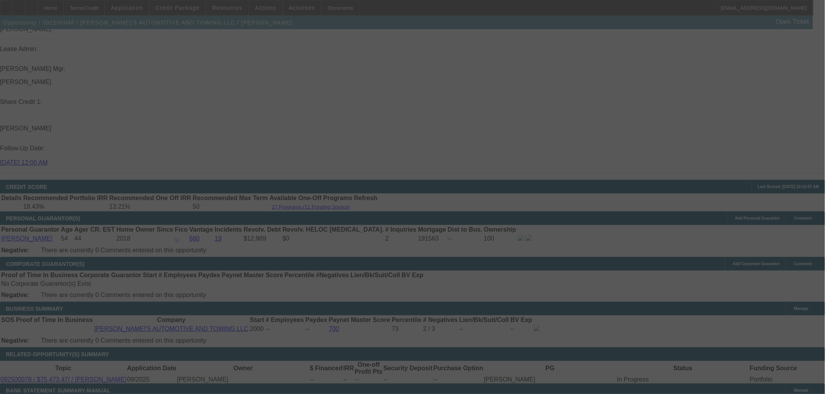
scroll to position [1034, 0]
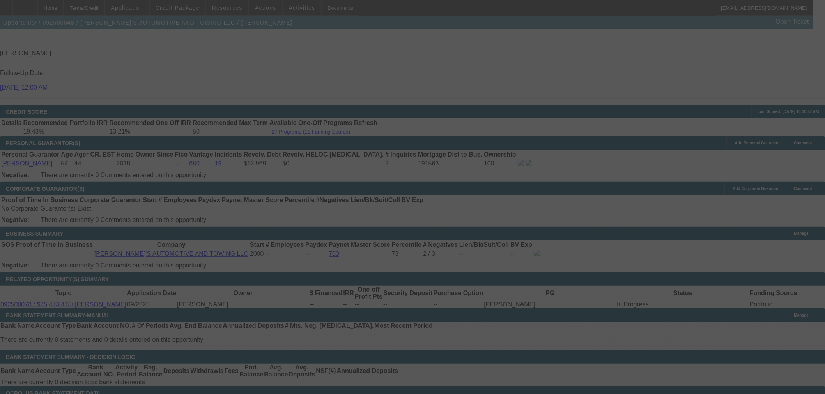
type input "$1,573.23"
select select "0"
select select "3"
select select "0.1"
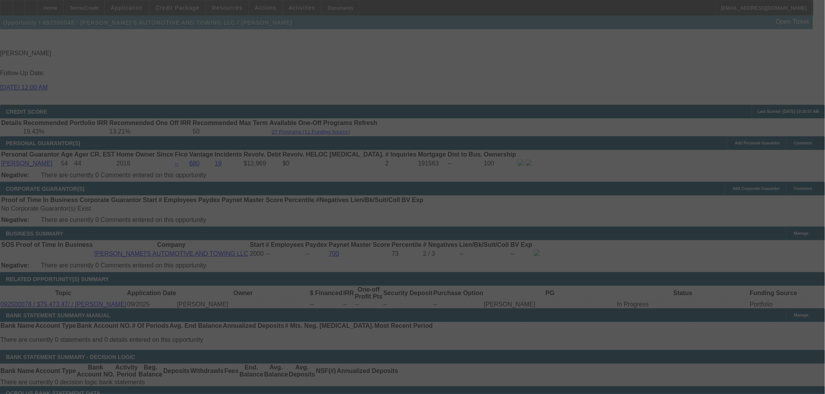
select select "4"
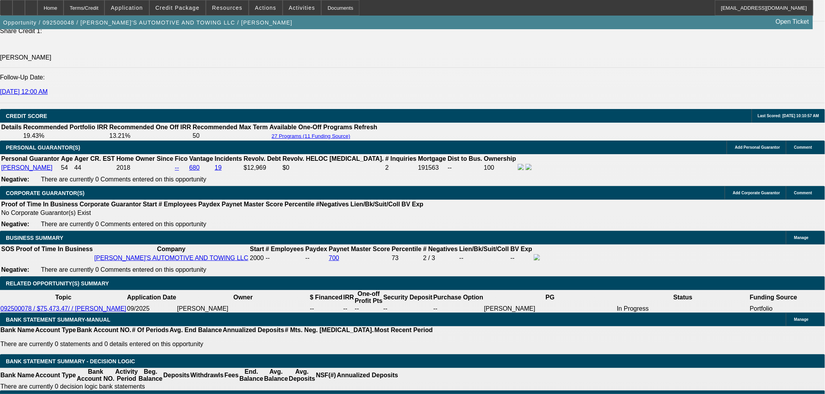
drag, startPoint x: 407, startPoint y: 164, endPoint x: 413, endPoint y: 164, distance: 5.8
type input "UNKNOWN"
type input "14"
type input "$1,554.39"
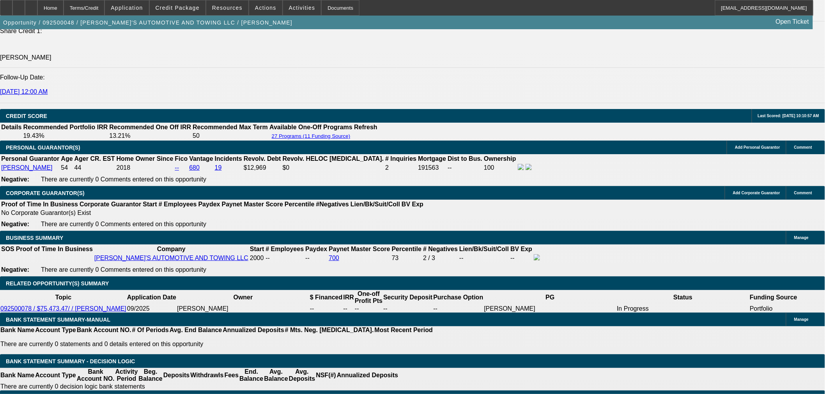
type input "14.2"
type input "$1,561.91"
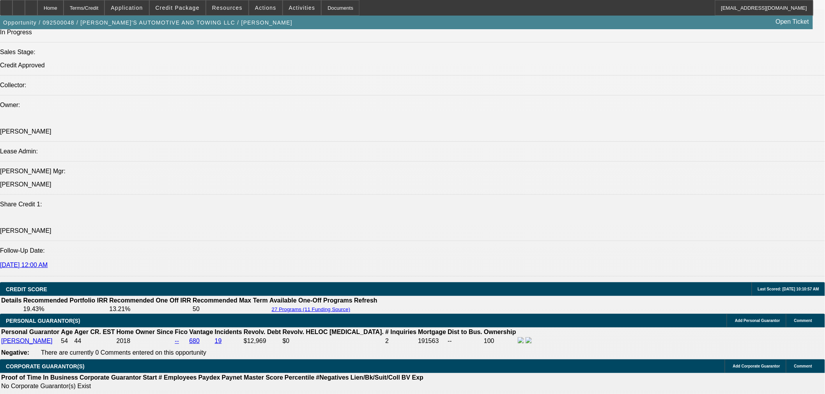
type input "14.2"
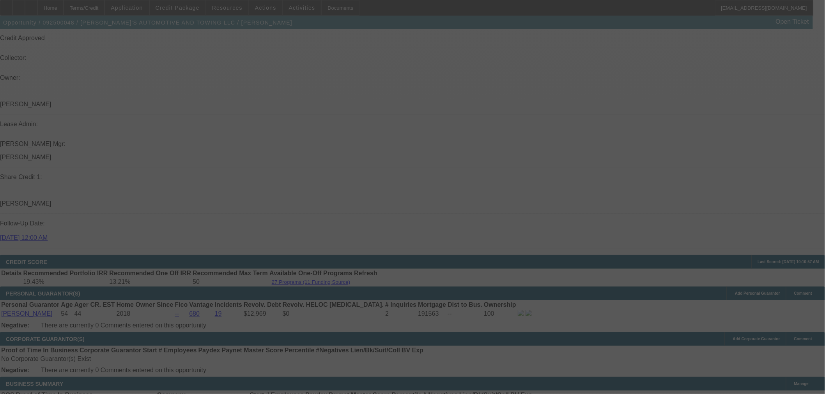
scroll to position [943, 0]
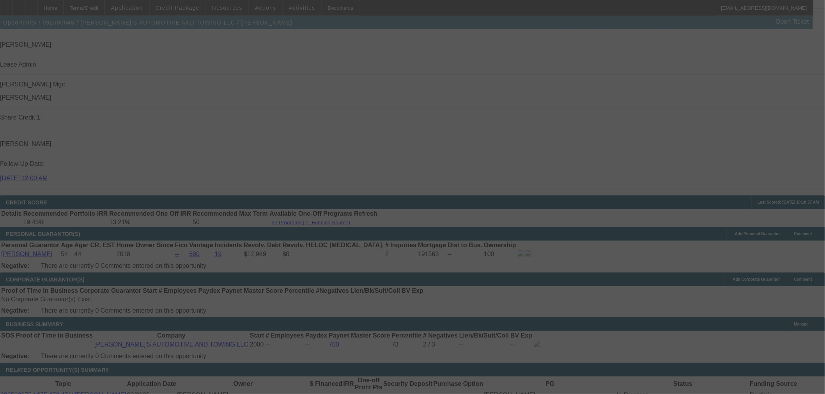
select select "0"
select select "3"
select select "0.1"
select select "4"
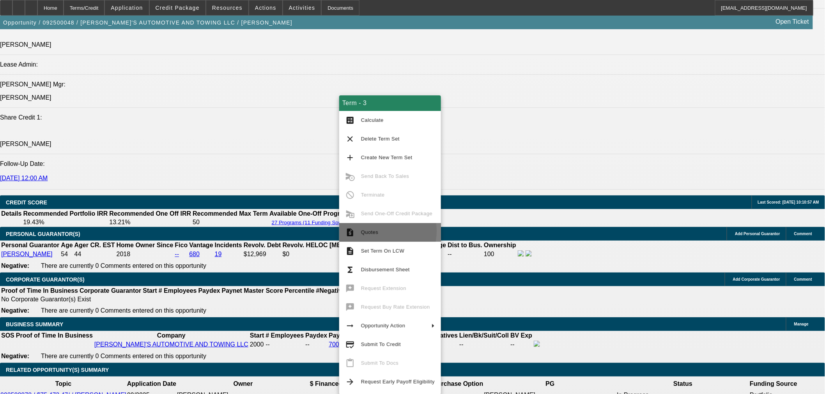
click at [363, 231] on span "Quotes" at bounding box center [369, 233] width 17 height 6
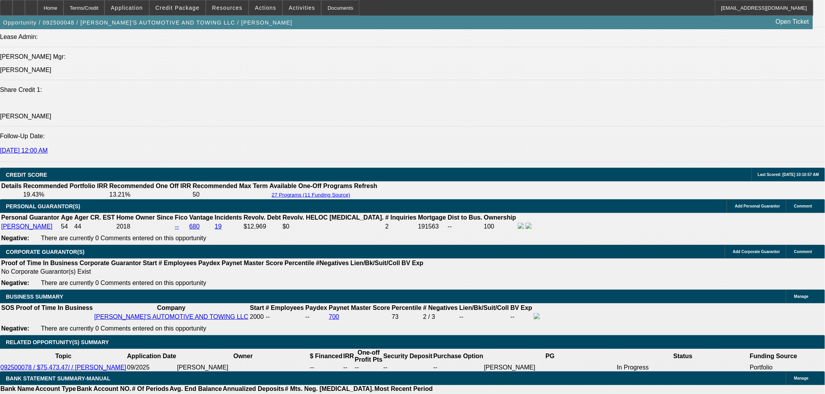
scroll to position [1029, 0]
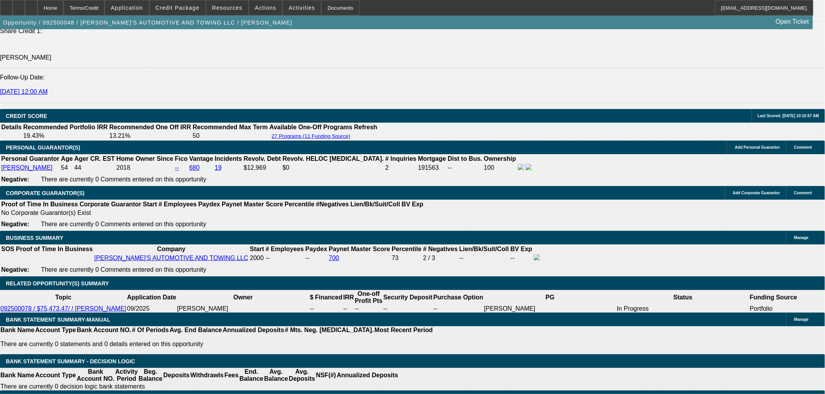
drag, startPoint x: 372, startPoint y: 167, endPoint x: 392, endPoint y: 167, distance: 20.7
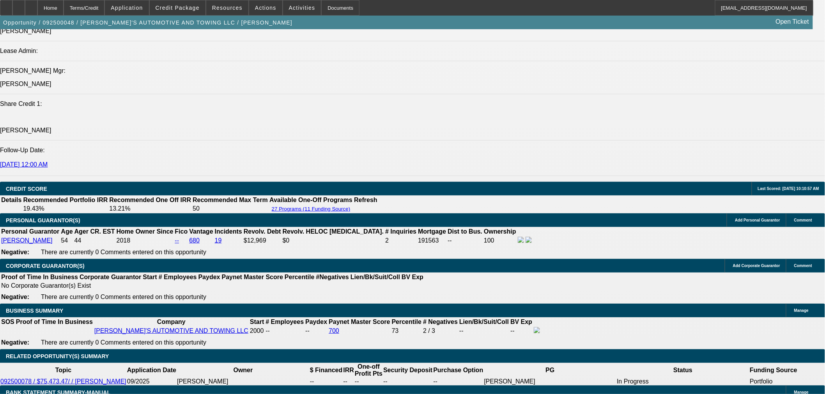
scroll to position [899, 0]
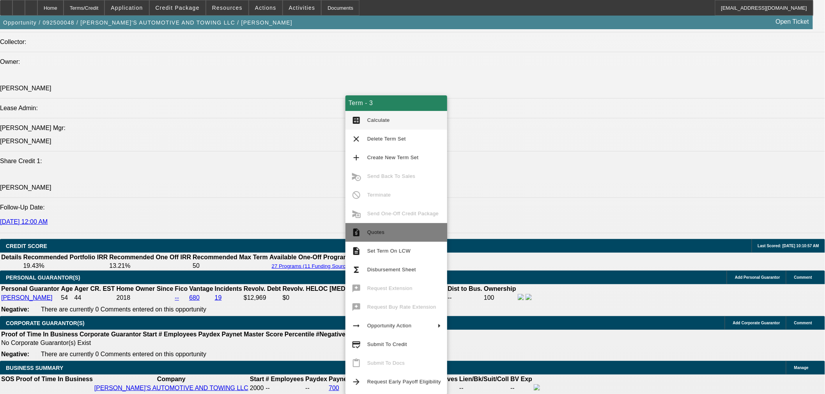
click at [374, 233] on span "Quotes" at bounding box center [375, 233] width 17 height 6
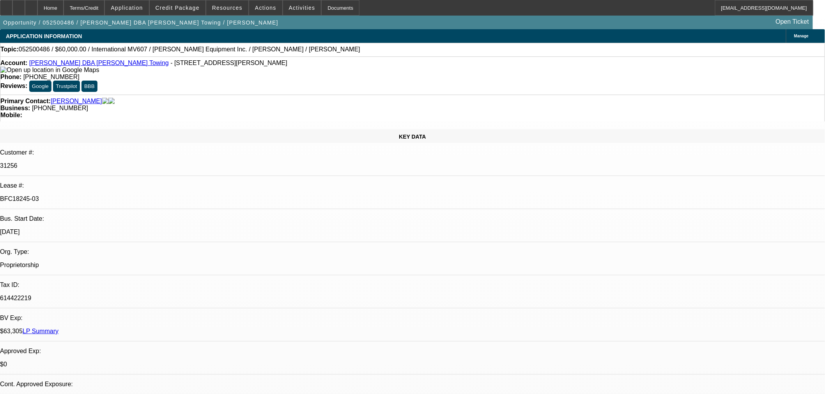
select select "0"
select select "2"
select select "0.1"
select select "4"
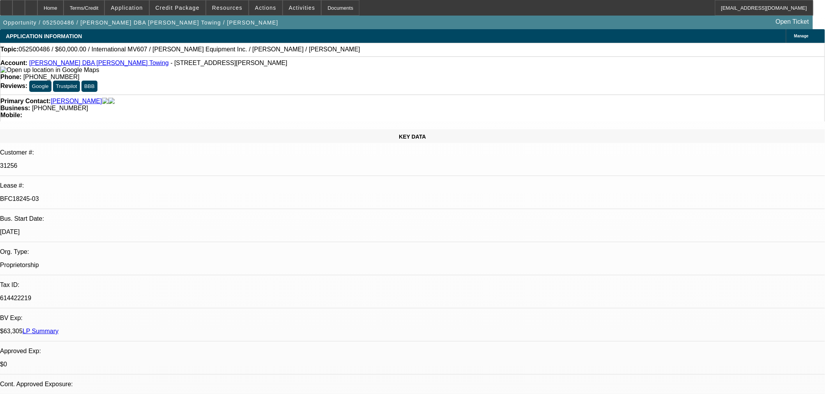
select select "0"
select select "2"
select select "0.1"
select select "4"
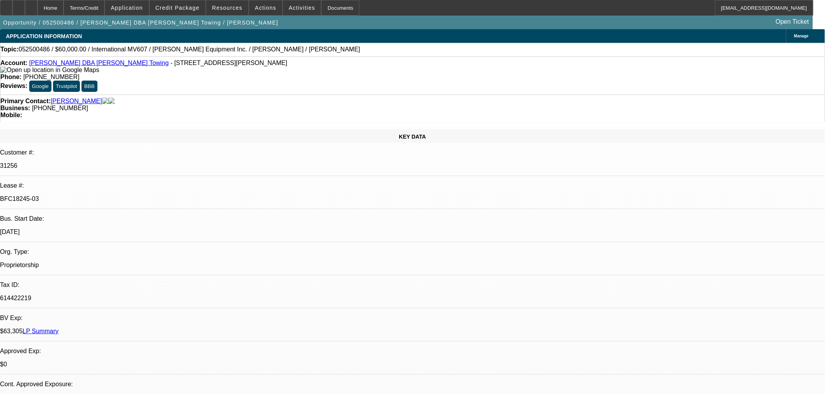
select select "0"
select select "2"
select select "0.1"
select select "4"
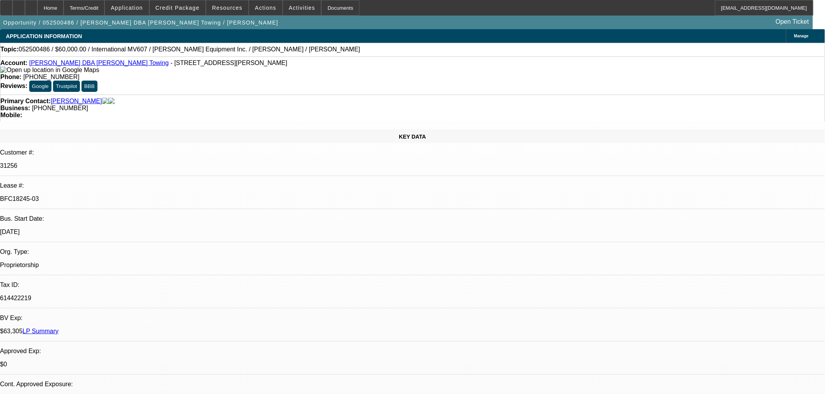
select select "0"
select select "3"
select select "0.1"
select select "4"
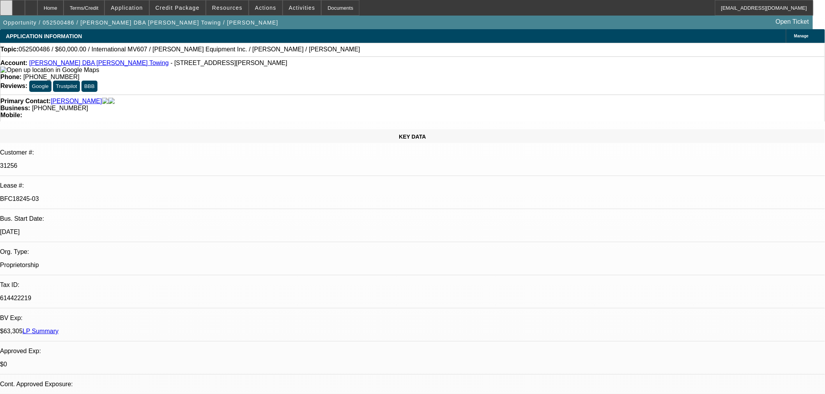
click at [9, 6] on div at bounding box center [6, 8] width 12 height 16
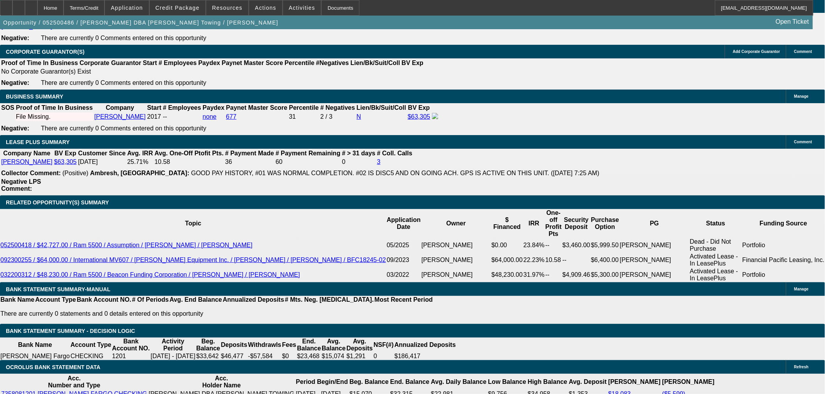
scroll to position [1299, 0]
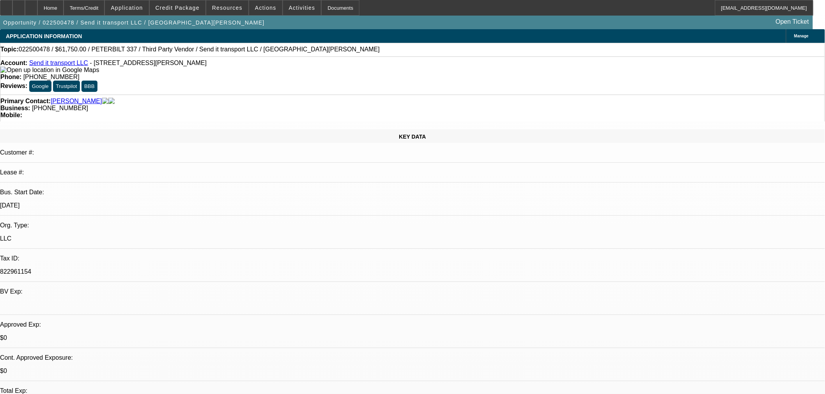
select select "0"
select select "3"
select select "0"
select select "6"
select select "0"
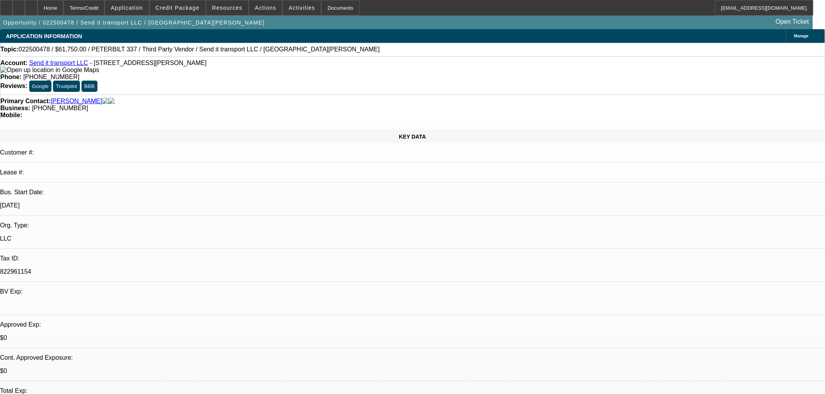
select select "3"
select select "0"
select select "6"
select select "0"
select select "3"
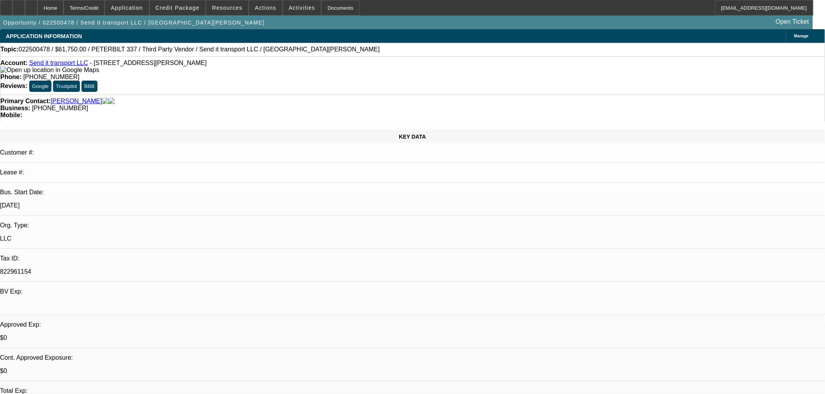
select select "0"
select select "6"
select select "0"
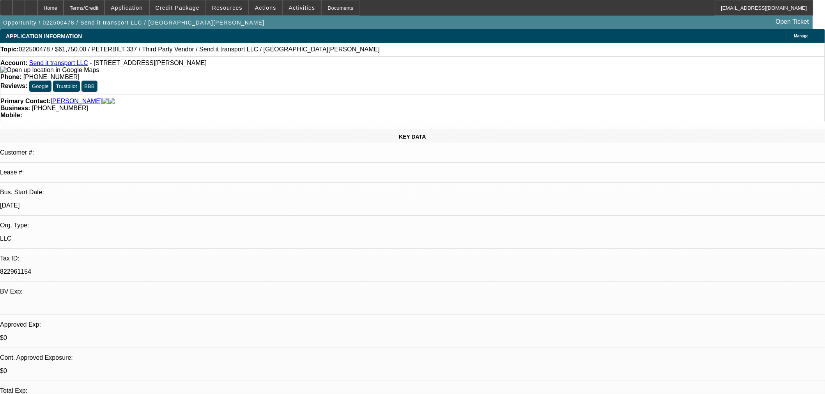
select select "6"
drag, startPoint x: 719, startPoint y: 94, endPoint x: 403, endPoint y: 271, distance: 363.2
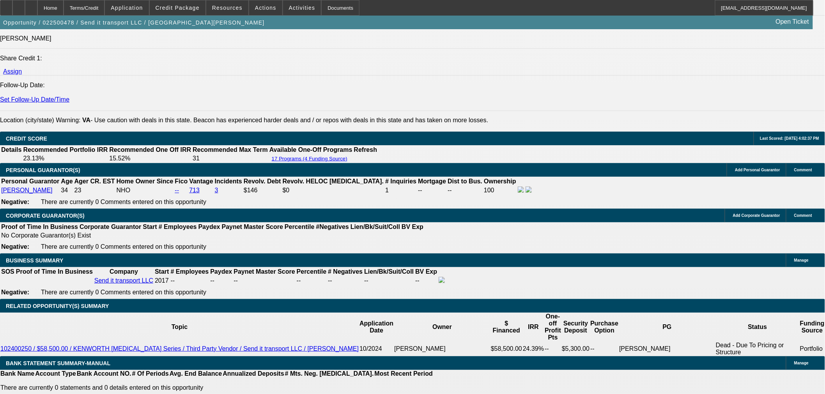
scroll to position [996, 0]
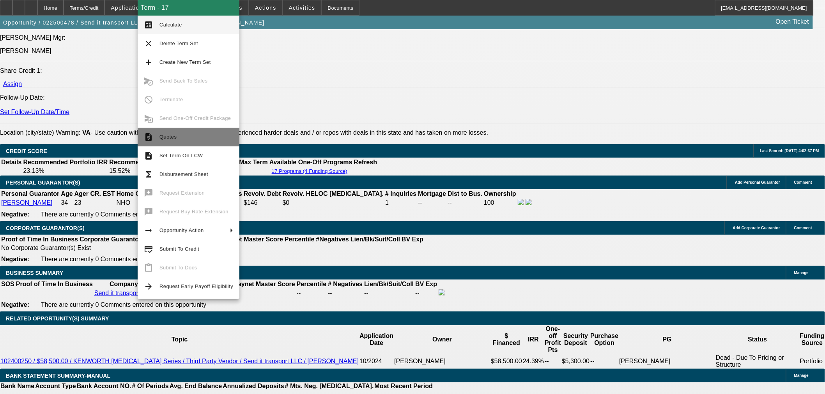
click at [163, 138] on span "Quotes" at bounding box center [167, 137] width 17 height 6
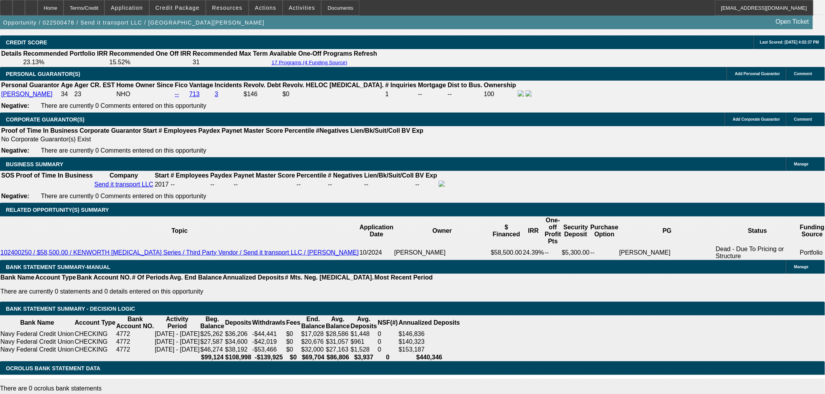
scroll to position [1212, 0]
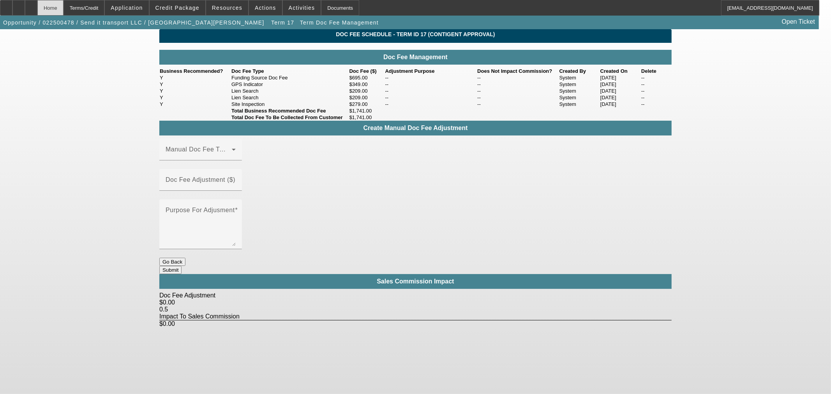
click at [64, 5] on div "Home" at bounding box center [50, 8] width 26 height 16
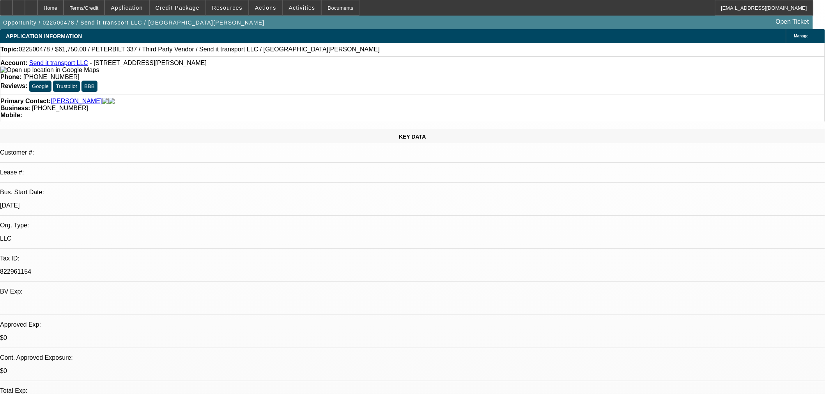
select select "0"
select select "3"
select select "0"
select select "6"
select select "0"
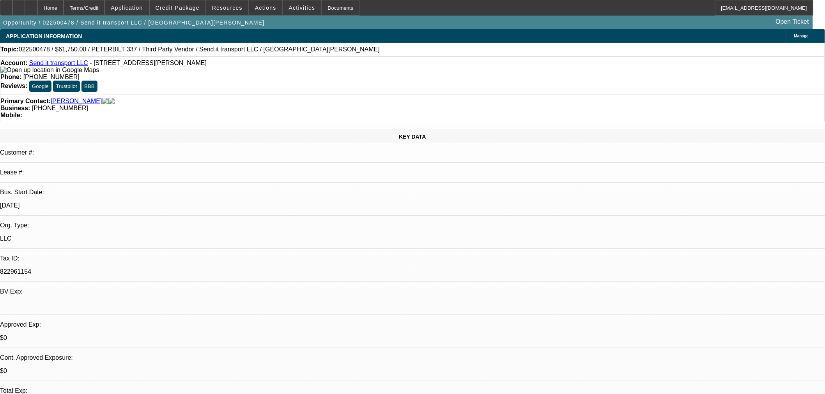
select select "3"
select select "0"
select select "6"
select select "0"
select select "3"
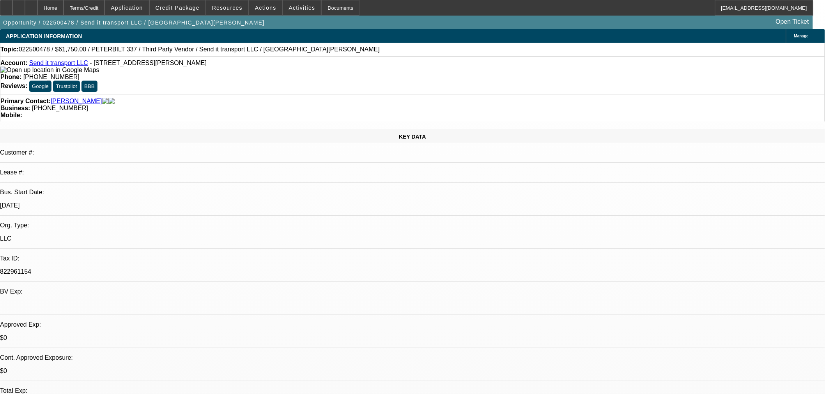
select select "0"
select select "6"
select select "0"
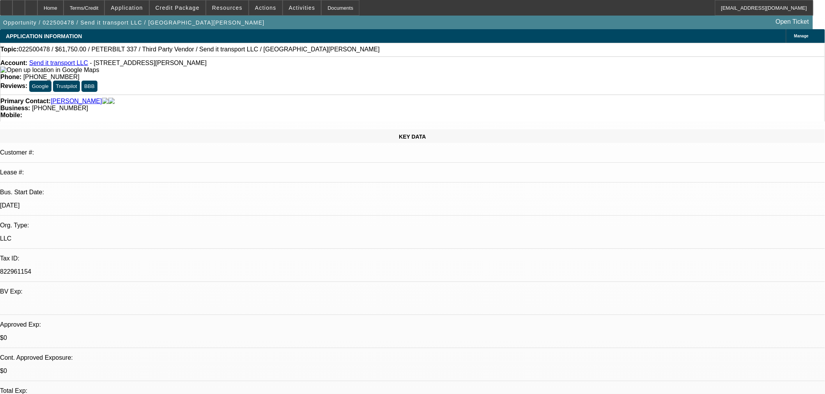
select select "6"
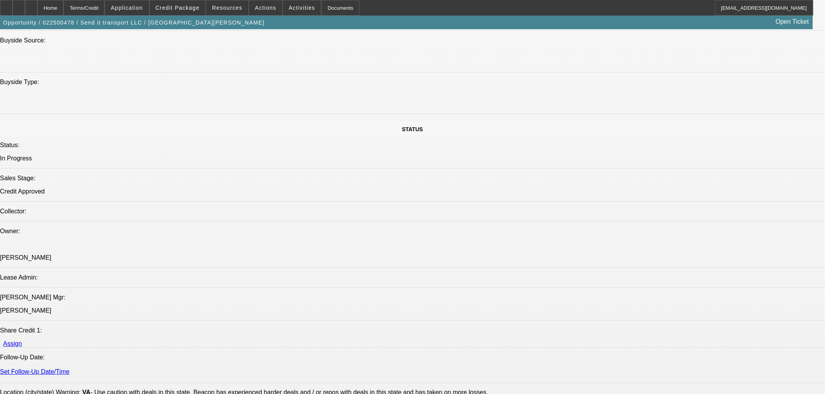
scroll to position [1082, 0]
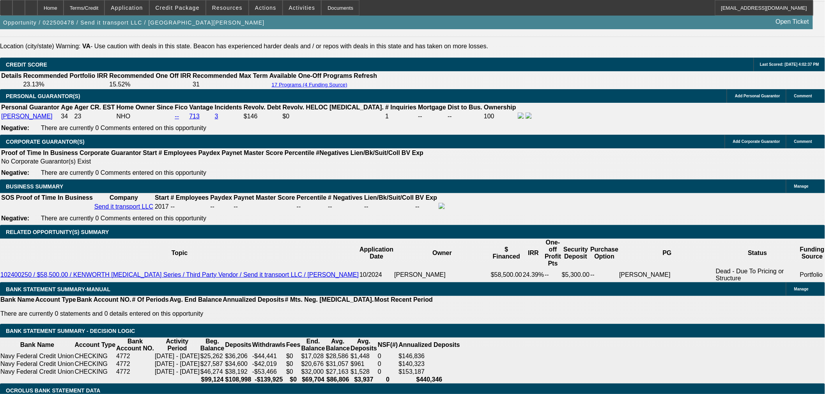
select select "2"
type input "UNKNOWN"
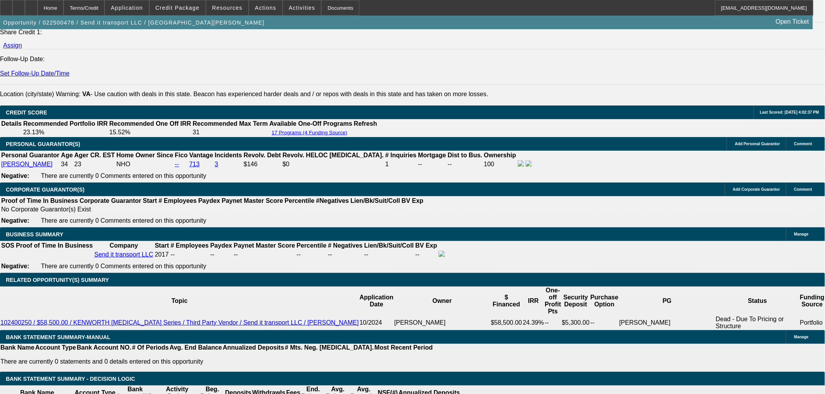
scroll to position [952, 0]
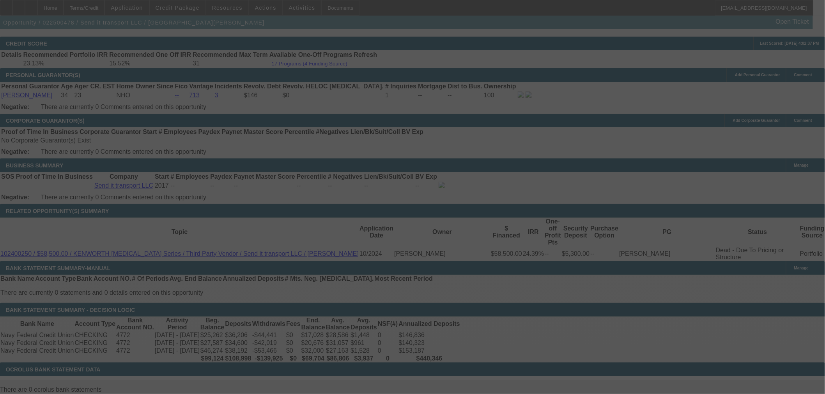
scroll to position [1125, 0]
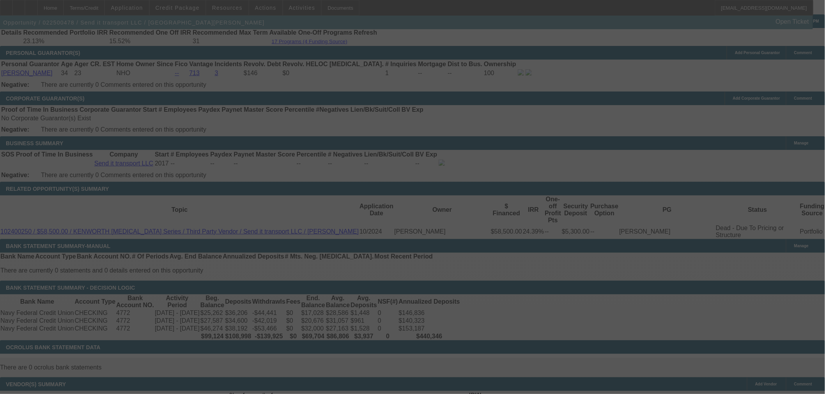
select select "0"
select select "2"
select select "0"
select select "6"
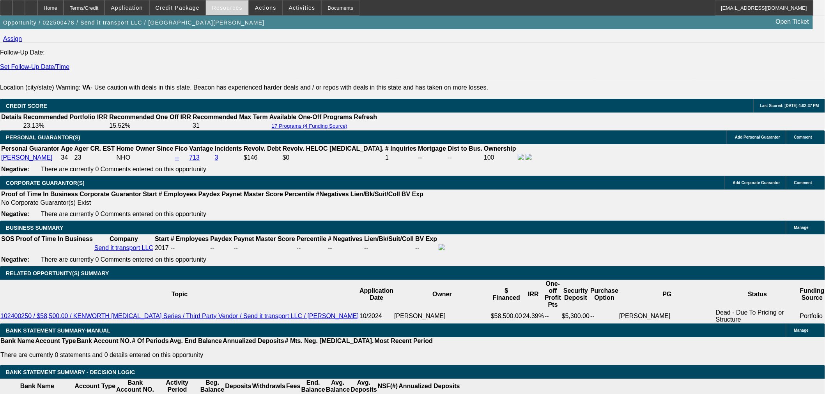
scroll to position [1039, 0]
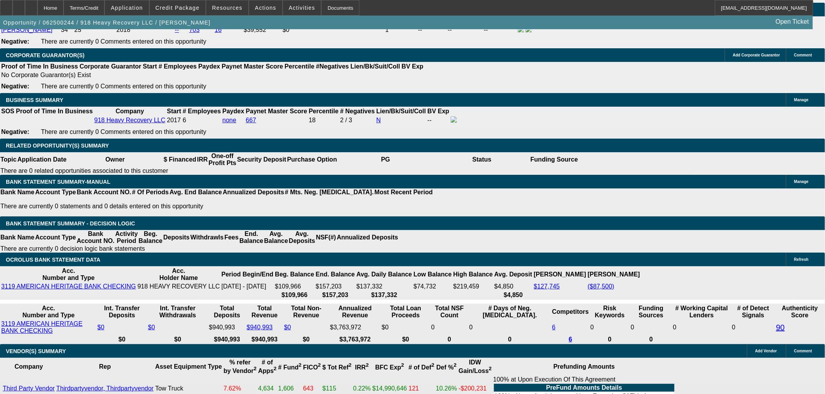
scroll to position [1174, 0]
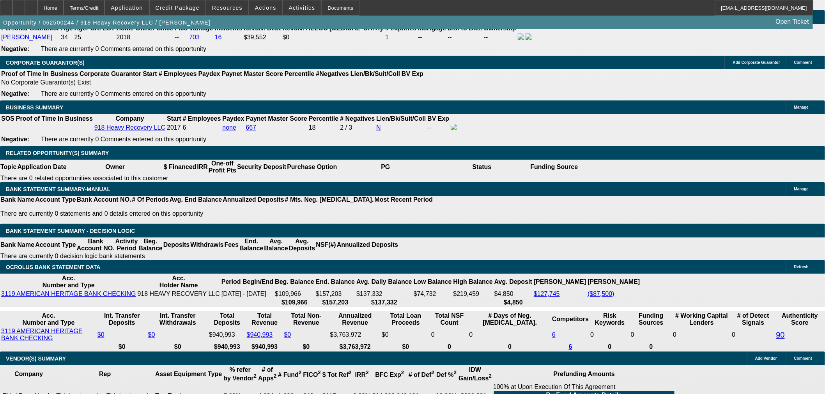
select select "0"
select select "2"
select select "0"
select select "6"
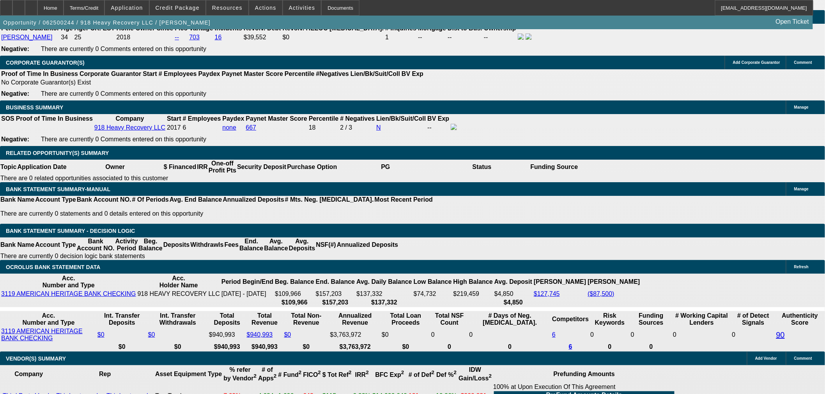
select select "0"
select select "2"
select select "0"
select select "6"
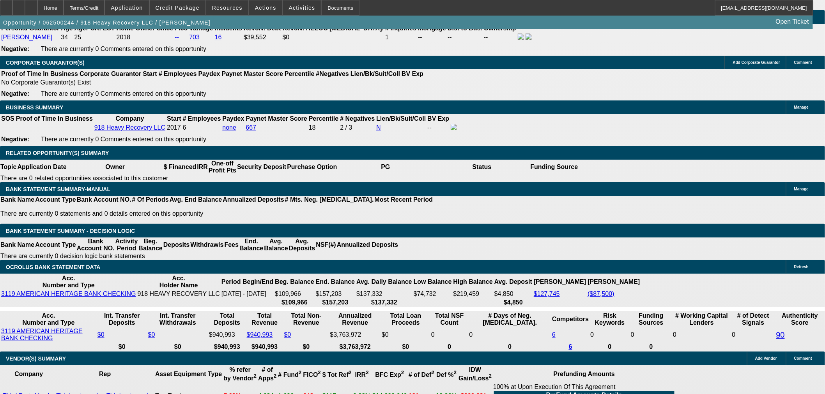
select select "0"
select select "2"
select select "0"
select select "6"
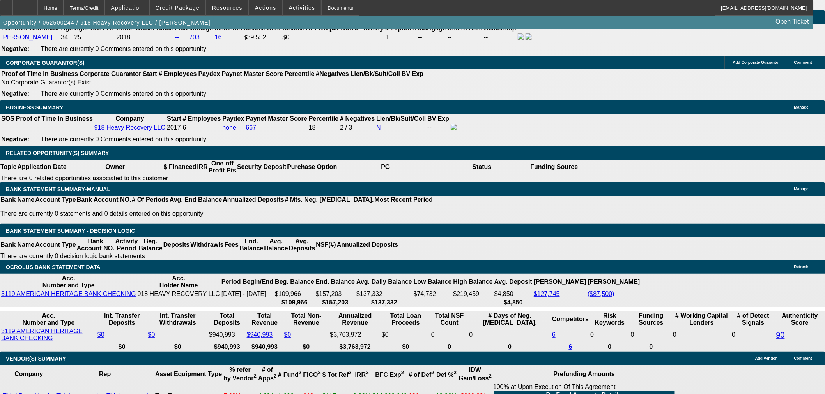
select select "0"
select select "2"
select select "0"
select select "6"
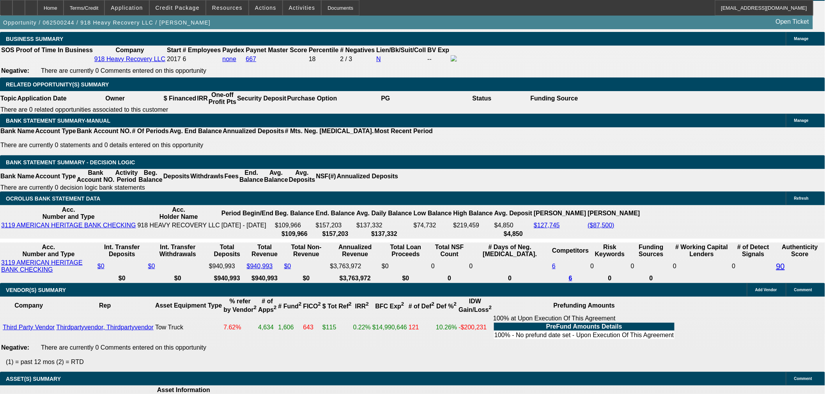
scroll to position [1251, 0]
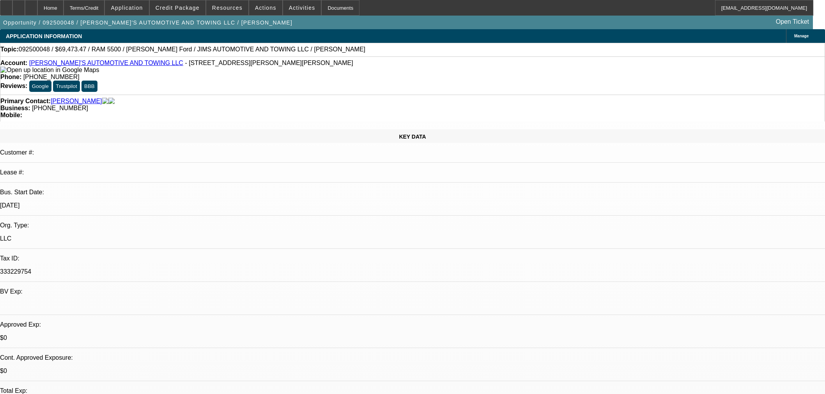
select select "0"
select select "0.1"
select select "4"
select select "0"
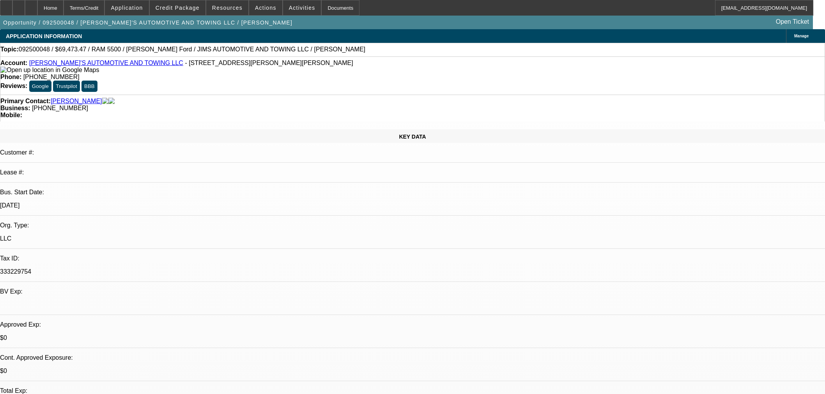
select select "0"
select select "0.1"
select select "4"
select select "0"
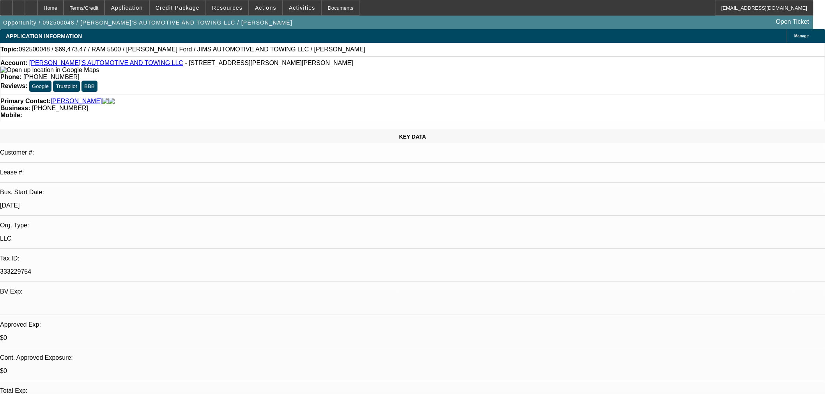
select select "3"
select select "0.1"
select select "4"
select select "0"
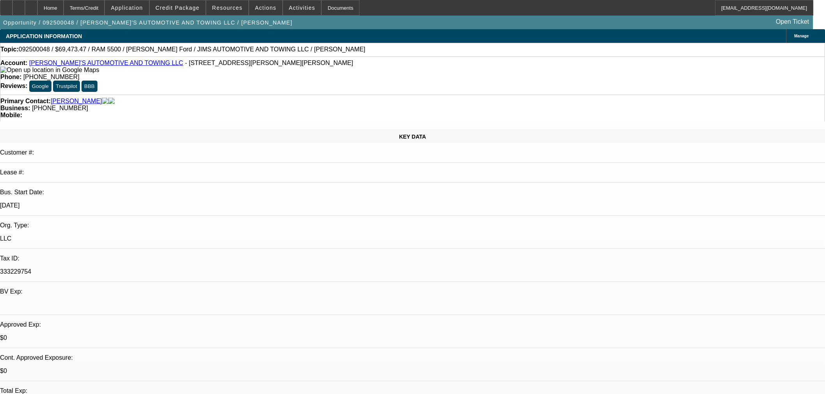
select select "0.1"
select select "4"
select select "0"
select select "2"
select select "0"
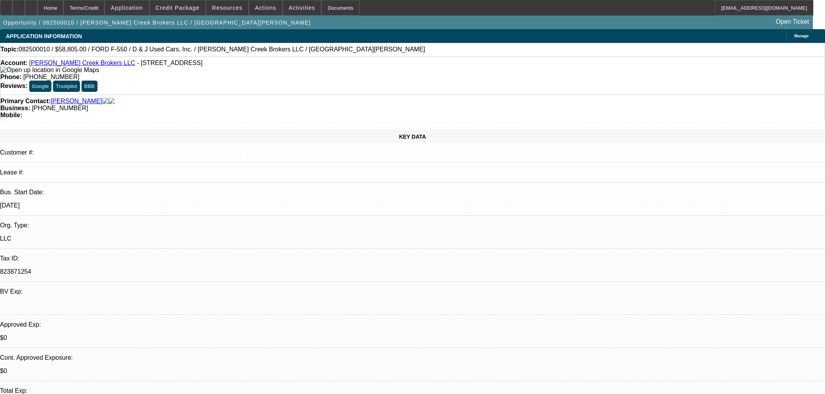
select select "6"
select select "0"
select select "2"
select select "0"
select select "6"
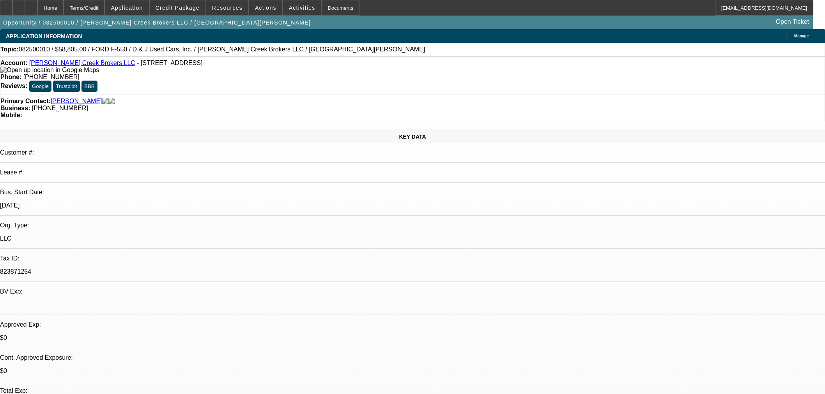
select select "0"
select select "3"
select select "0"
select select "6"
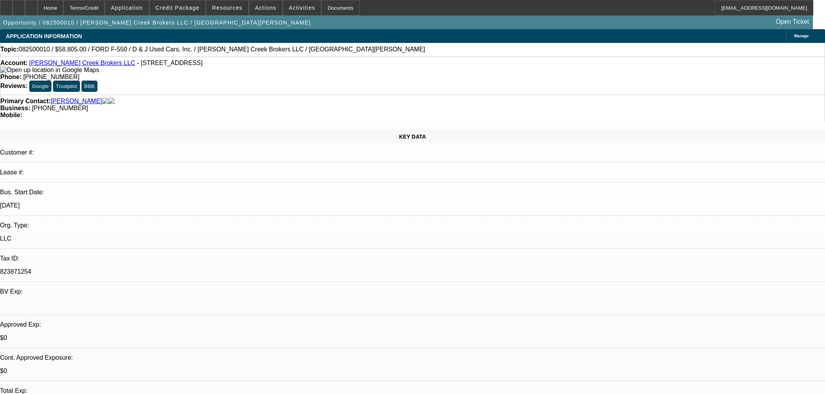
select select "0"
select select "3"
select select "0.1"
select select "4"
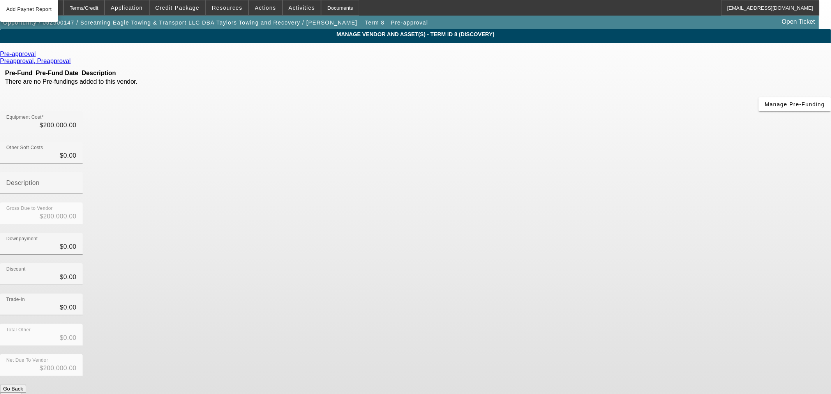
drag, startPoint x: 79, startPoint y: 5, endPoint x: 71, endPoint y: 59, distance: 54.3
click at [64, 6] on div "Home" at bounding box center [50, 8] width 26 height 16
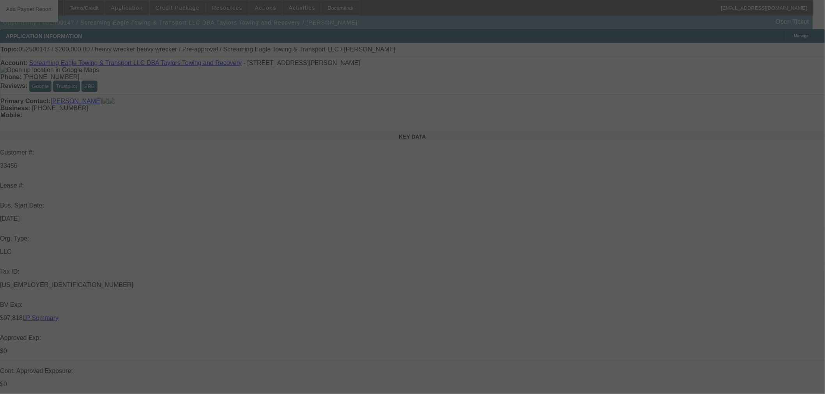
select select "0"
select select "0.1"
select select "4"
select select "0"
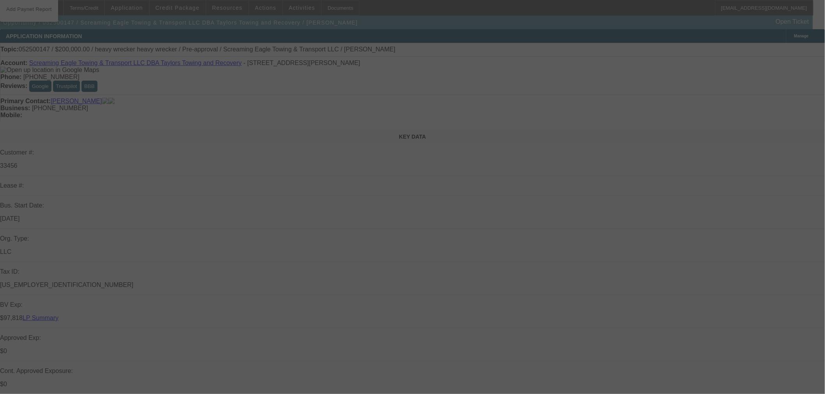
select select "0"
select select "0.1"
select select "4"
select select "0"
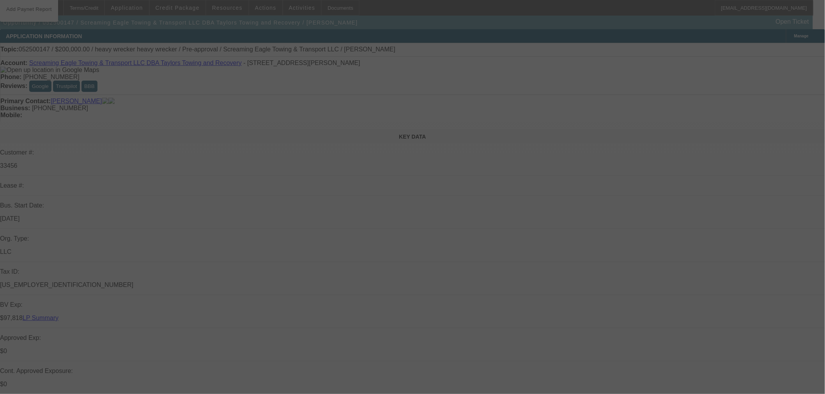
select select "2"
select select "0.1"
select select "4"
select select "0"
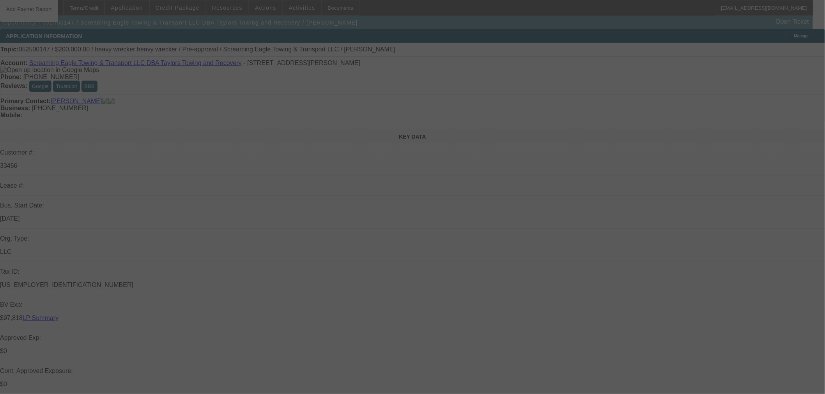
select select "2"
select select "0.1"
select select "4"
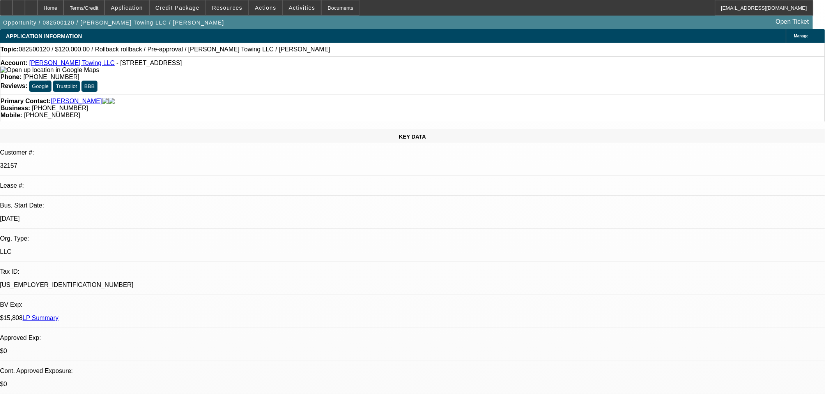
select select "0"
select select "6"
select select "0"
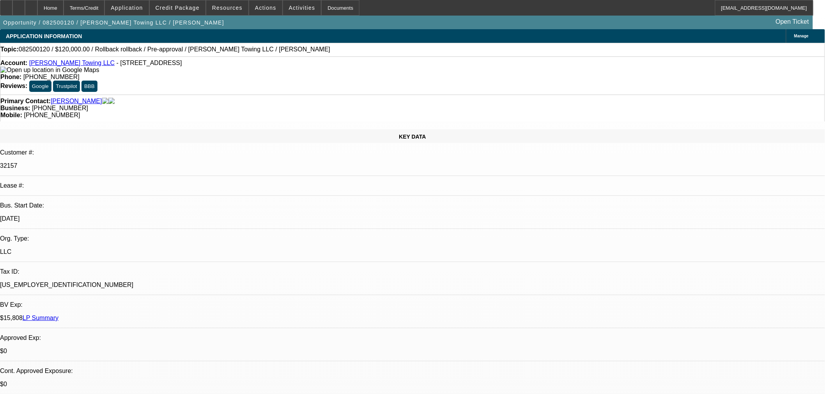
select select "0"
select select "6"
select select "0"
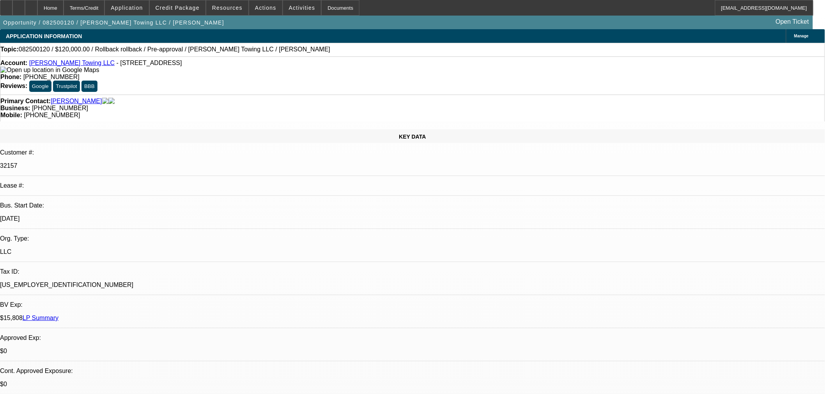
select select "3"
select select "0.1"
select select "4"
select select "0"
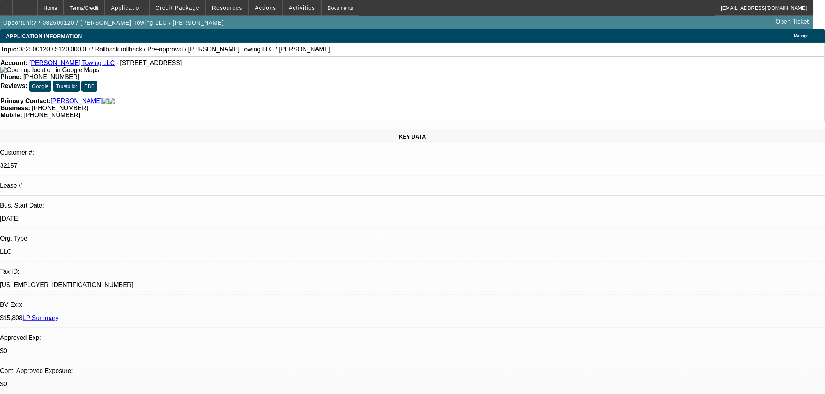
select select "3"
select select "0.1"
select select "4"
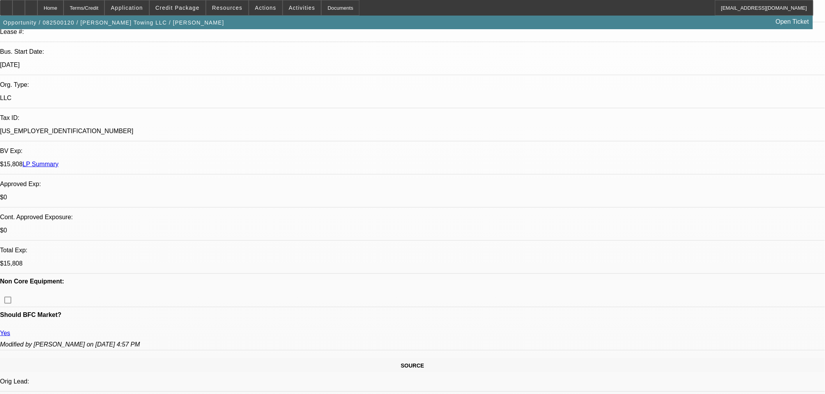
scroll to position [260, 0]
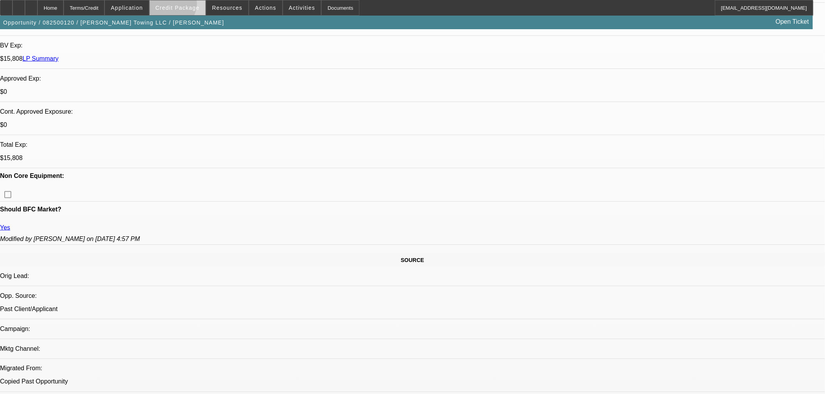
click at [182, 5] on span "Credit Package" at bounding box center [177, 8] width 44 height 6
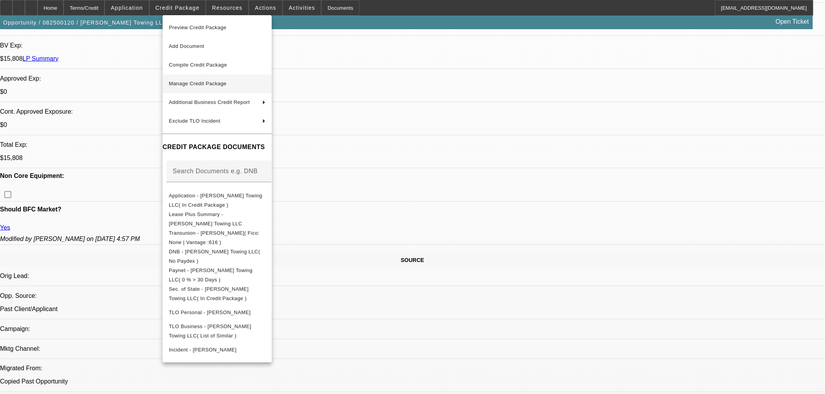
click at [192, 81] on span "Manage Credit Package" at bounding box center [198, 84] width 58 height 6
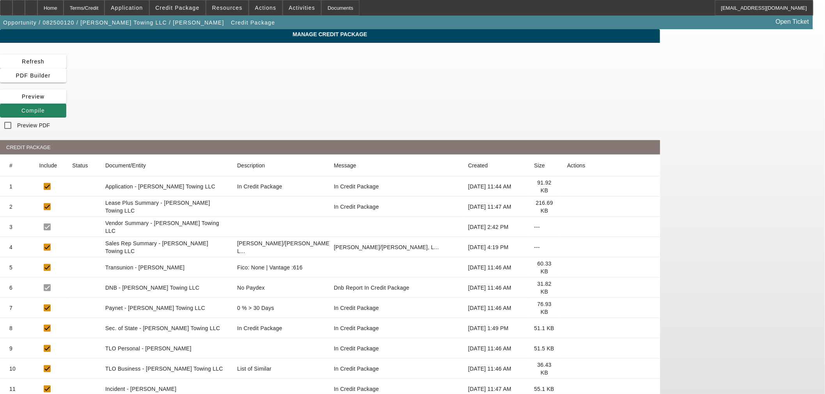
click at [567, 268] on icon at bounding box center [567, 268] width 0 height 0
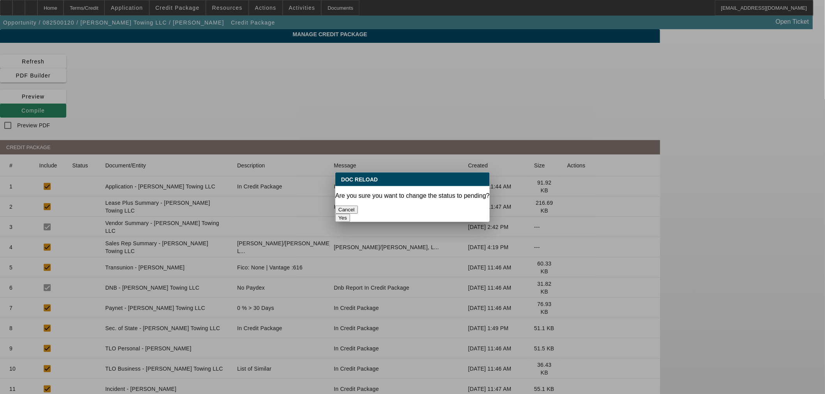
click at [350, 214] on button "Yes" at bounding box center [342, 218] width 15 height 8
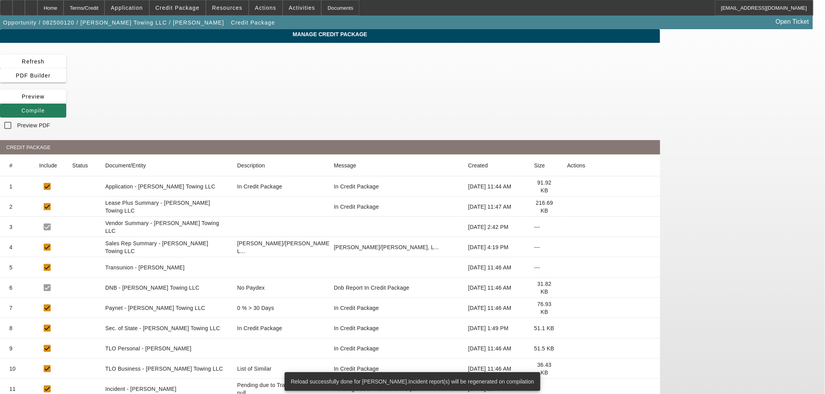
click at [66, 101] on span at bounding box center [33, 110] width 66 height 19
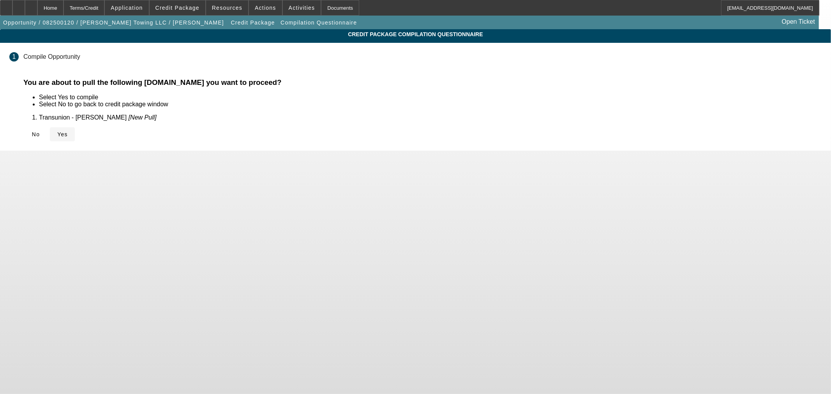
click at [75, 133] on span at bounding box center [62, 134] width 25 height 19
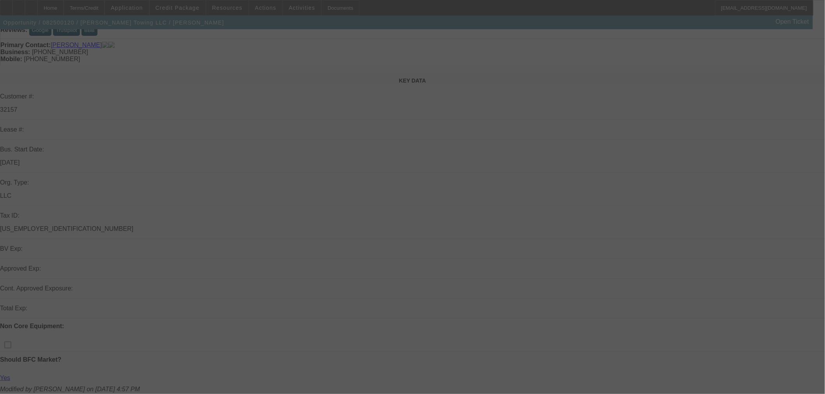
scroll to position [130, 0]
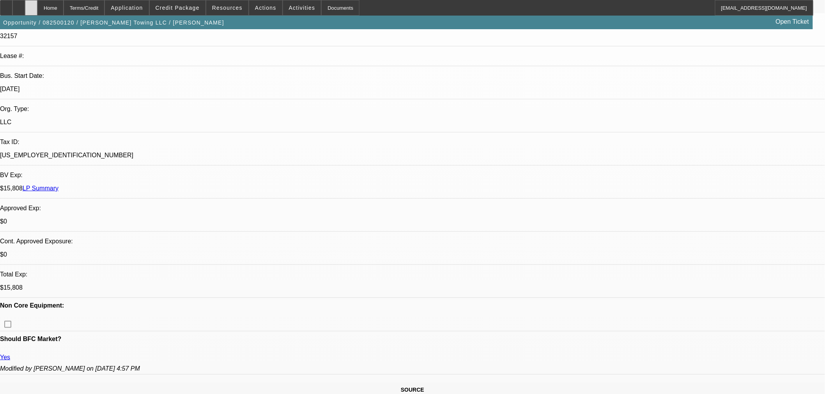
select select "0"
select select "6"
select select "0"
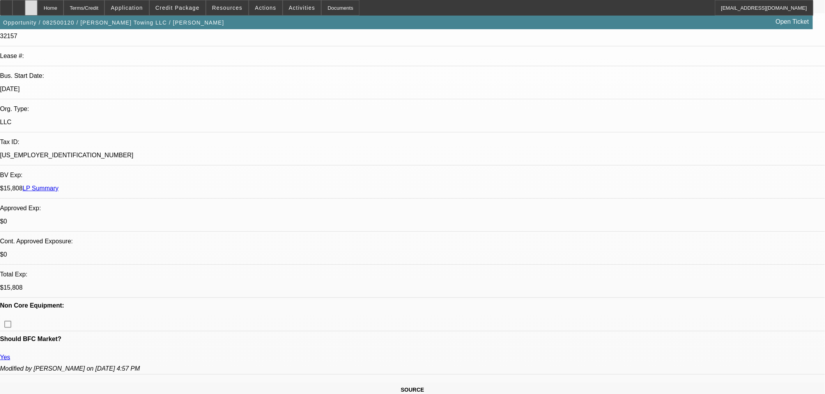
select select "0"
select select "6"
select select "0"
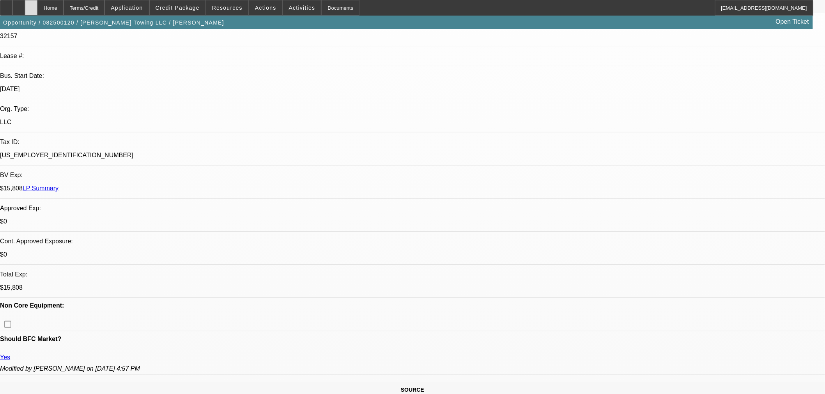
select select "3"
select select "0.1"
select select "4"
select select "0"
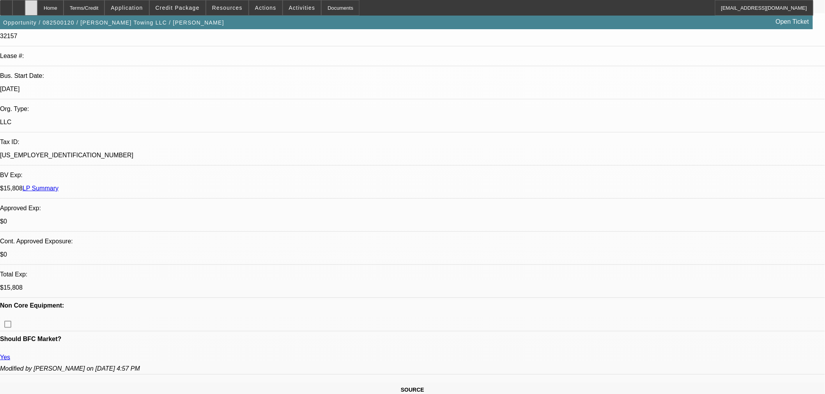
select select "3"
select select "0.1"
select select "4"
click at [31, 5] on icon at bounding box center [31, 5] width 0 height 0
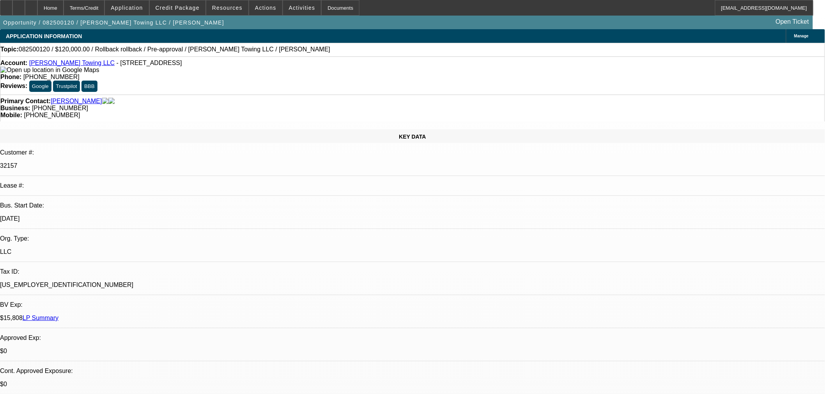
select select "0"
select select "6"
select select "0"
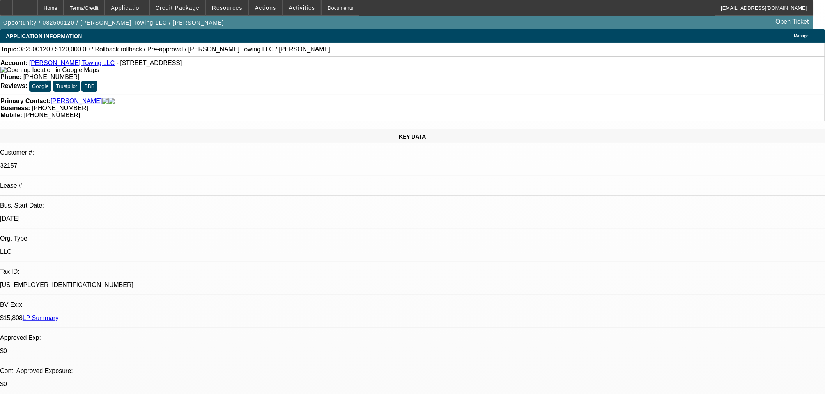
select select "0"
select select "6"
select select "0"
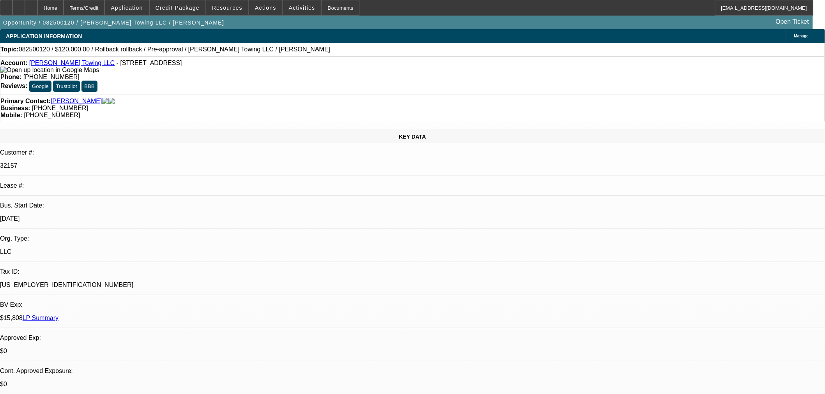
select select "3"
select select "0.1"
select select "4"
select select "0"
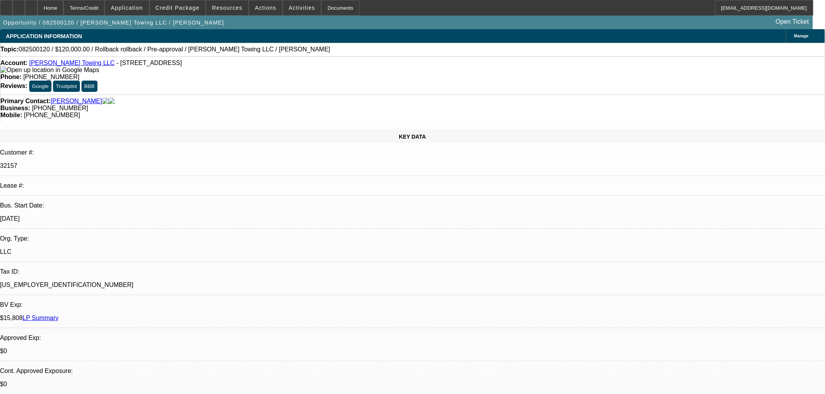
select select "3"
select select "0.1"
select select "4"
click at [37, 9] on div at bounding box center [31, 8] width 12 height 16
select select "0"
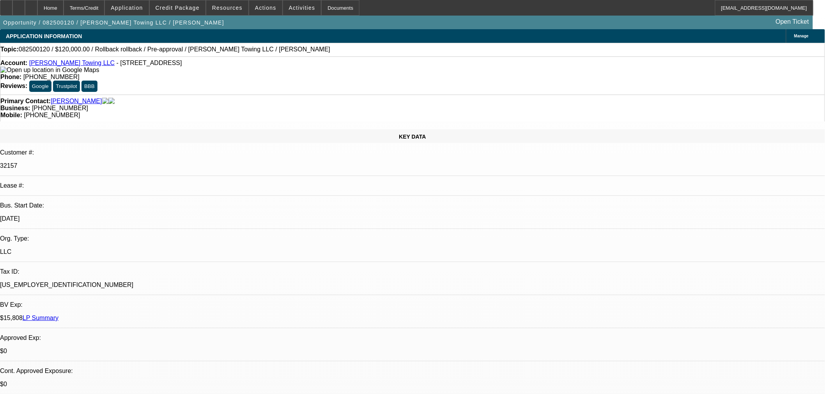
select select "0"
select select "6"
select select "0"
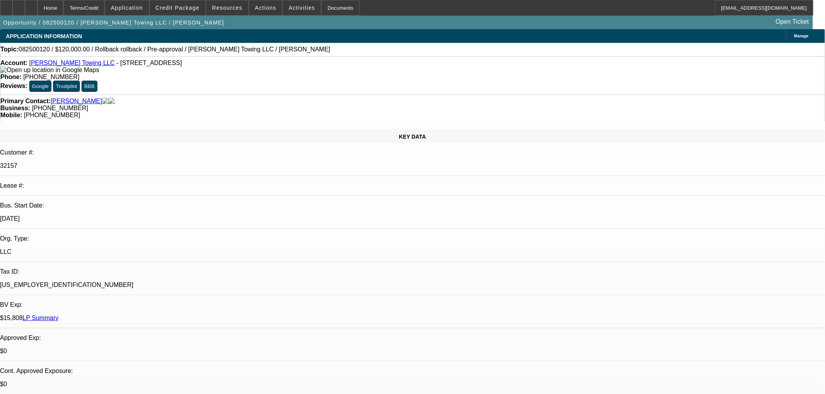
select select "0"
select select "6"
select select "0"
select select "3"
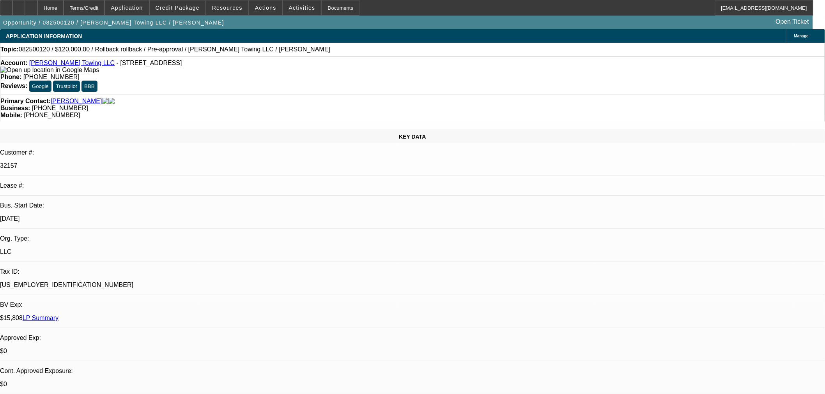
select select "0.1"
select select "4"
select select "0"
select select "3"
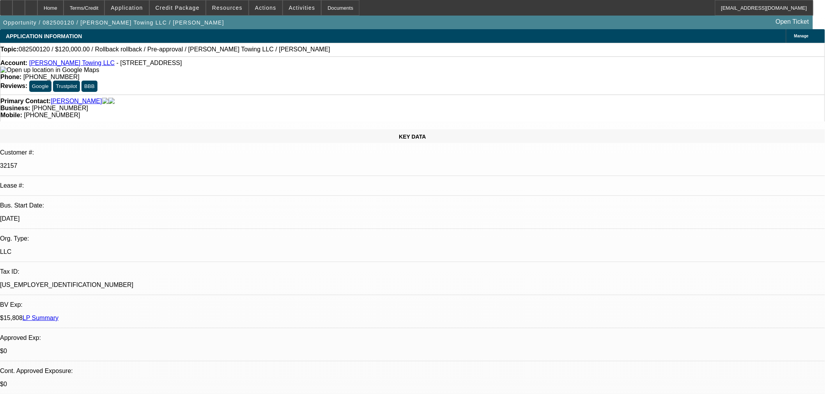
select select "0.1"
select select "4"
click at [31, 5] on icon at bounding box center [31, 5] width 0 height 0
select select "0"
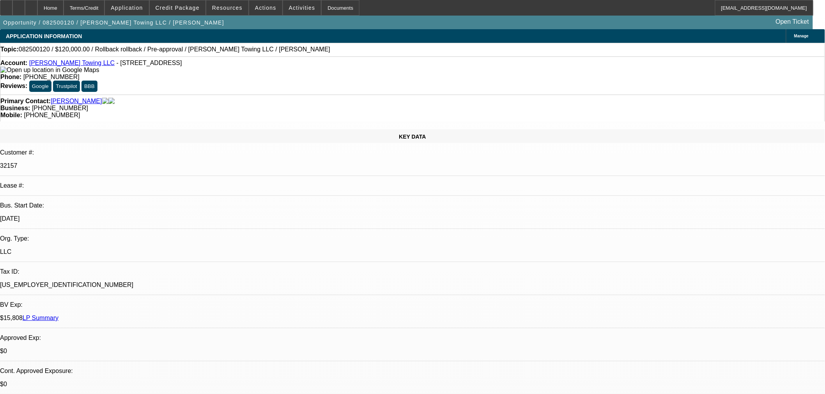
select select "0"
select select "6"
select select "0"
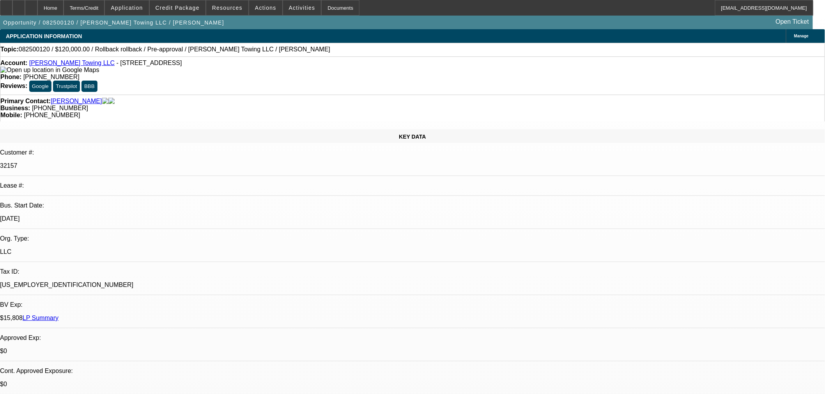
select select "6"
select select "0"
select select "3"
select select "0.1"
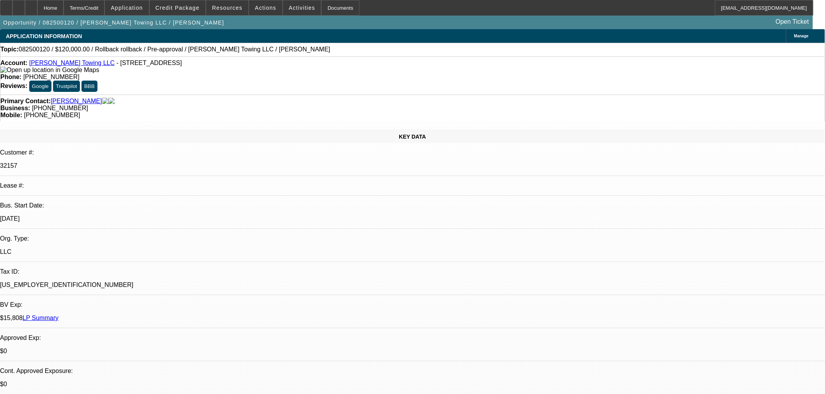
select select "4"
select select "0"
select select "3"
select select "0.1"
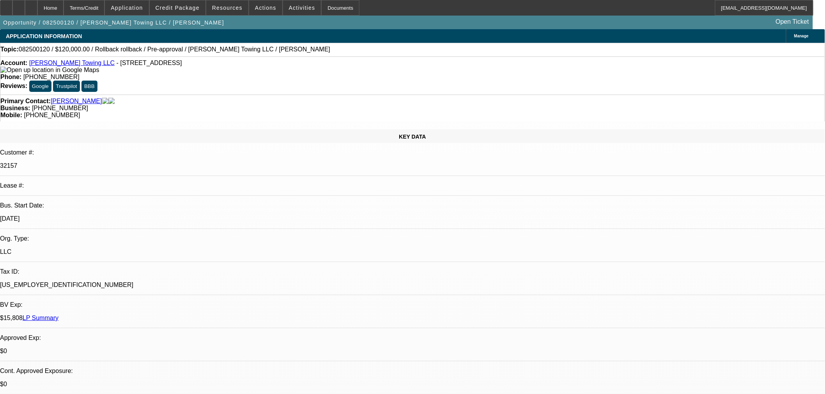
select select "4"
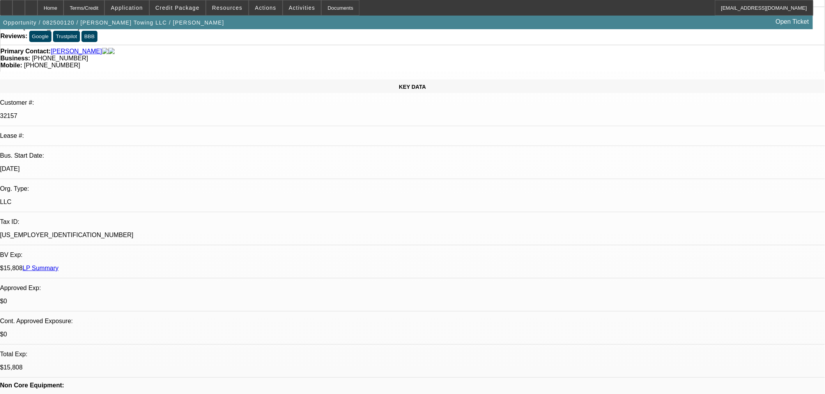
scroll to position [260, 0]
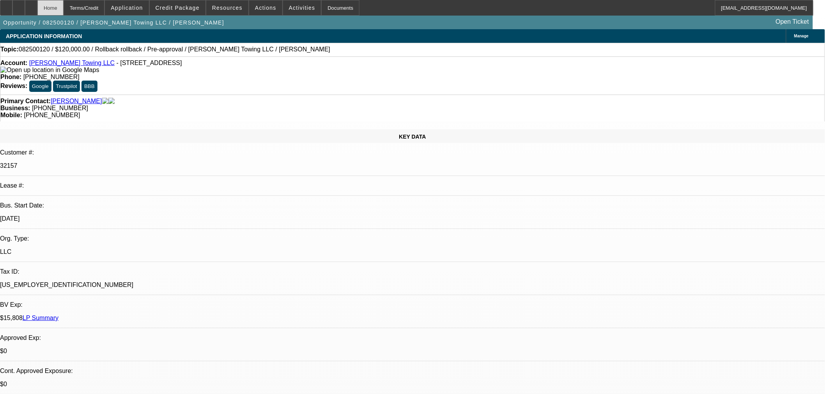
select select "0"
select select "6"
select select "0"
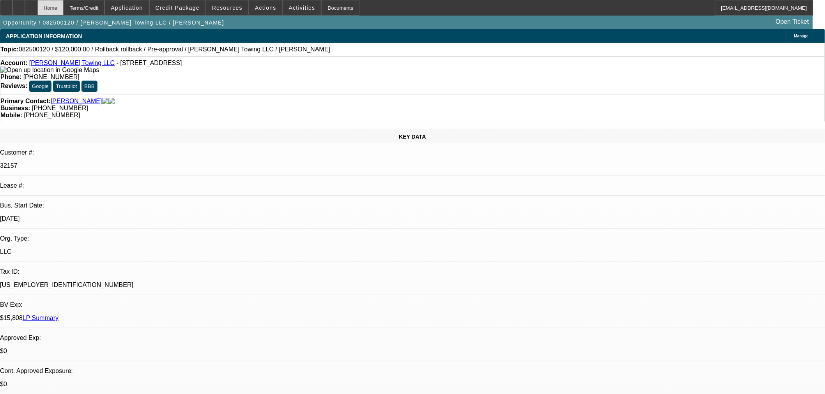
select select "0"
select select "6"
select select "0"
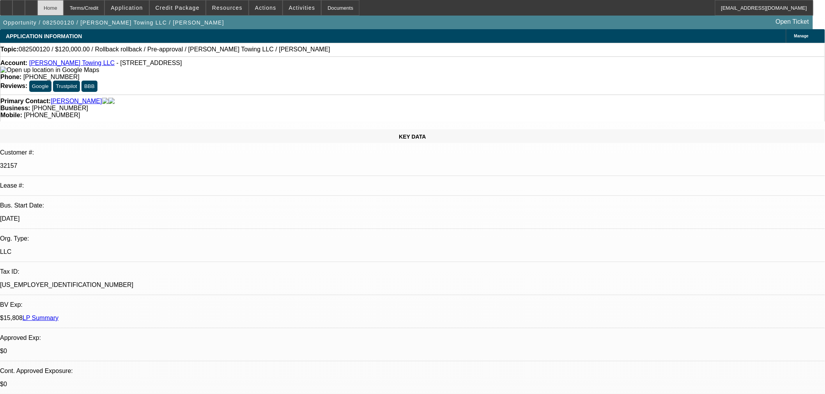
select select "3"
select select "0.1"
select select "4"
select select "0"
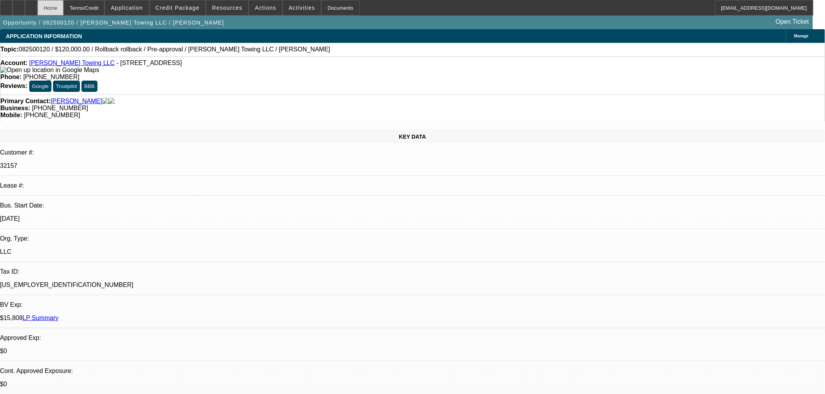
select select "3"
select select "0.1"
select select "4"
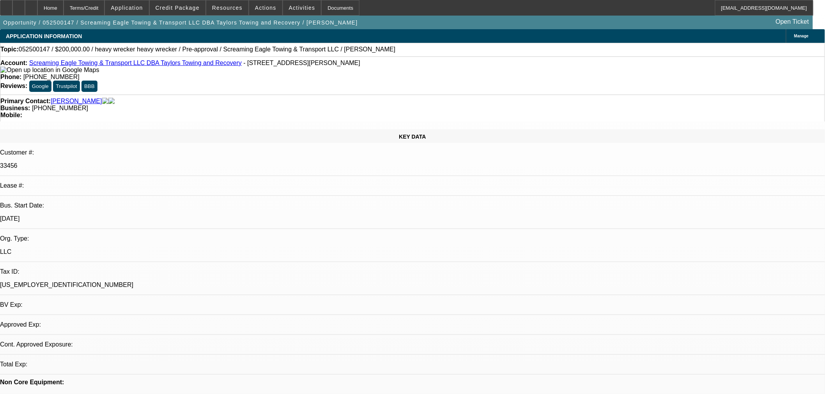
select select "0"
select select "0.1"
select select "4"
select select "0"
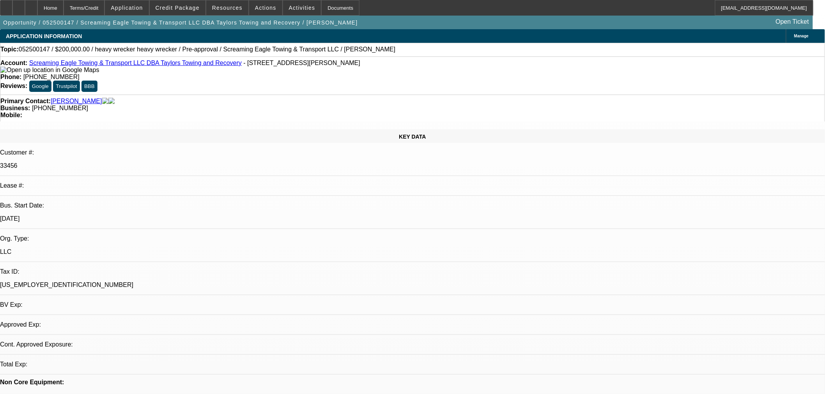
select select "0"
select select "0.1"
select select "4"
select select "0"
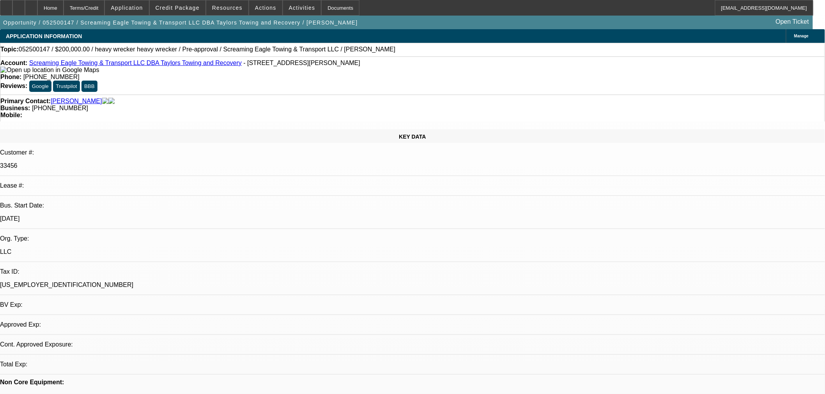
select select "2"
select select "0.1"
select select "4"
select select "0"
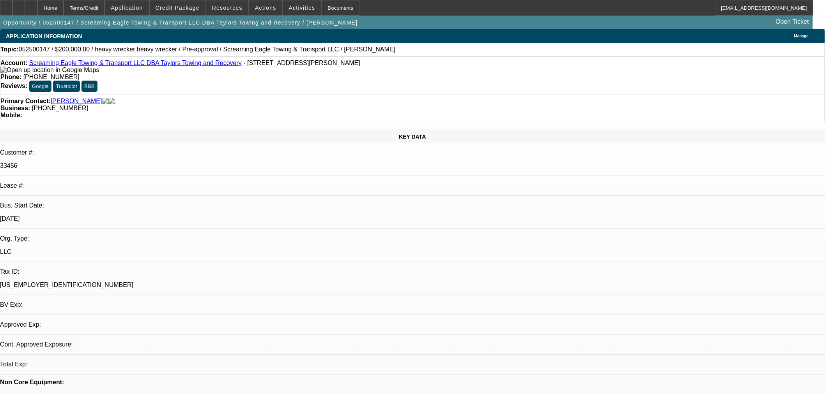
select select "2"
select select "0.1"
select select "4"
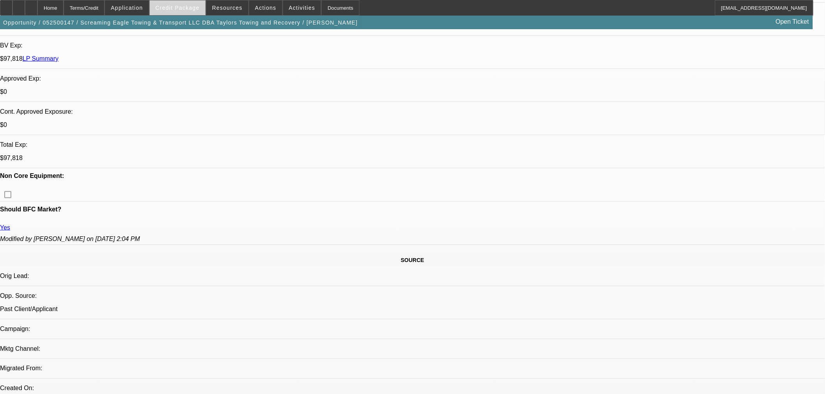
click at [184, 9] on span "Credit Package" at bounding box center [177, 8] width 44 height 6
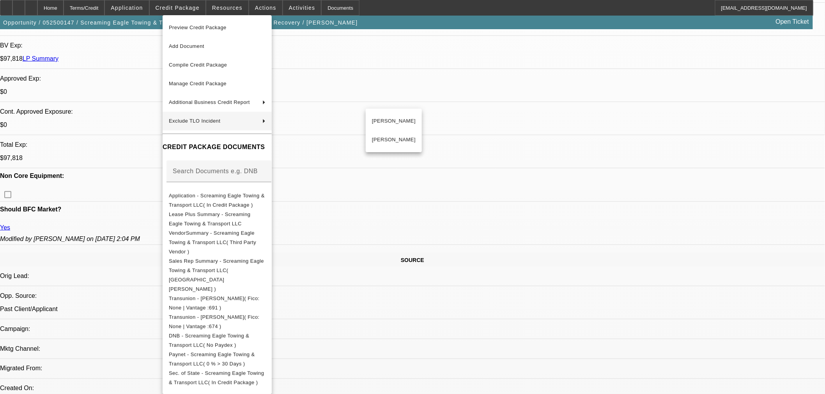
click at [419, 146] on div "Preview Credit Package Add Document Compile Credit Package Manage Credit Packag…" at bounding box center [412, 197] width 825 height 394
click at [411, 259] on div at bounding box center [412, 197] width 825 height 394
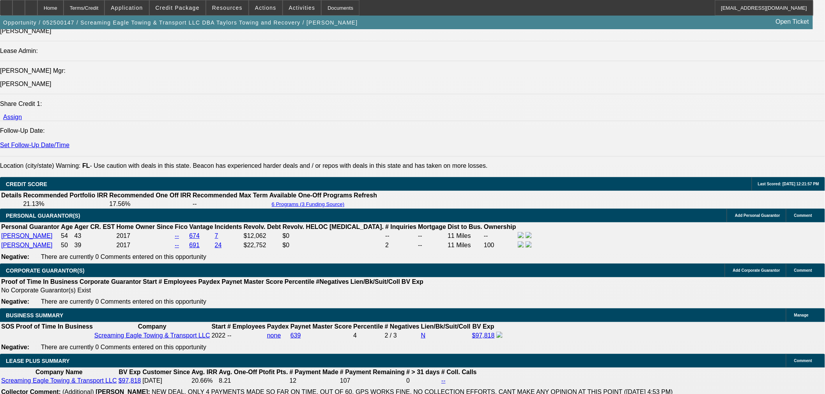
scroll to position [1125, 0]
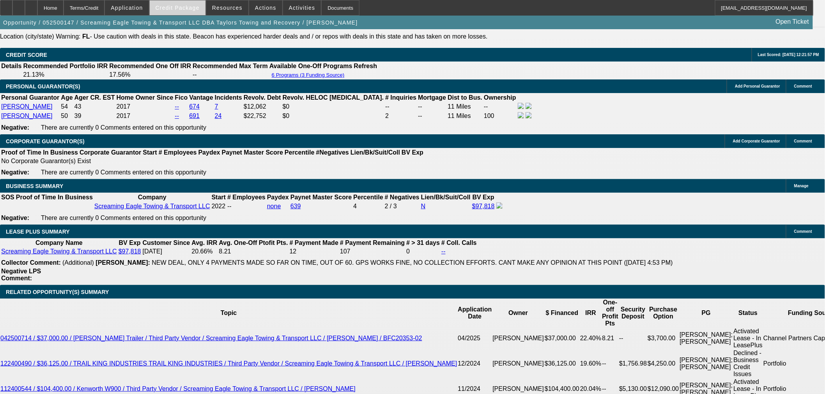
click at [195, 11] on span at bounding box center [178, 7] width 56 height 19
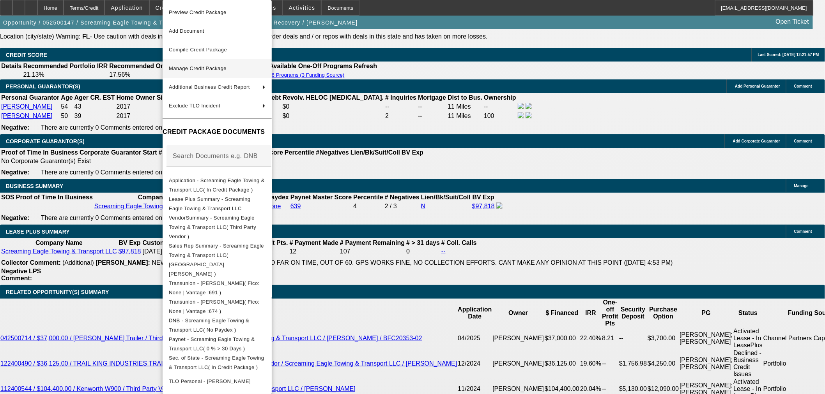
click at [199, 66] on span "Manage Credit Package" at bounding box center [198, 68] width 58 height 6
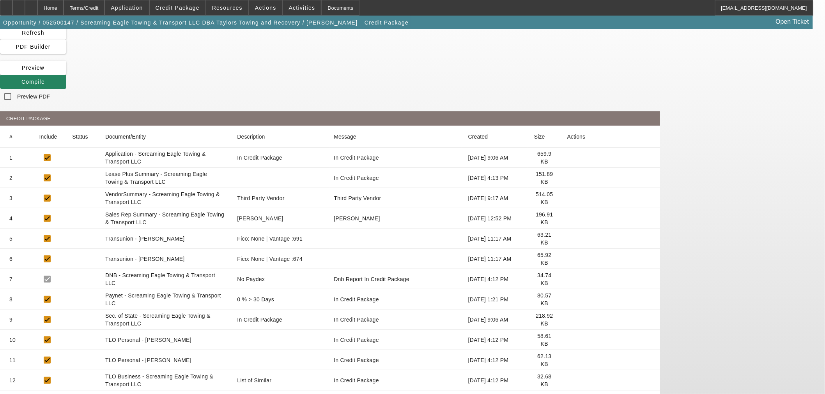
scroll to position [42, 0]
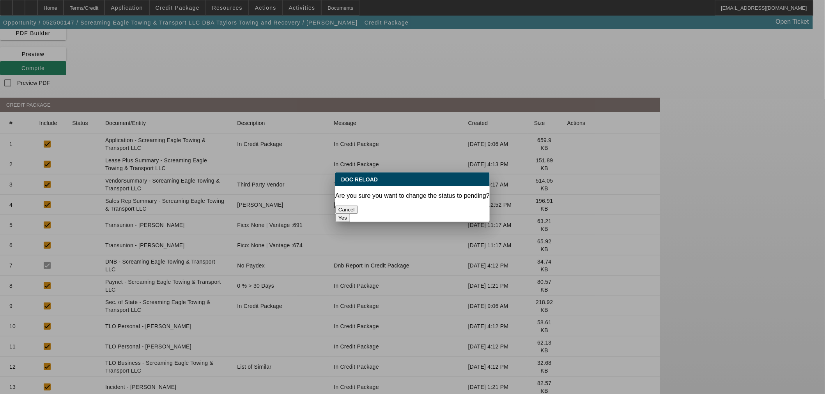
drag, startPoint x: 462, startPoint y: 207, endPoint x: 486, endPoint y: 244, distance: 44.1
click at [350, 214] on button "Yes" at bounding box center [342, 218] width 15 height 8
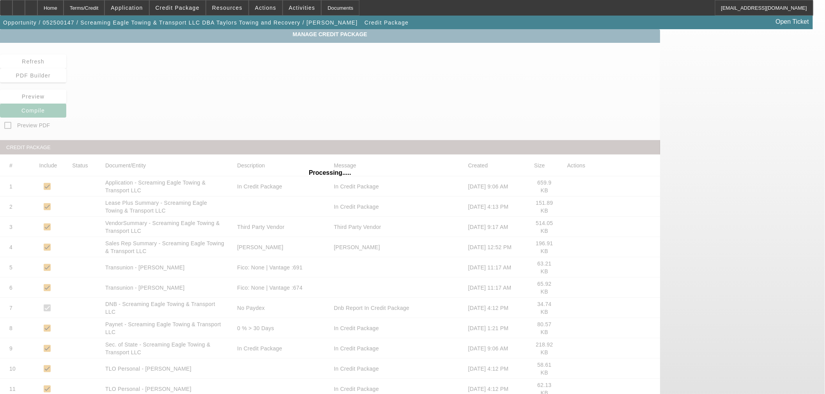
scroll to position [42, 0]
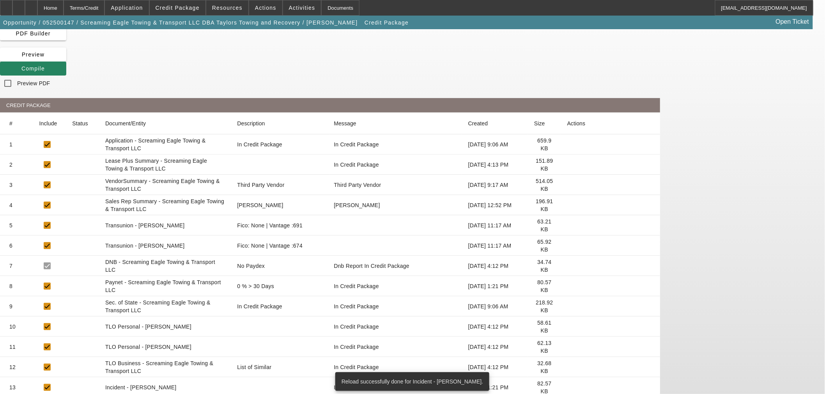
click at [567, 388] on icon at bounding box center [567, 388] width 0 height 0
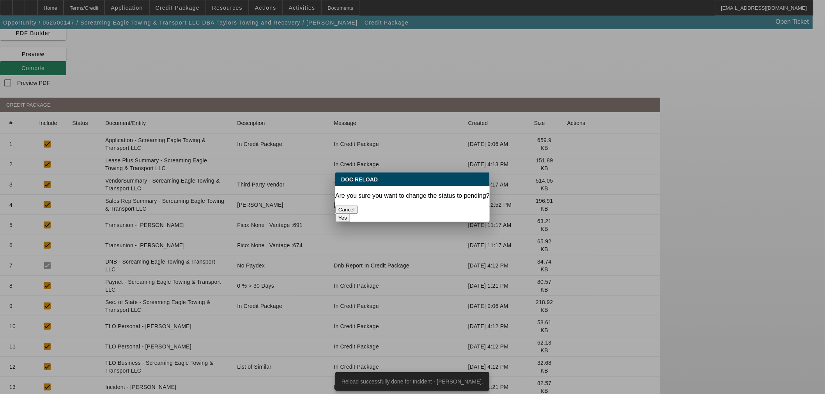
click at [350, 214] on button "Yes" at bounding box center [342, 218] width 15 height 8
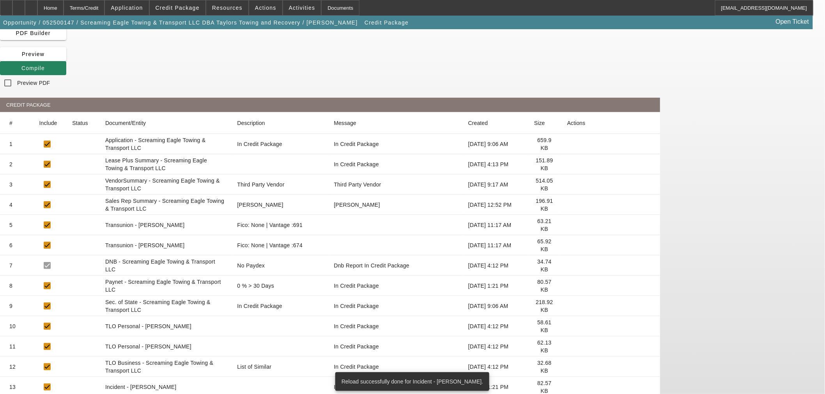
scroll to position [42, 0]
click at [567, 367] on icon at bounding box center [567, 367] width 0 height 0
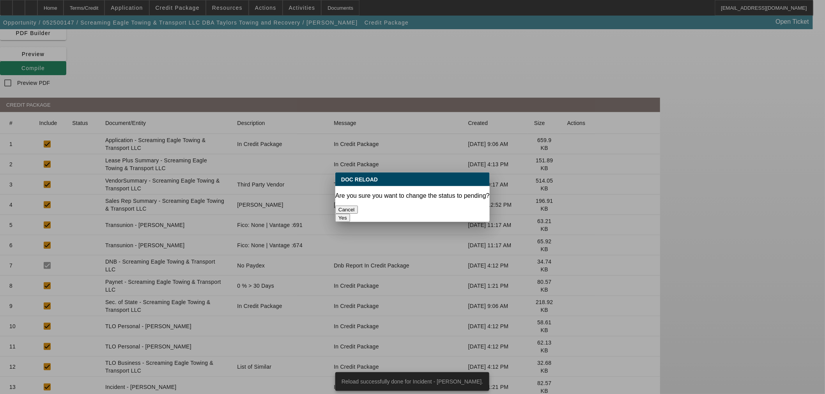
click at [350, 214] on button "Yes" at bounding box center [342, 218] width 15 height 8
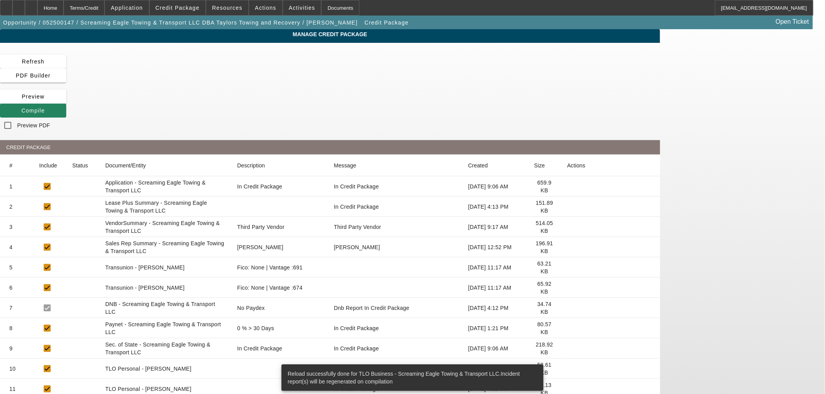
click at [567, 349] on icon at bounding box center [567, 349] width 0 height 0
click at [567, 389] on icon at bounding box center [567, 389] width 0 height 0
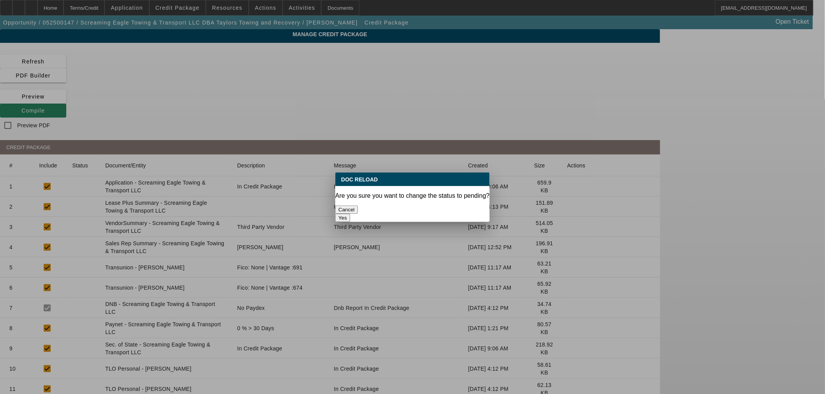
click at [350, 214] on button "Yes" at bounding box center [342, 218] width 15 height 8
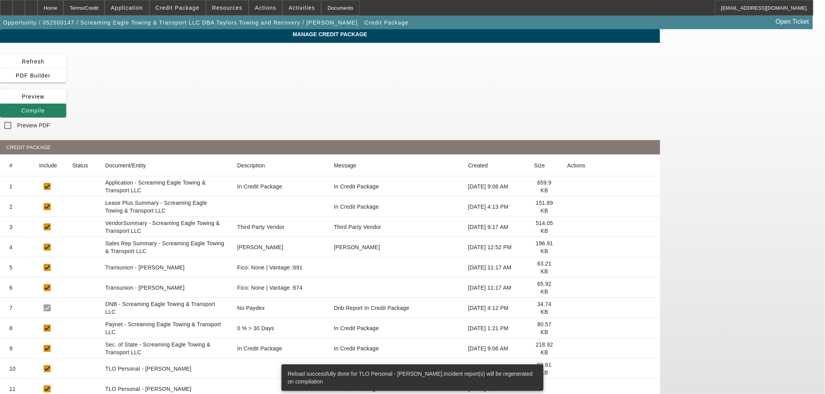
click at [567, 369] on icon at bounding box center [567, 369] width 0 height 0
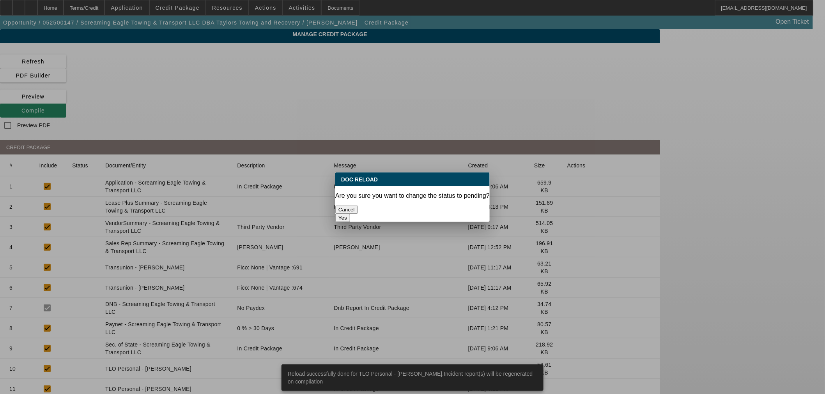
click at [350, 214] on button "Yes" at bounding box center [342, 218] width 15 height 8
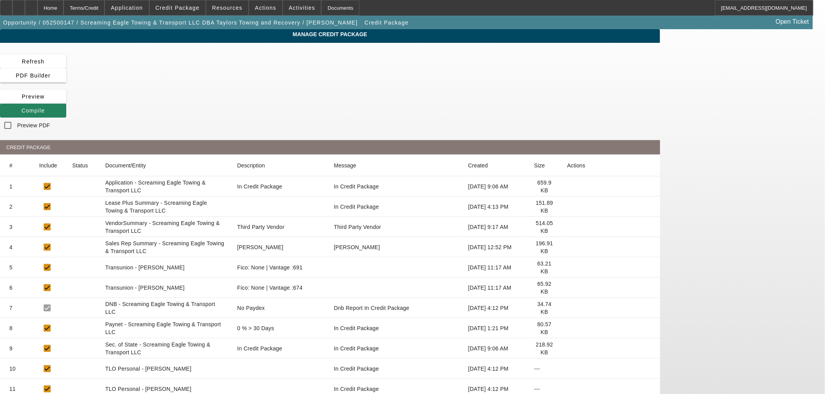
click at [567, 227] on icon at bounding box center [567, 227] width 0 height 0
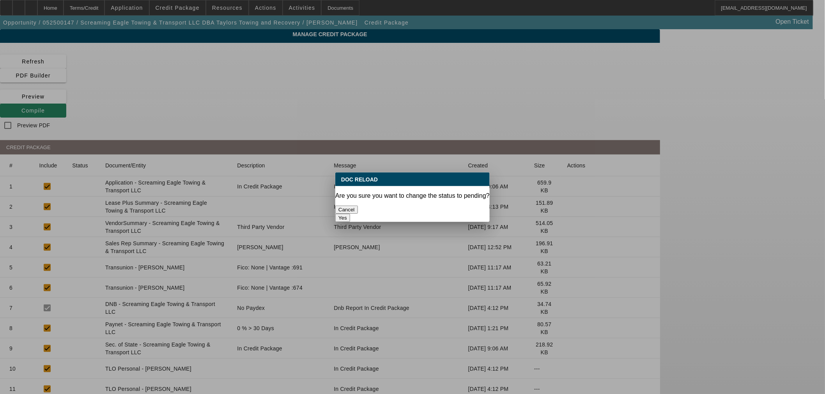
drag, startPoint x: 431, startPoint y: 203, endPoint x: 443, endPoint y: 188, distance: 19.1
click at [350, 214] on button "Yes" at bounding box center [342, 218] width 15 height 8
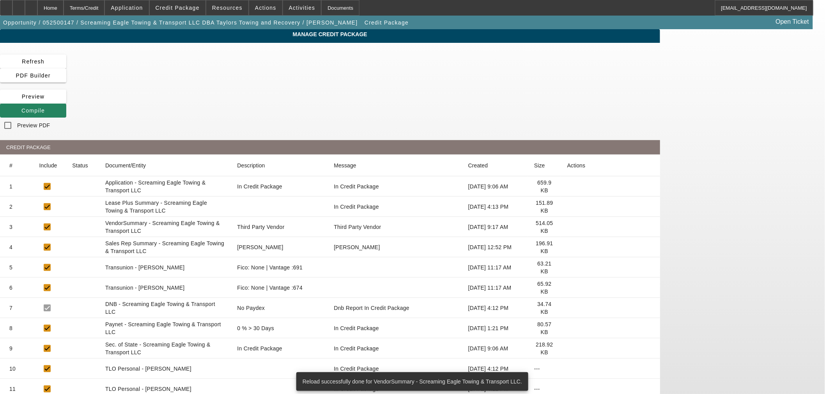
click at [567, 207] on icon at bounding box center [567, 207] width 0 height 0
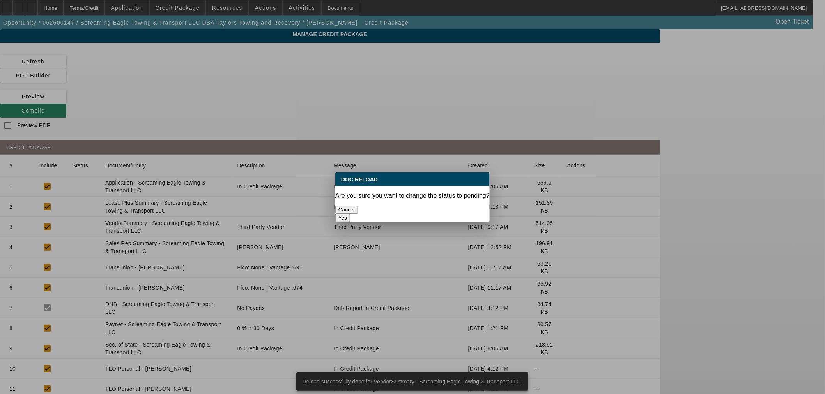
click at [350, 214] on button "Yes" at bounding box center [342, 218] width 15 height 8
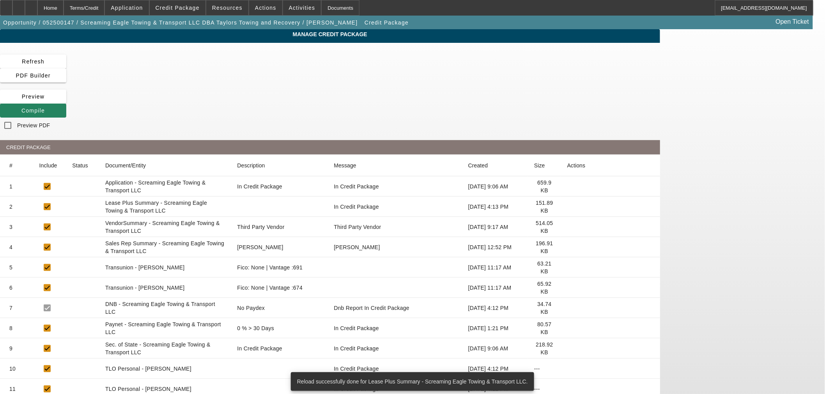
click at [567, 247] on icon at bounding box center [567, 247] width 0 height 0
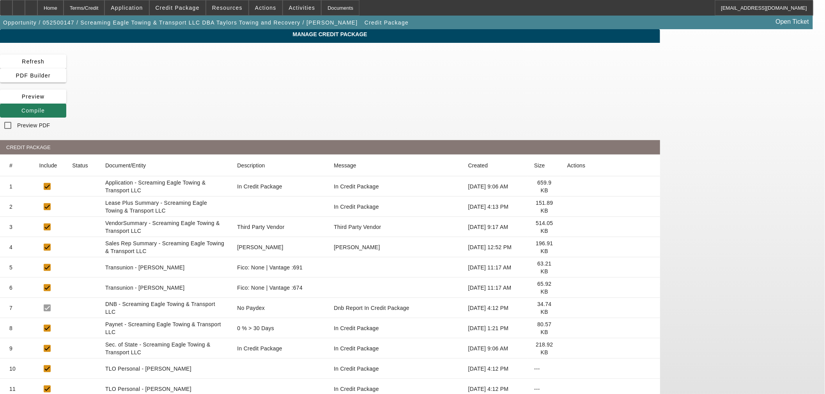
click at [66, 101] on span at bounding box center [33, 110] width 66 height 19
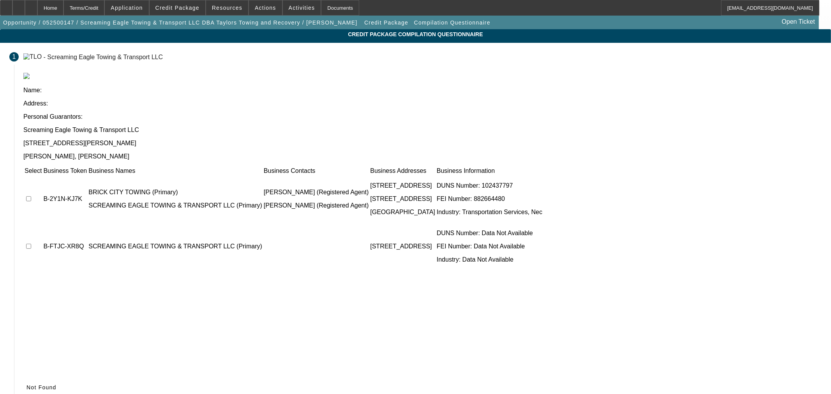
click at [31, 244] on input "checkbox" at bounding box center [28, 246] width 5 height 5
checkbox input "true"
click at [31, 196] on input "checkbox" at bounding box center [28, 198] width 5 height 5
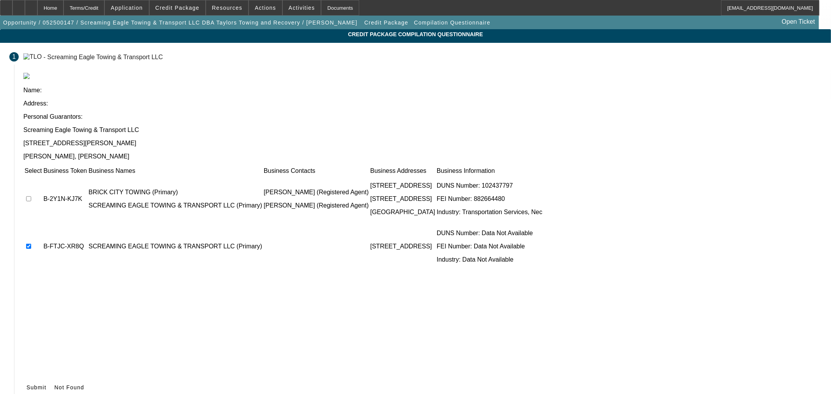
checkbox input "true"
click at [26, 385] on icon at bounding box center [26, 388] width 0 height 6
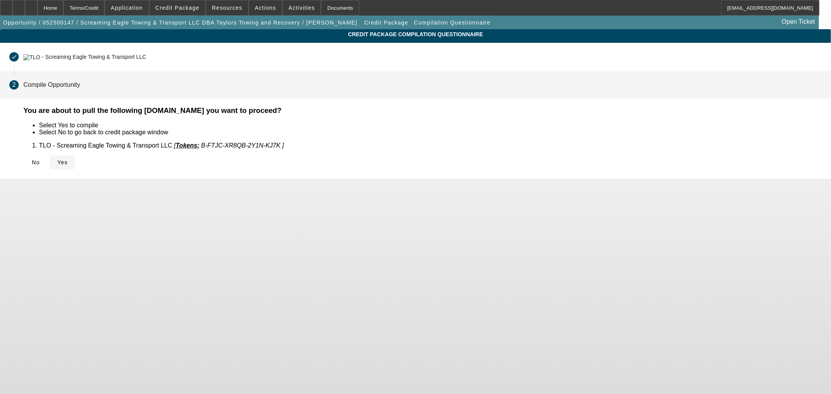
click at [57, 164] on icon at bounding box center [57, 162] width 0 height 6
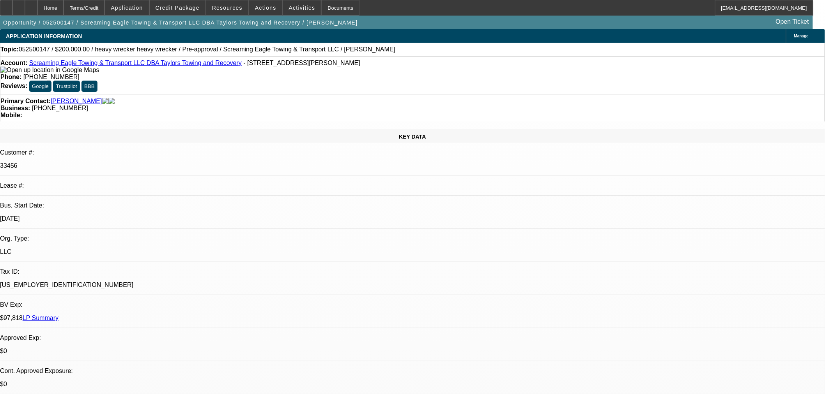
select select "0"
select select "0.1"
select select "4"
select select "0"
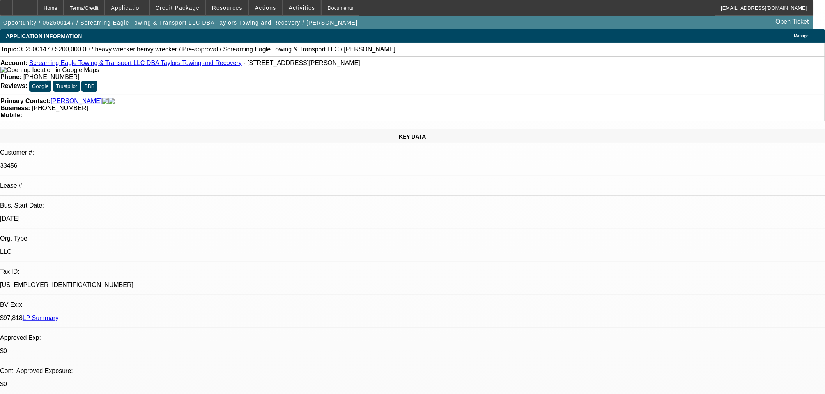
select select "0"
select select "0.1"
select select "4"
select select "0"
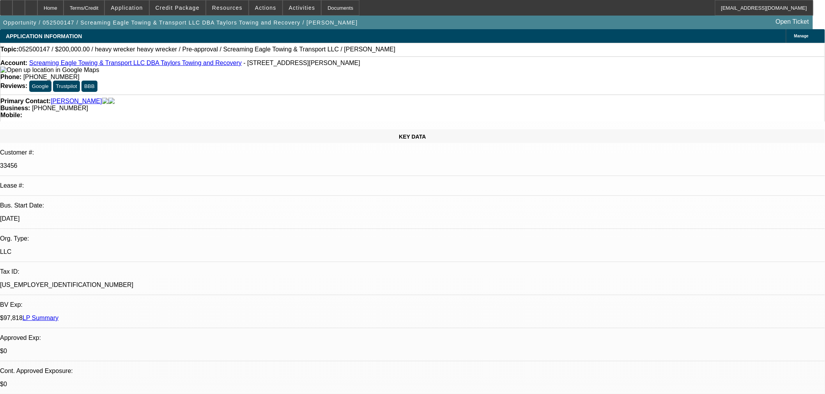
select select "2"
select select "0.1"
select select "4"
select select "0"
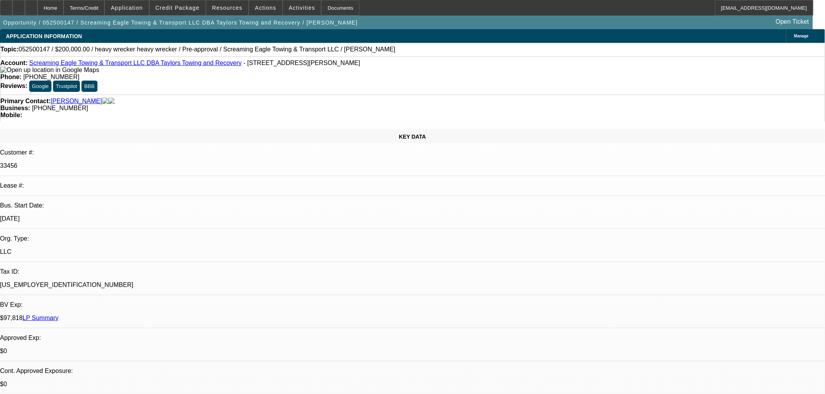
select select "2"
select select "0.1"
select select "4"
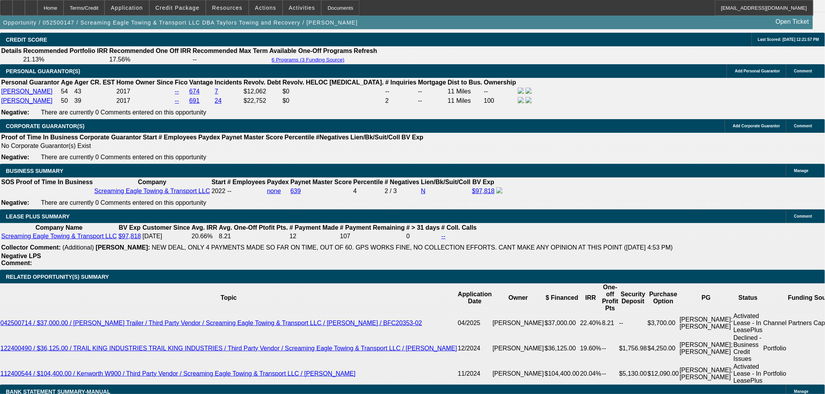
scroll to position [1125, 0]
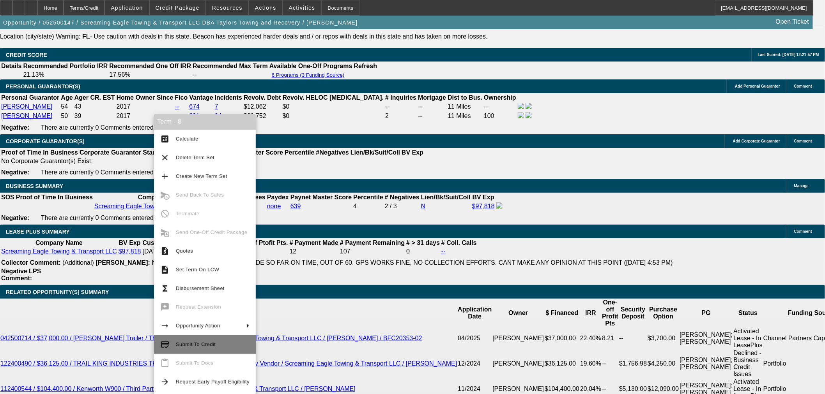
click at [194, 345] on span "Submit To Credit" at bounding box center [196, 345] width 40 height 6
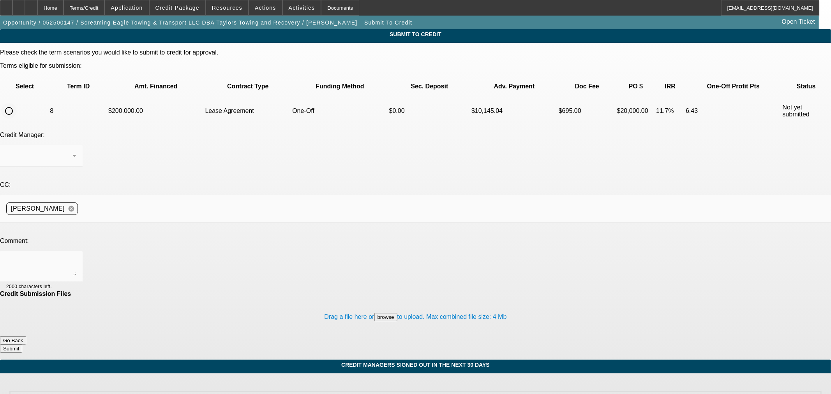
click at [17, 103] on input "radio" at bounding box center [9, 111] width 16 height 16
radio input "true"
click at [76, 257] on textarea at bounding box center [41, 266] width 70 height 19
type textarea "Please ok to NM. Thanks"
click at [22, 345] on button "Submit" at bounding box center [11, 349] width 22 height 8
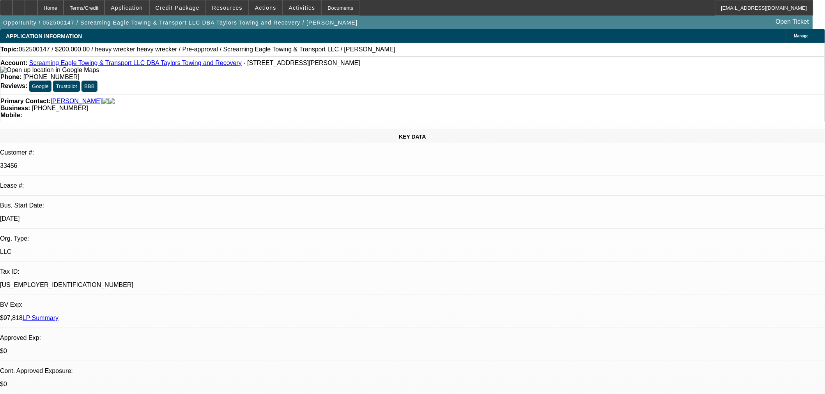
select select "0"
select select "0.1"
select select "4"
select select "0"
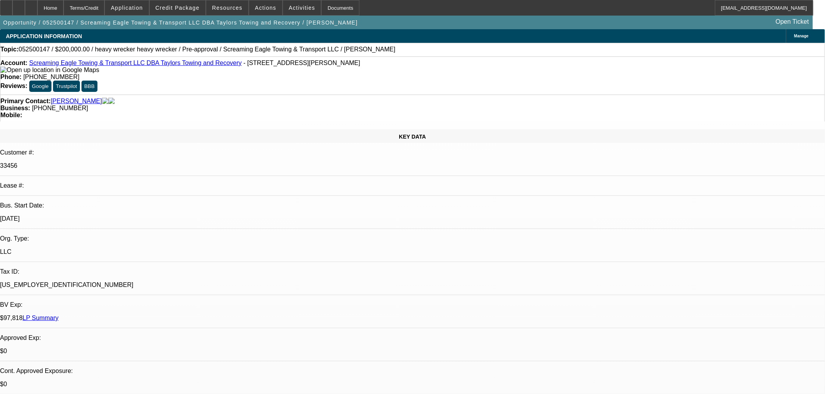
select select "0"
select select "0.1"
select select "4"
select select "0"
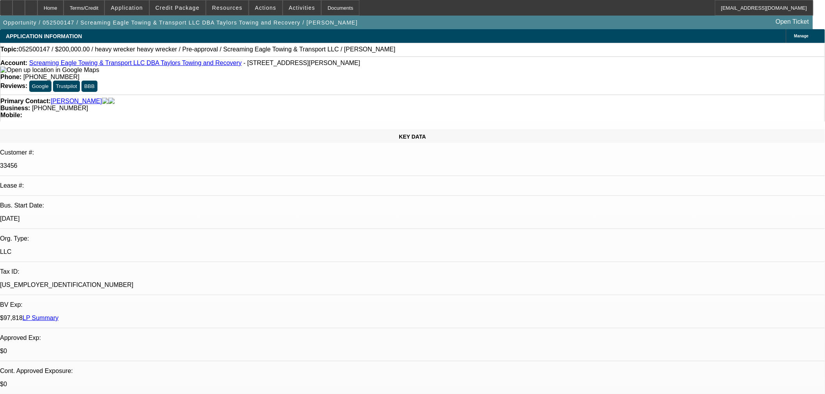
select select "2"
select select "0.1"
select select "4"
select select "0"
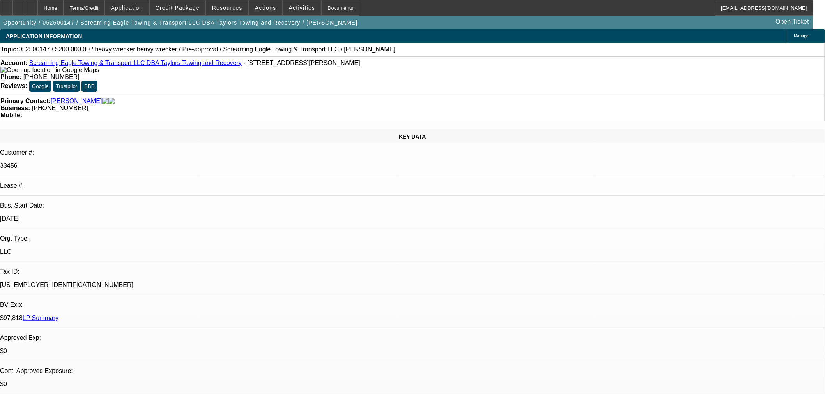
select select "2"
select select "0.1"
select select "4"
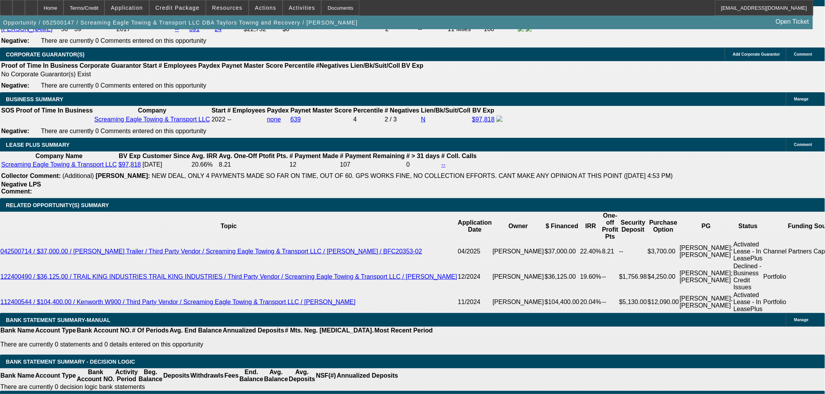
scroll to position [1209, 0]
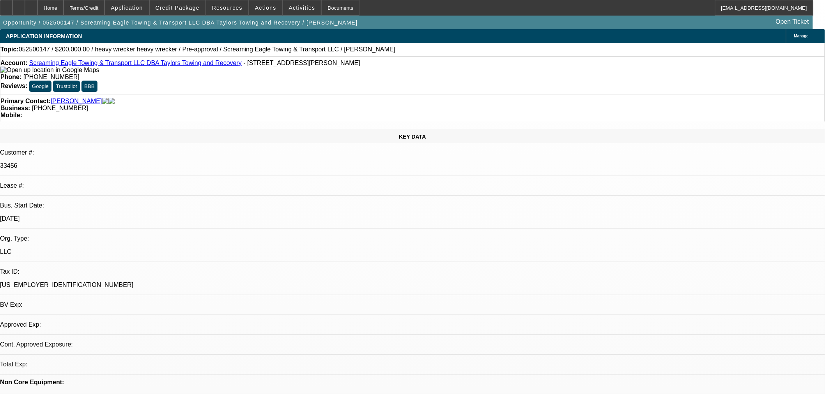
select select "0"
select select "0.1"
select select "4"
select select "0"
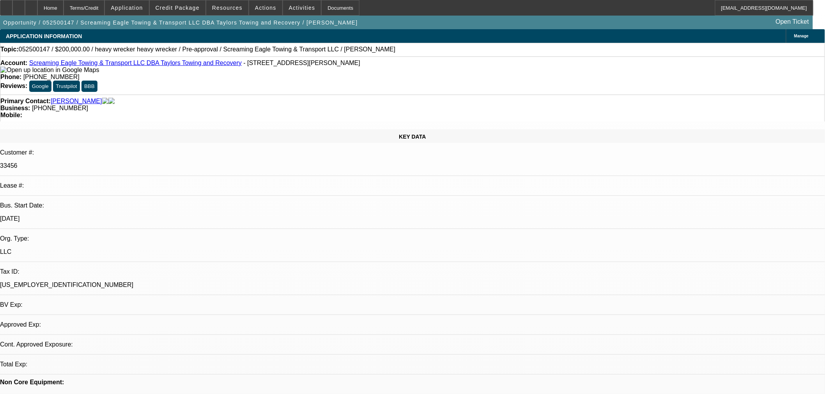
select select "0"
select select "0.1"
select select "4"
select select "0"
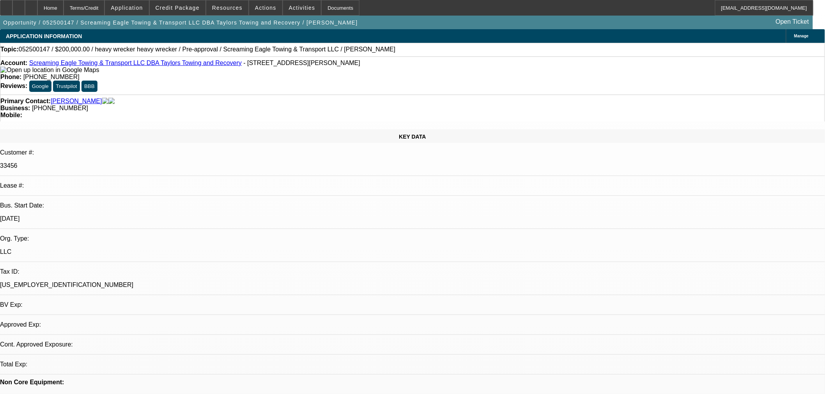
select select "2"
select select "0.1"
select select "4"
select select "0"
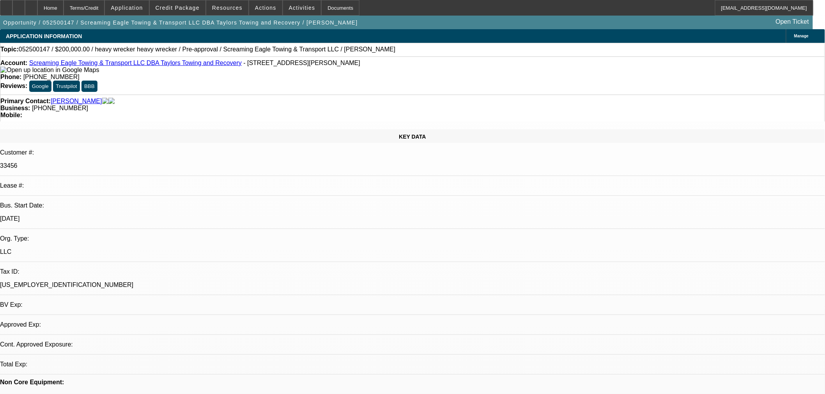
select select "2"
select select "0.1"
select select "4"
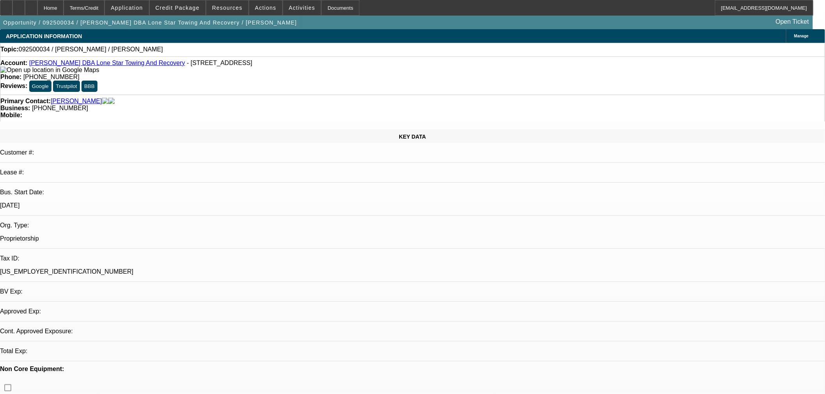
select select "0"
select select "2"
select select "0.1"
select select "2"
select select "4"
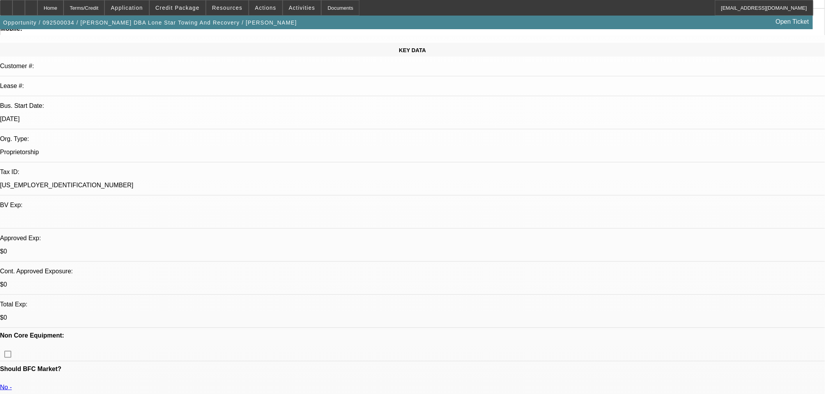
scroll to position [43, 0]
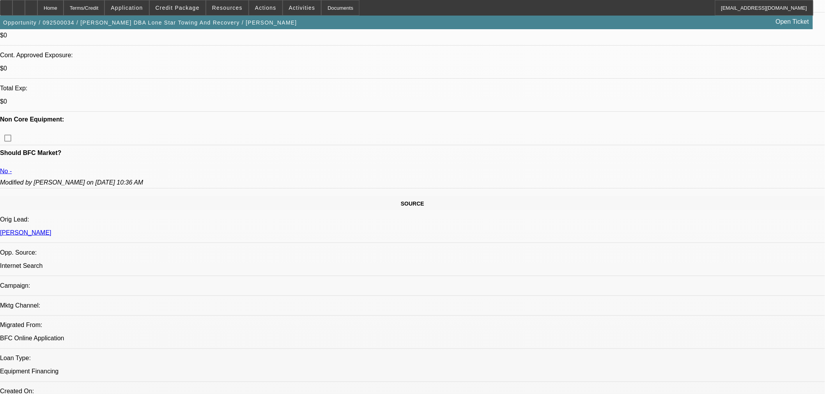
scroll to position [130, 0]
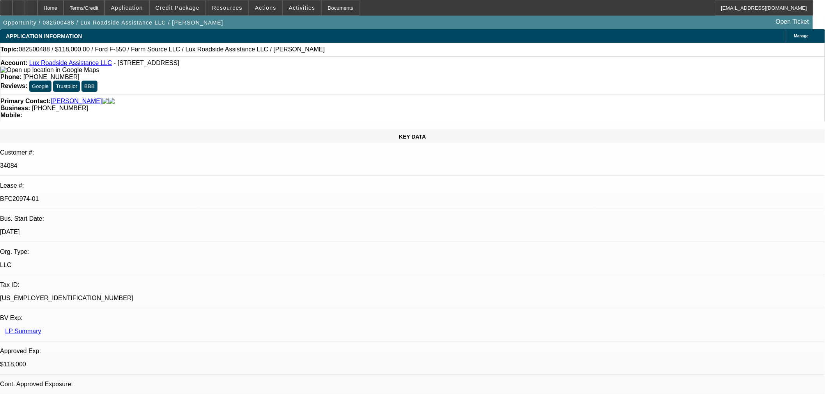
select select "0"
select select "6"
select select "0"
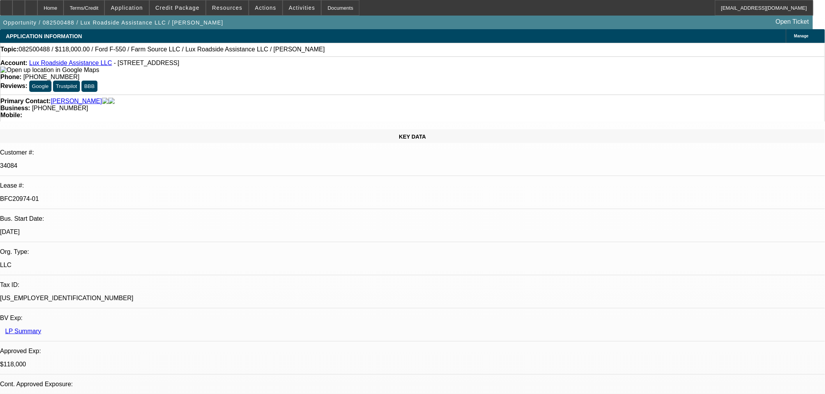
select select "0"
select select "6"
select select "0"
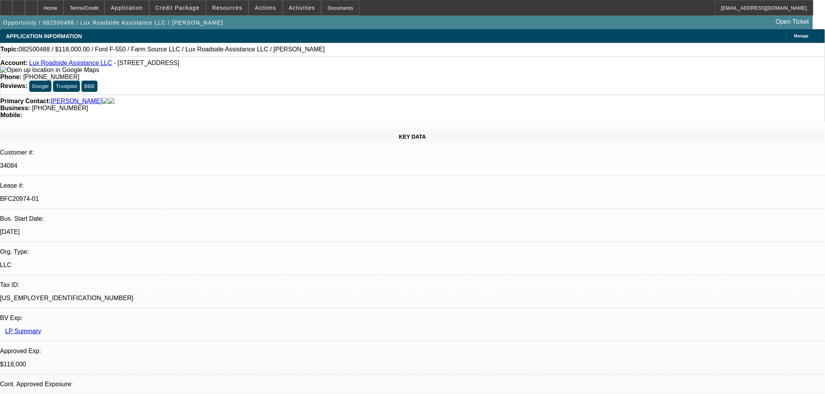
select select "0"
select select "6"
select select "0"
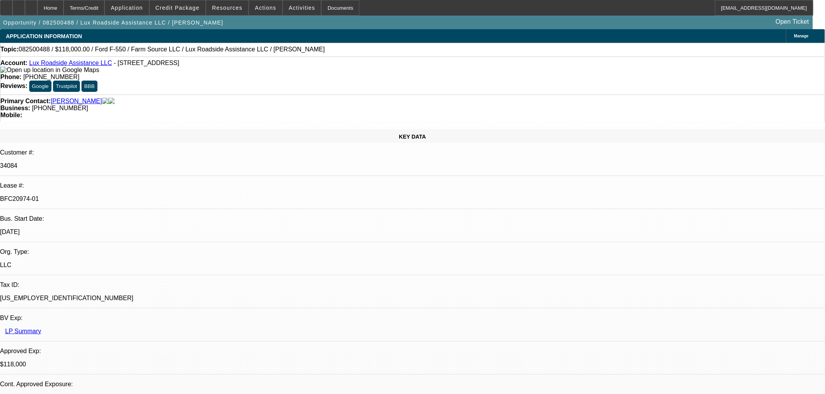
select select "6"
